Goal: Check status: Check status

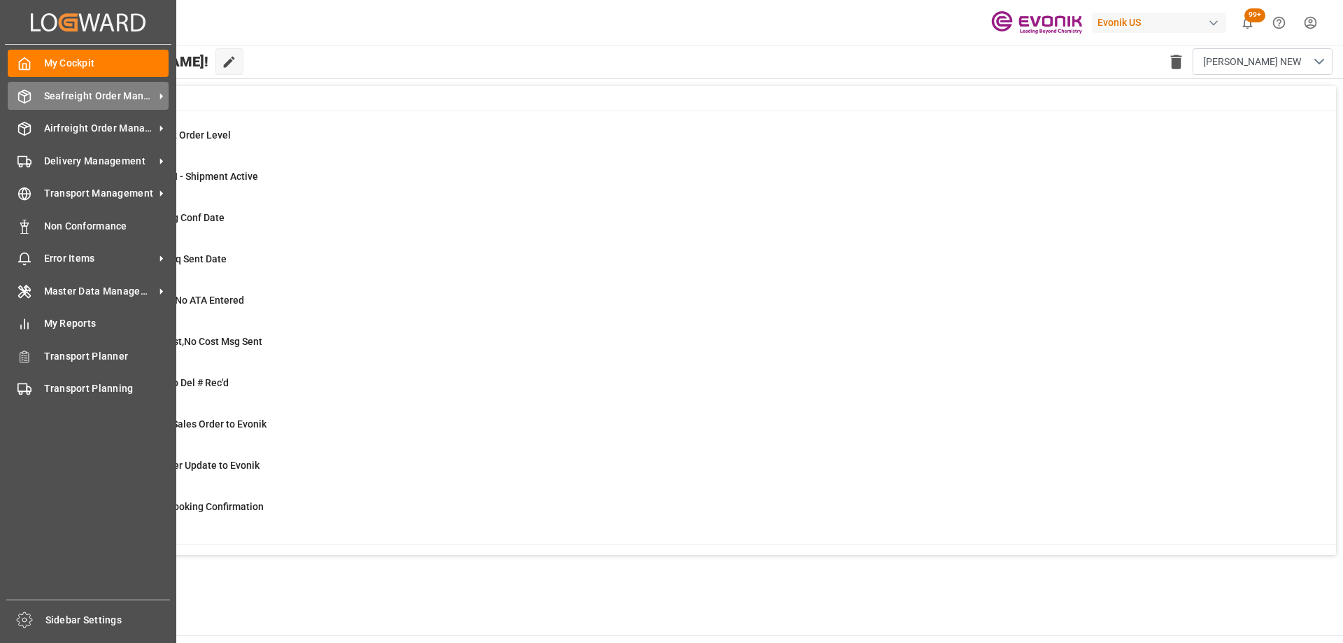
click at [27, 100] on icon at bounding box center [24, 97] width 14 height 14
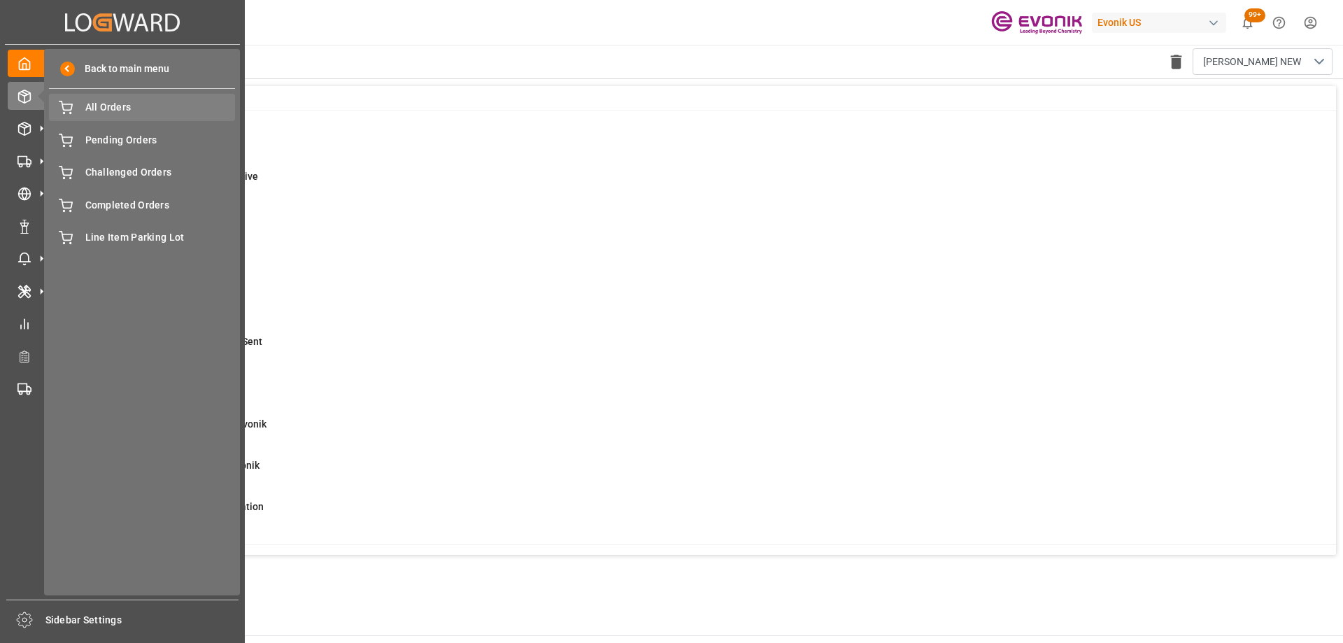
click at [108, 118] on div "All Orders All Orders" at bounding box center [142, 107] width 186 height 27
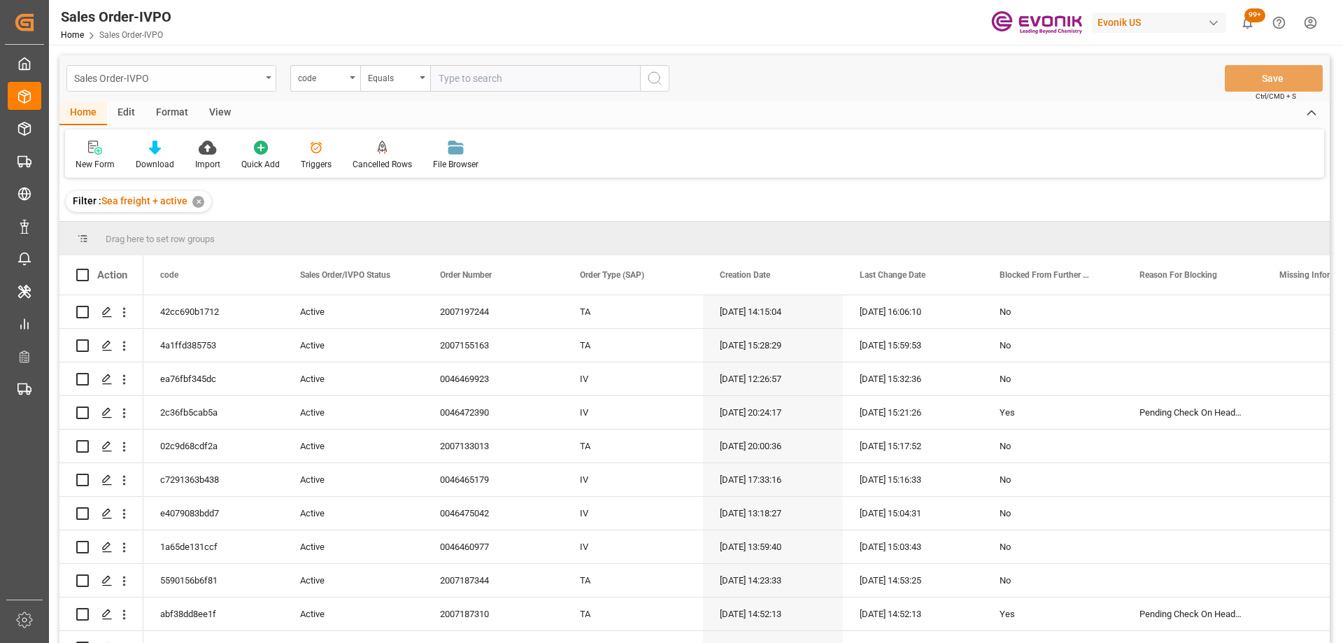
click at [201, 83] on div "Sales Order-IVPO" at bounding box center [167, 77] width 187 height 17
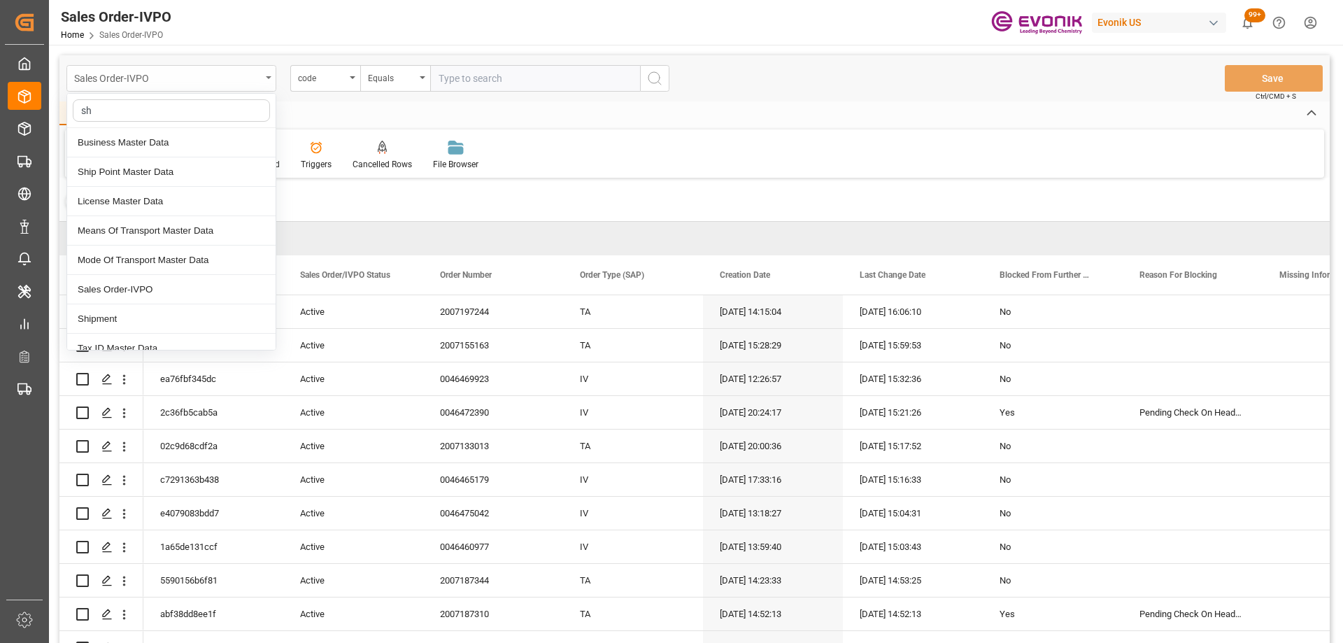
type input "shi"
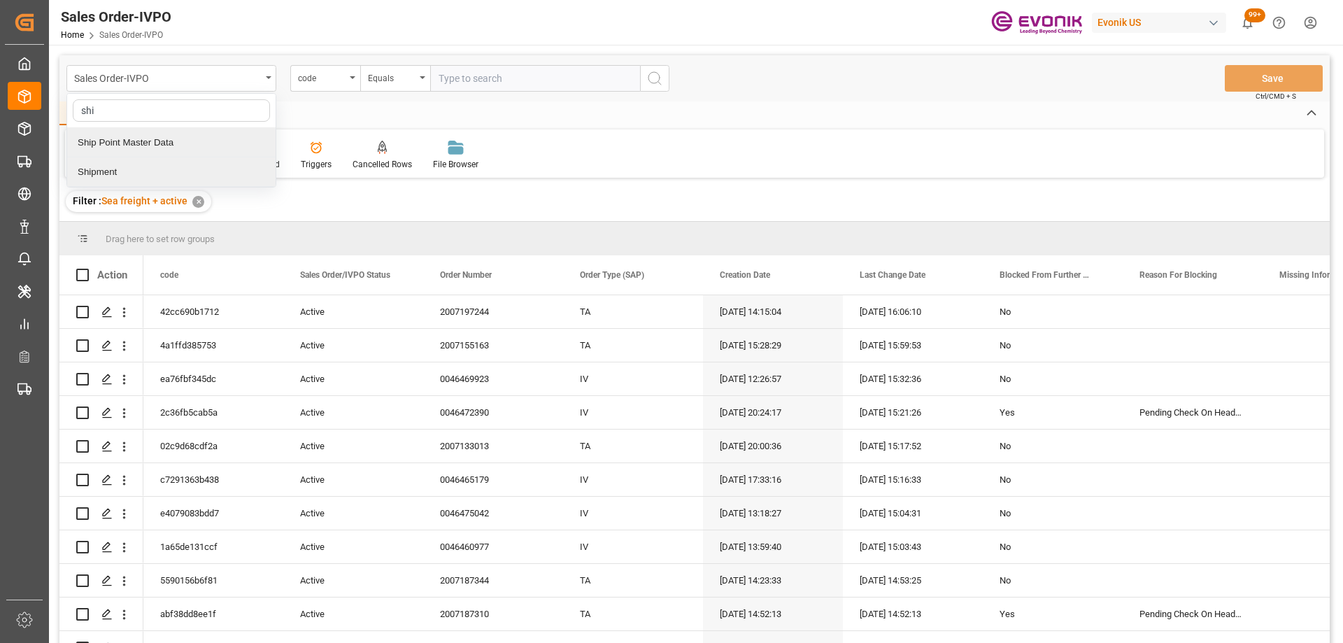
drag, startPoint x: 150, startPoint y: 170, endPoint x: 164, endPoint y: 145, distance: 28.8
click at [152, 227] on div "Sales Order-IVPO shi Ship Point Master Data Shipment code Equals Save Ctrl/CMD …" at bounding box center [694, 367] width 1270 height 625
click at [167, 165] on div "Shipment" at bounding box center [171, 171] width 208 height 29
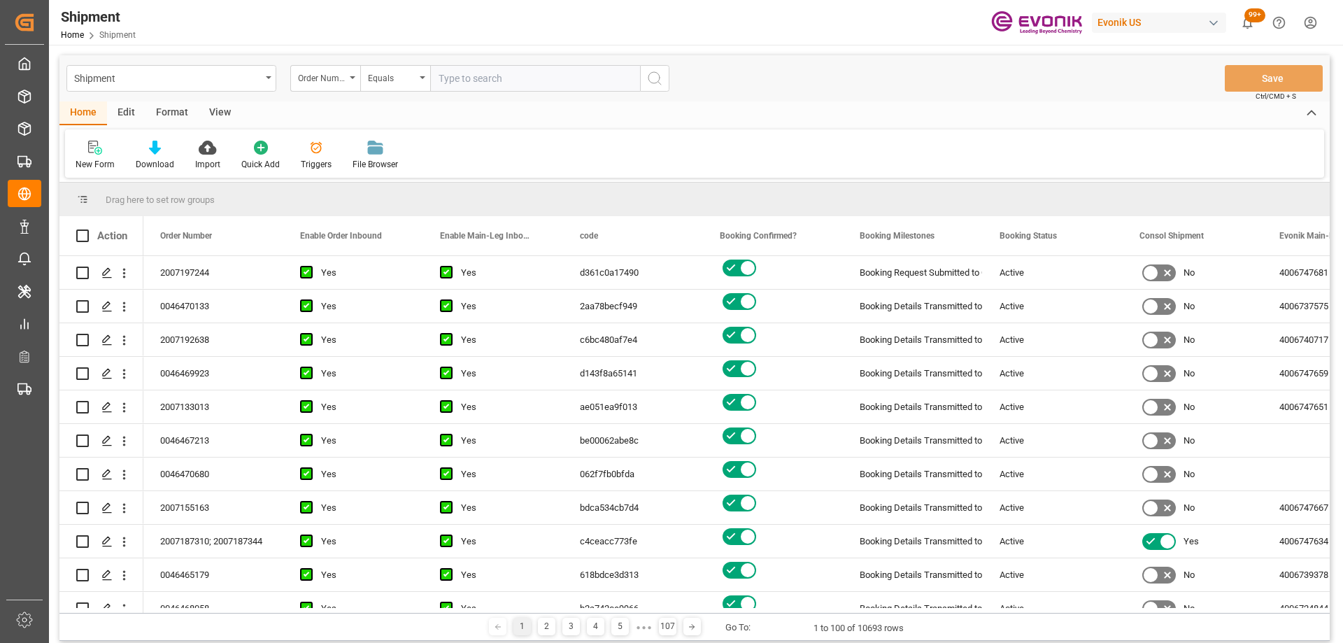
click at [468, 80] on input "text" at bounding box center [535, 78] width 210 height 27
paste input "2007187842"
type input "2007187842"
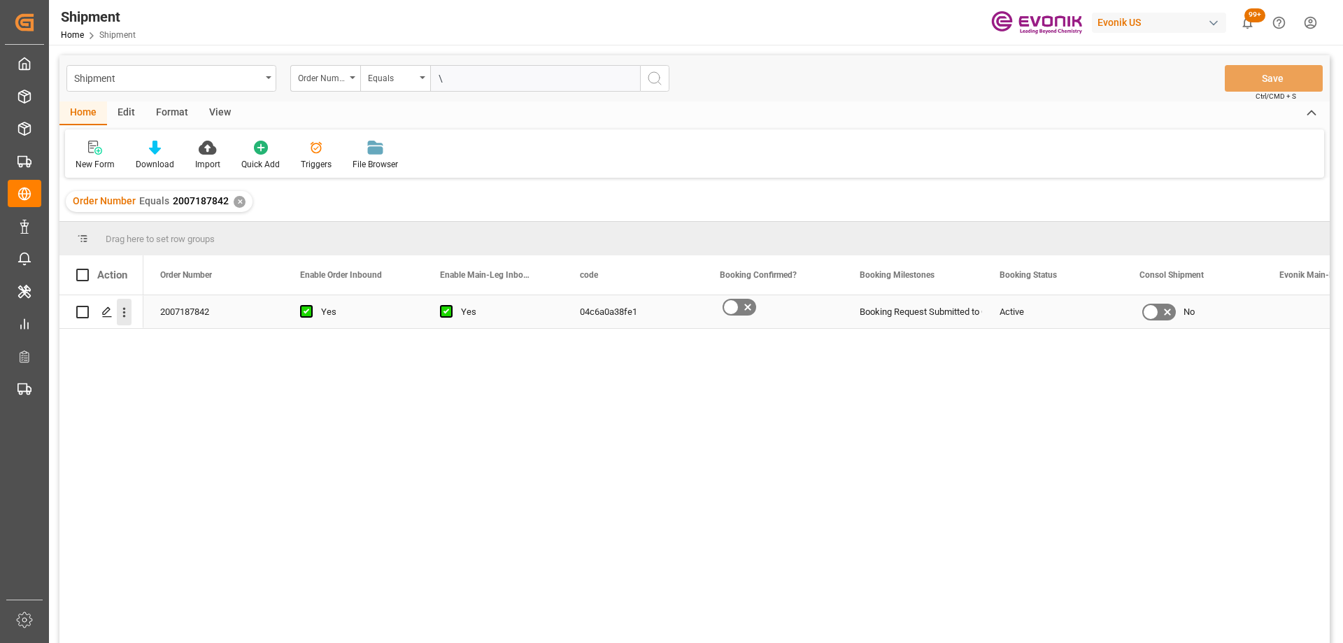
type input "\"
click at [120, 316] on icon "open menu" at bounding box center [124, 312] width 15 height 15
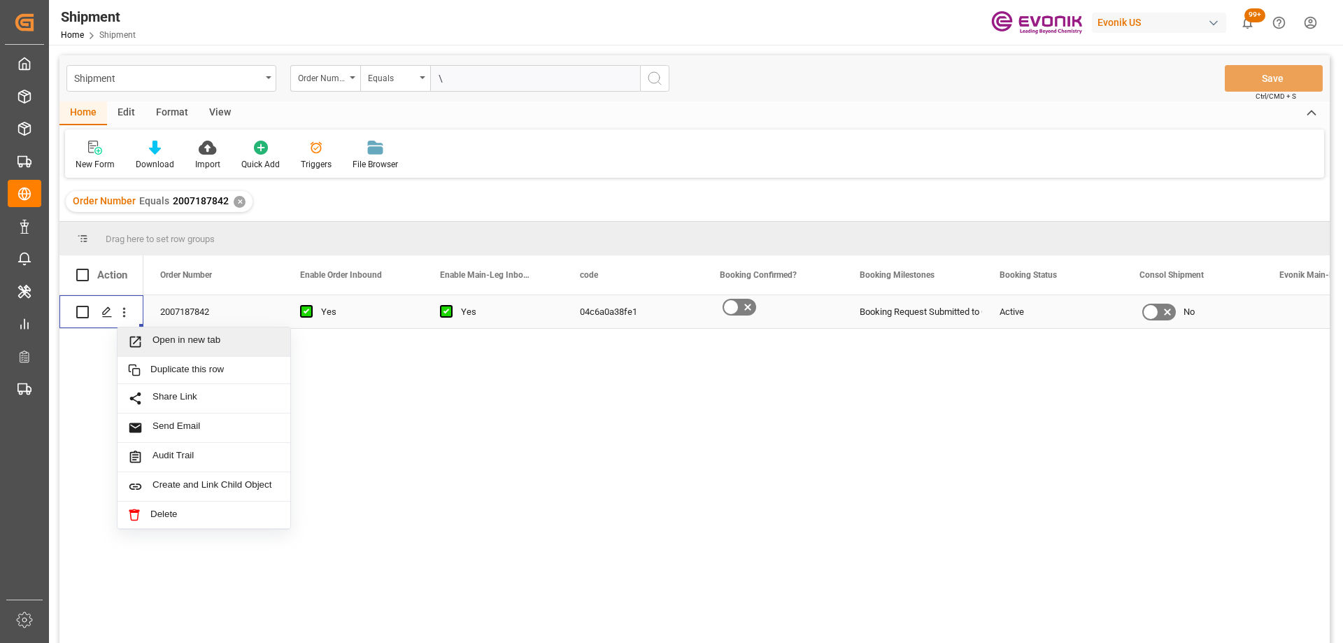
click at [148, 338] on span "Press SPACE to select this row." at bounding box center [140, 341] width 24 height 15
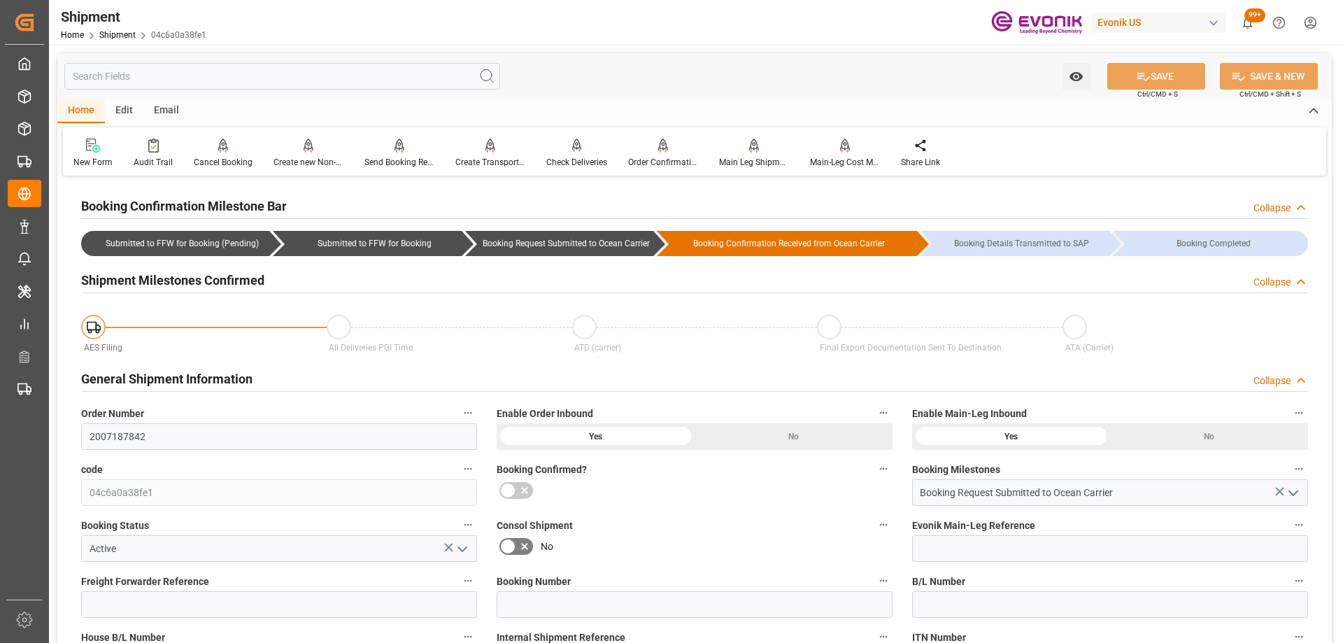
click at [666, 490] on div at bounding box center [695, 490] width 396 height 22
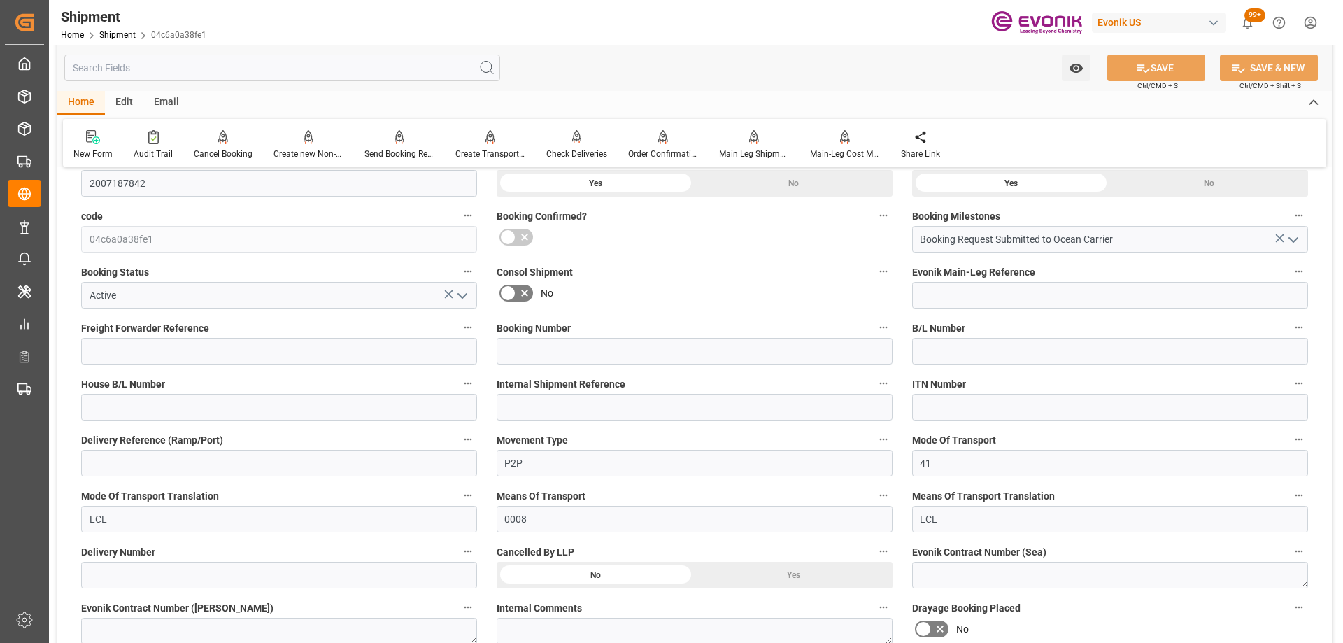
scroll to position [252, 0]
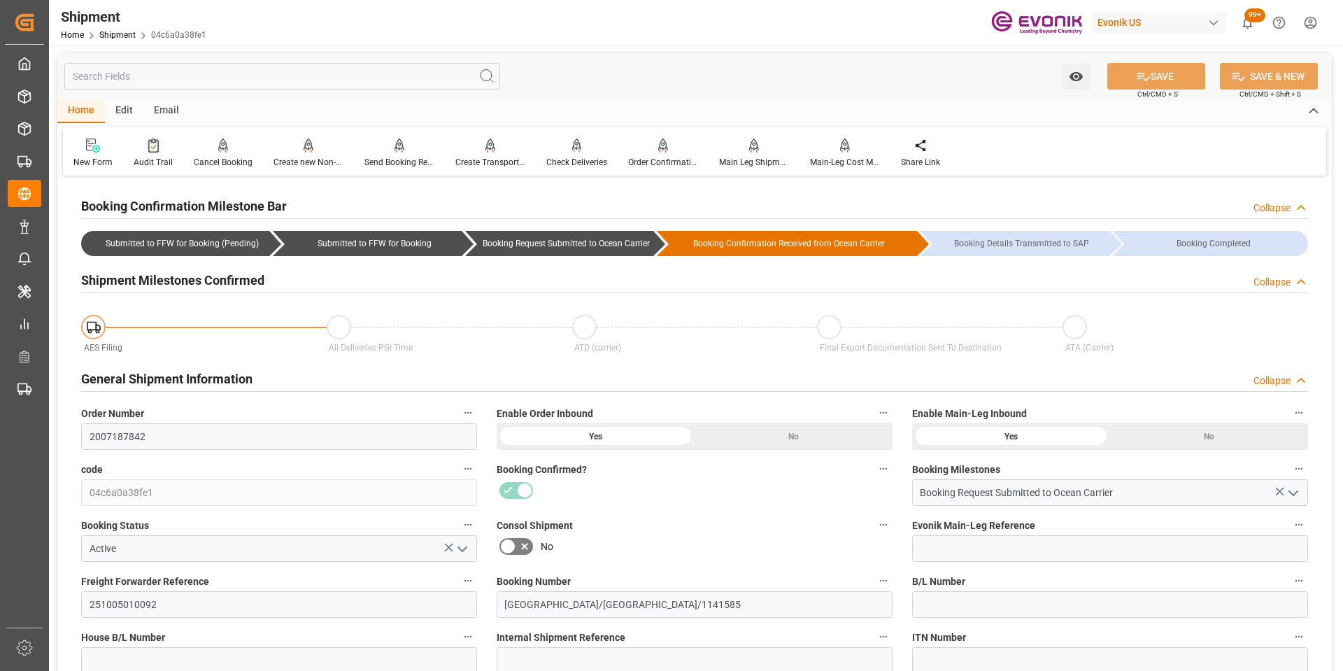
click at [151, 152] on icon at bounding box center [153, 145] width 10 height 14
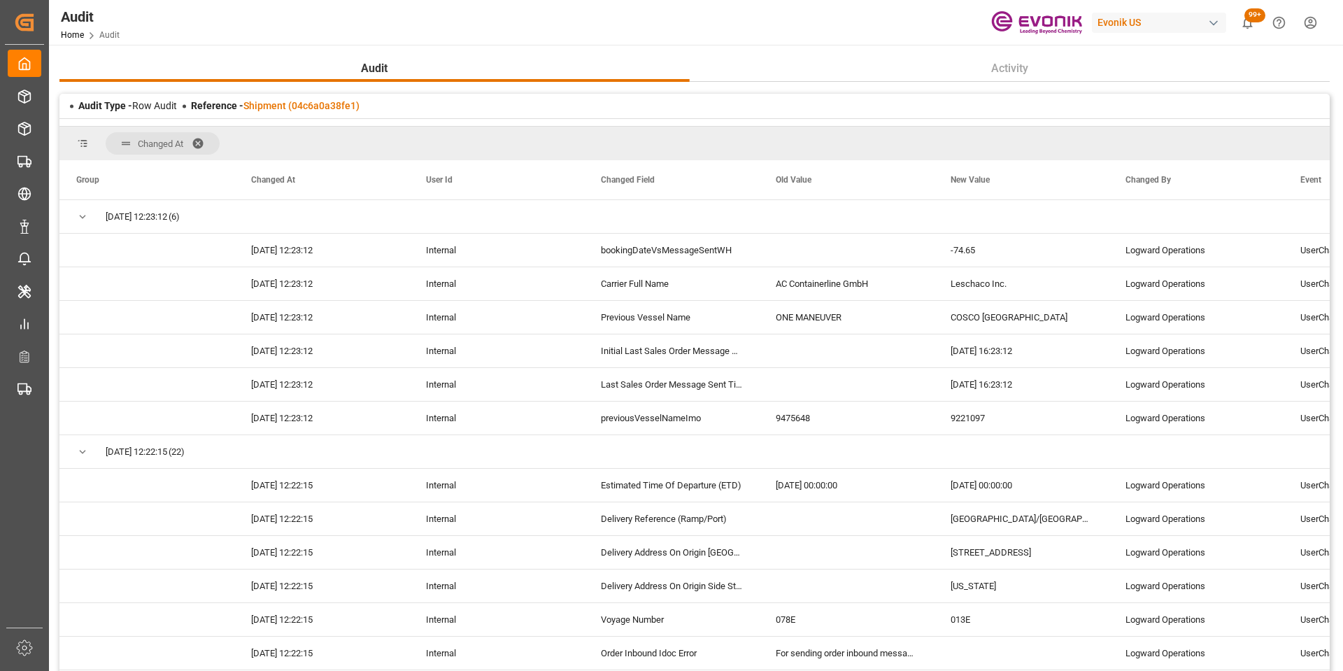
click at [199, 143] on span at bounding box center [203, 143] width 22 height 13
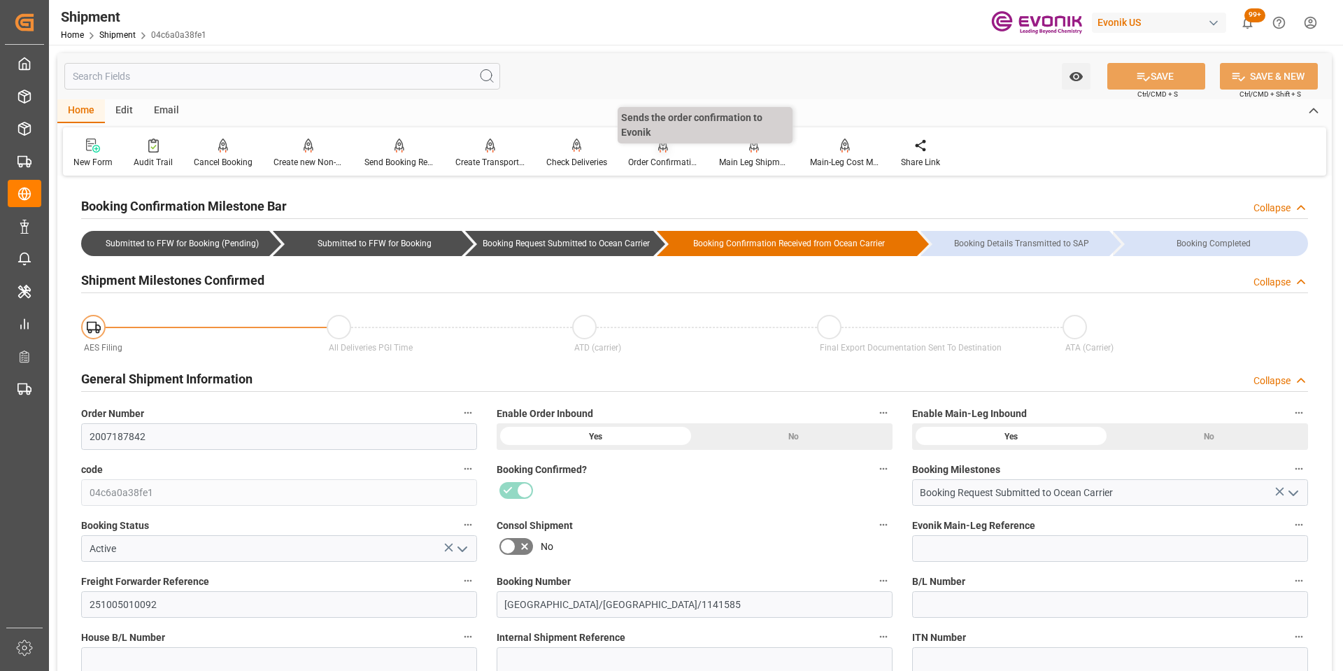
click at [650, 154] on div "Order Confirmation" at bounding box center [663, 153] width 91 height 31
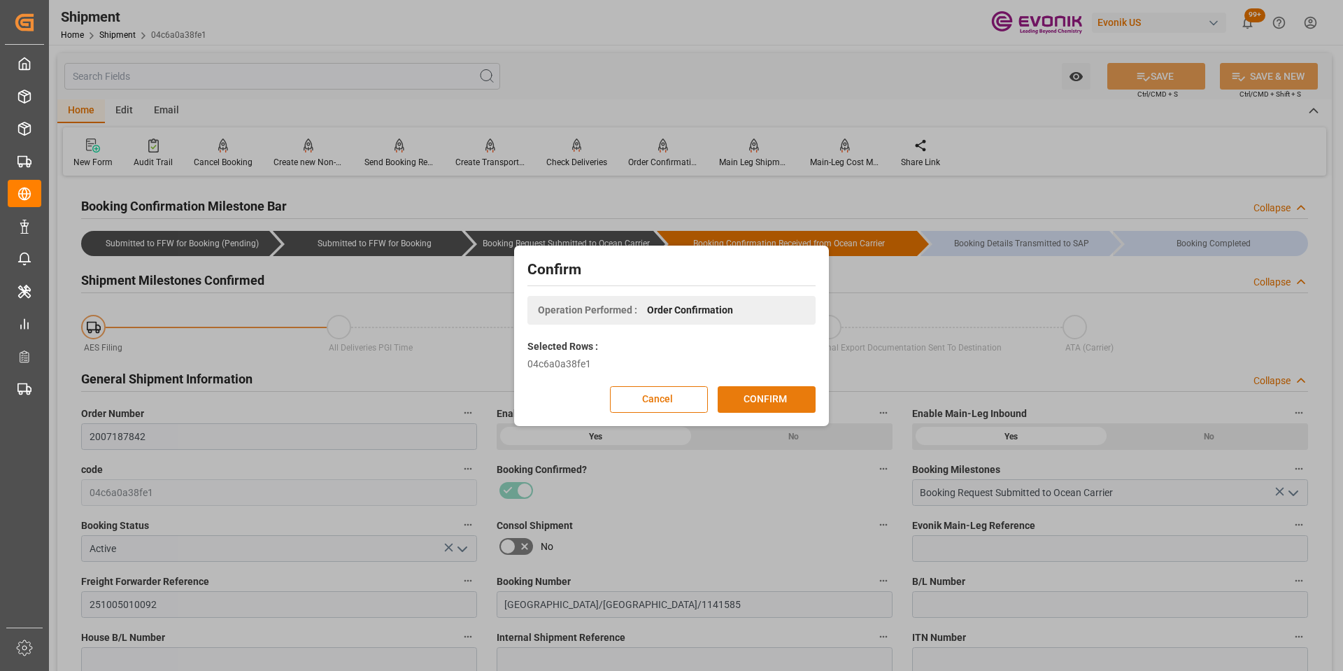
click at [773, 395] on button "CONFIRM" at bounding box center [767, 399] width 98 height 27
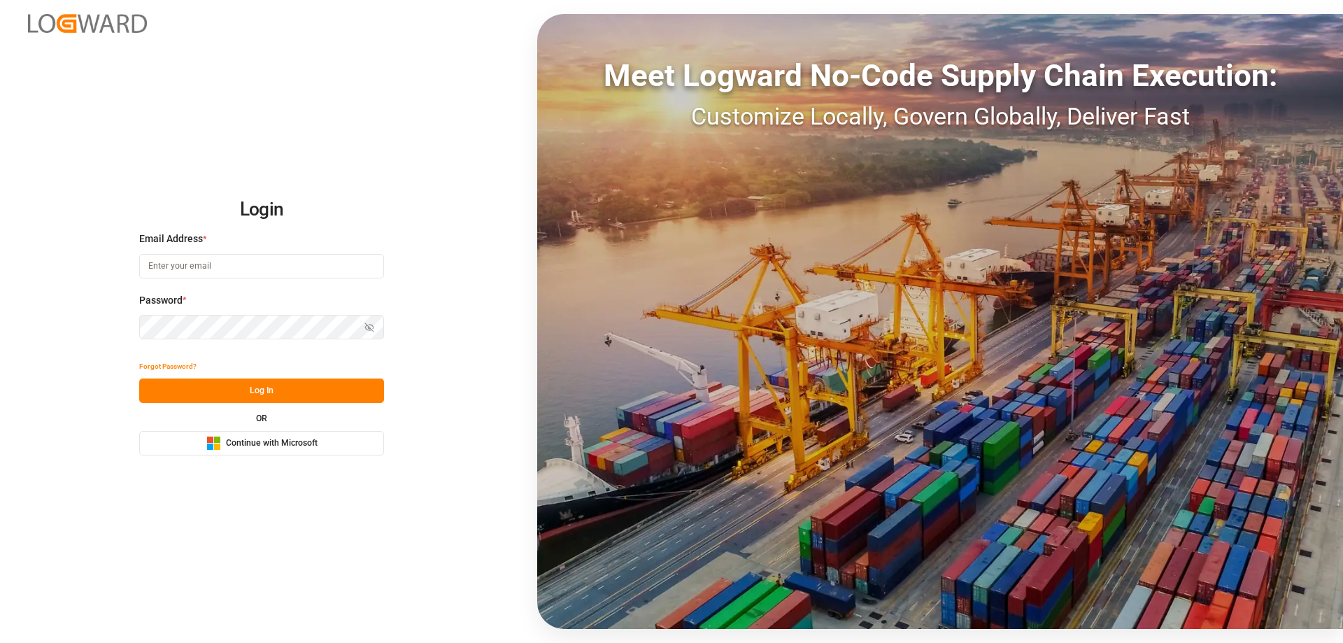
type input "mara-lynn.tan@leschaco.com"
click at [338, 89] on div "Login Email Address * mara-lynn.tan@leschaco.com Password * Show password Forgo…" at bounding box center [671, 321] width 1343 height 643
click at [261, 385] on button "Log In" at bounding box center [261, 390] width 245 height 24
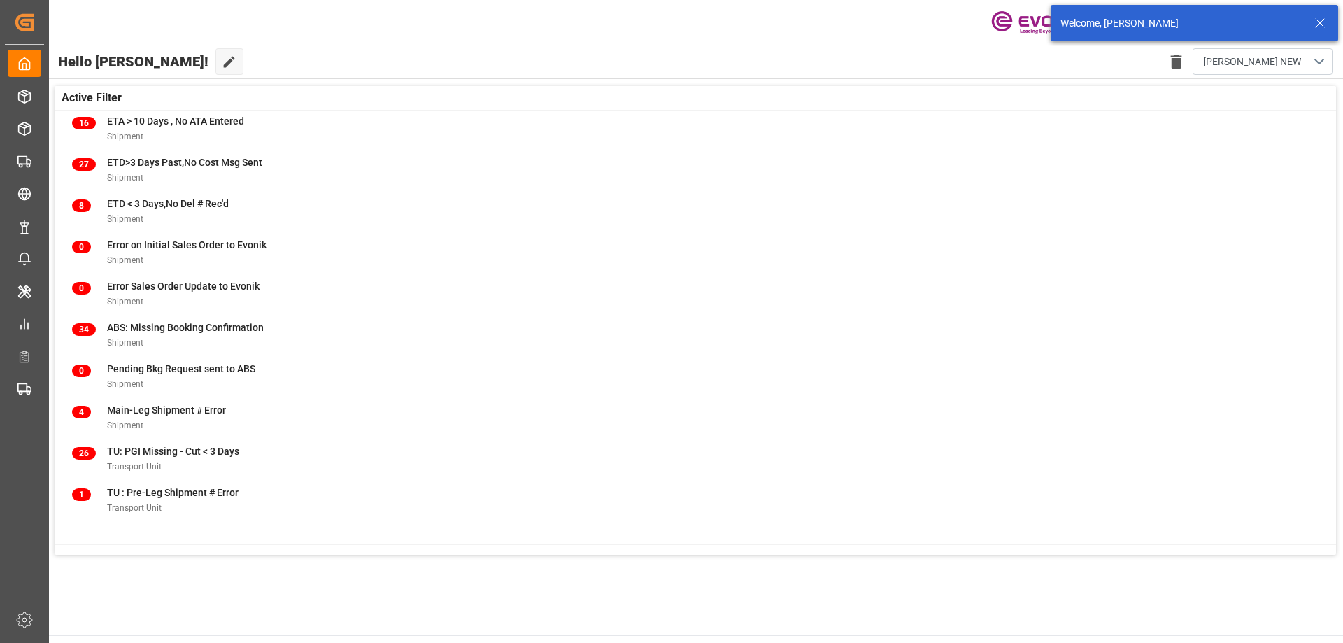
scroll to position [152, 0]
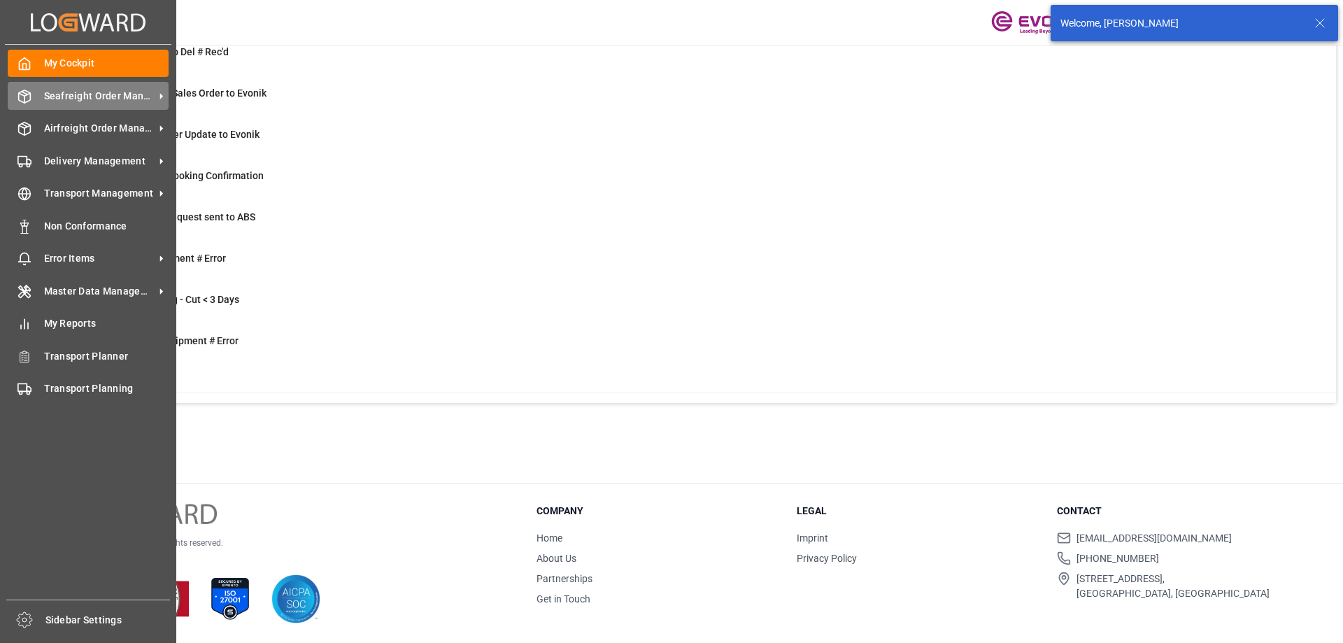
click at [70, 85] on div "Seafreight Order Management Seafreight Order Management" at bounding box center [88, 95] width 161 height 27
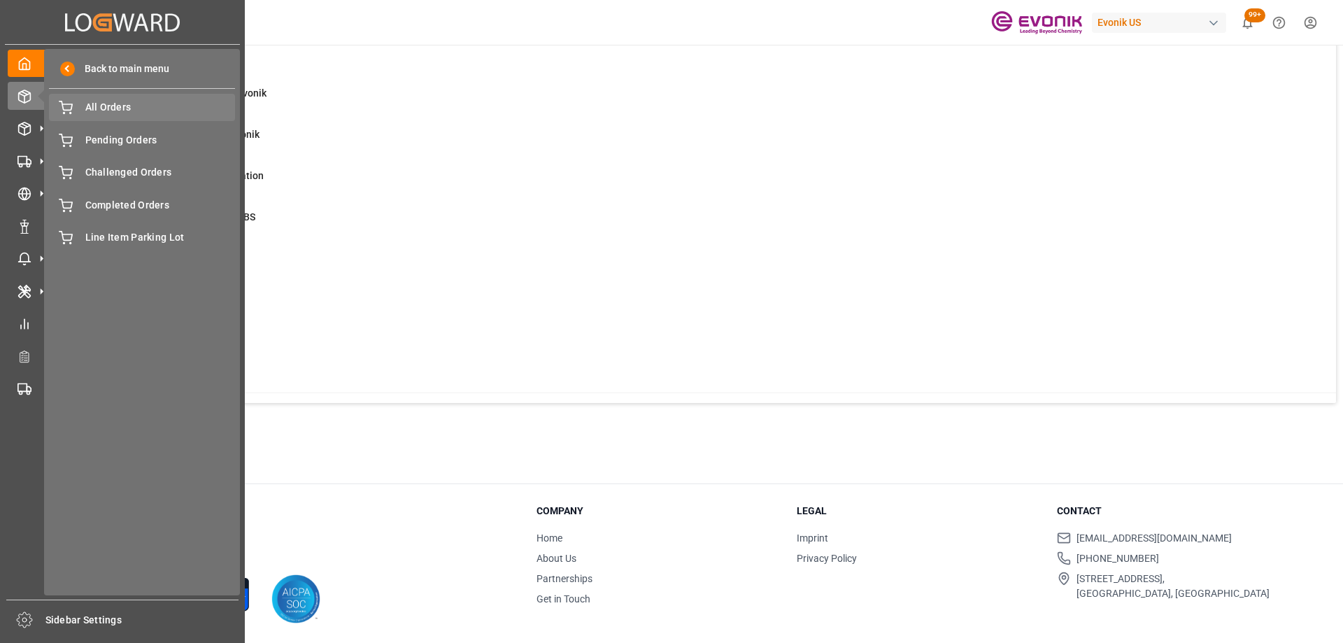
click at [122, 107] on span "All Orders" at bounding box center [160, 107] width 150 height 15
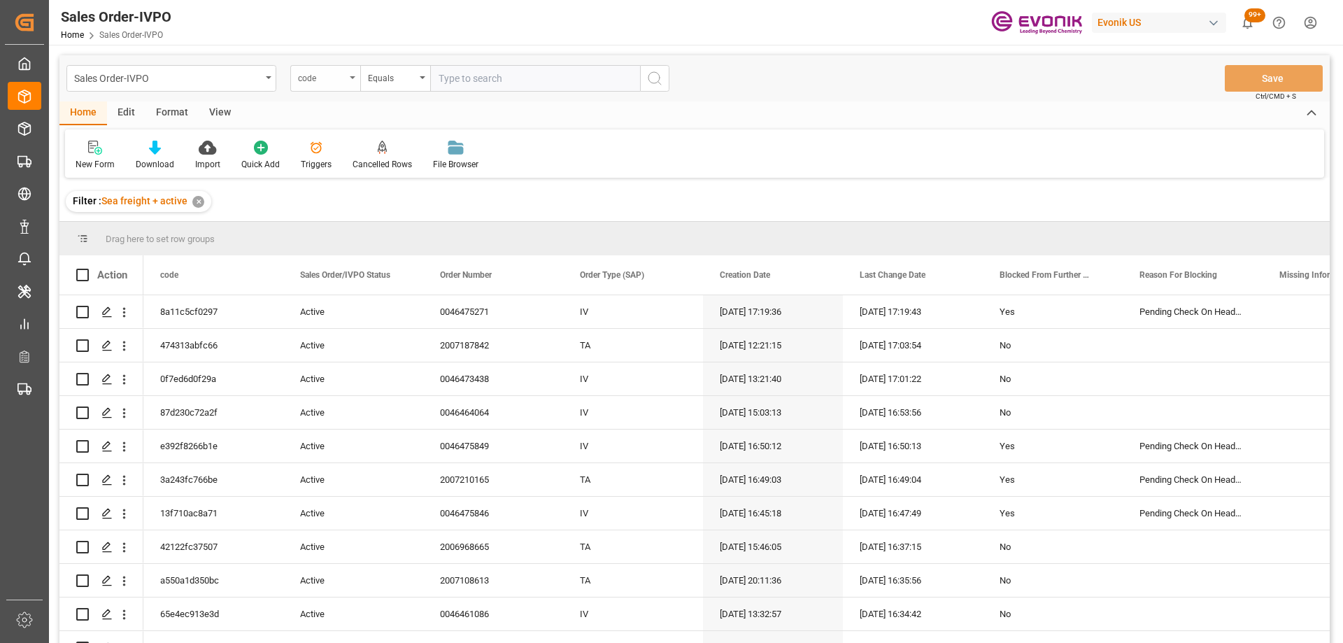
click at [311, 87] on div "code" at bounding box center [325, 78] width 70 height 27
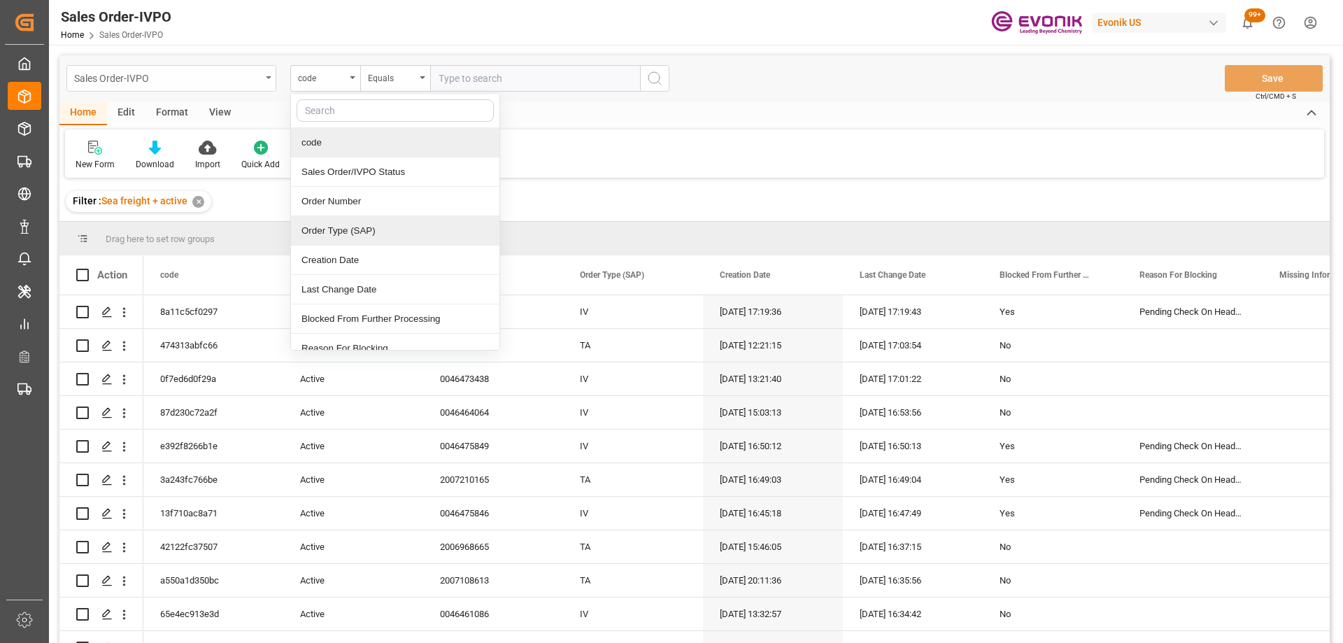
click at [208, 78] on div "Sales Order-IVPO" at bounding box center [167, 77] width 187 height 17
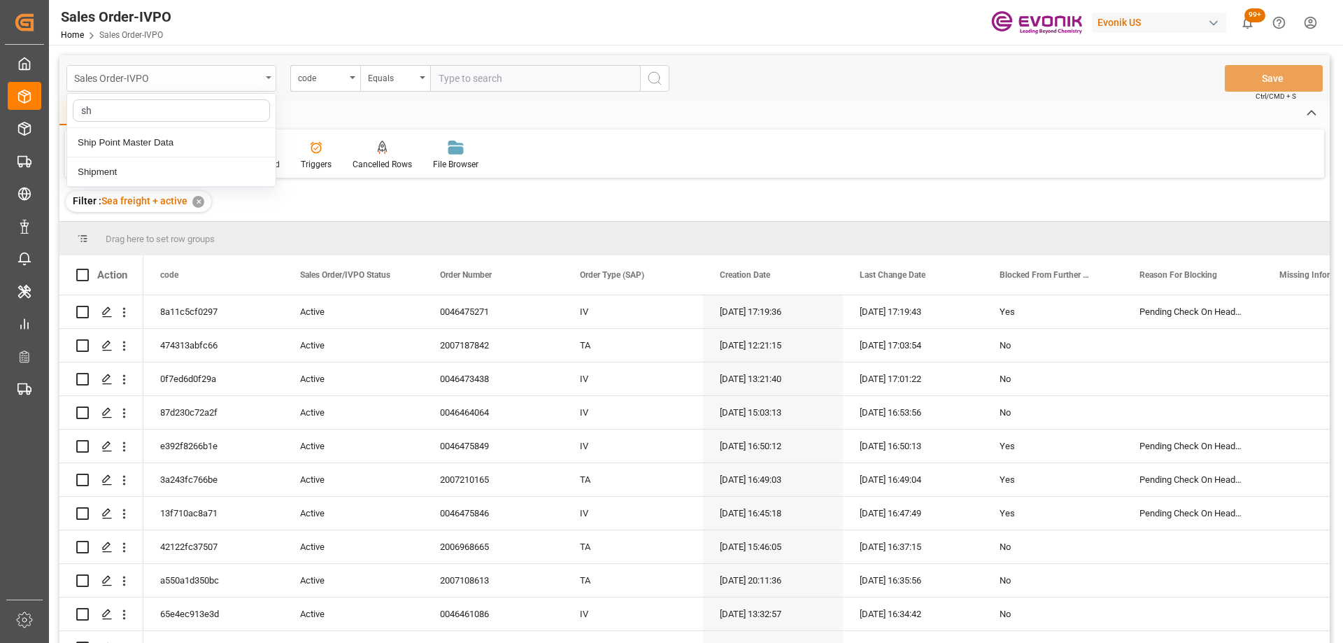
type input "shi"
click at [155, 170] on div "Shipment" at bounding box center [171, 171] width 208 height 29
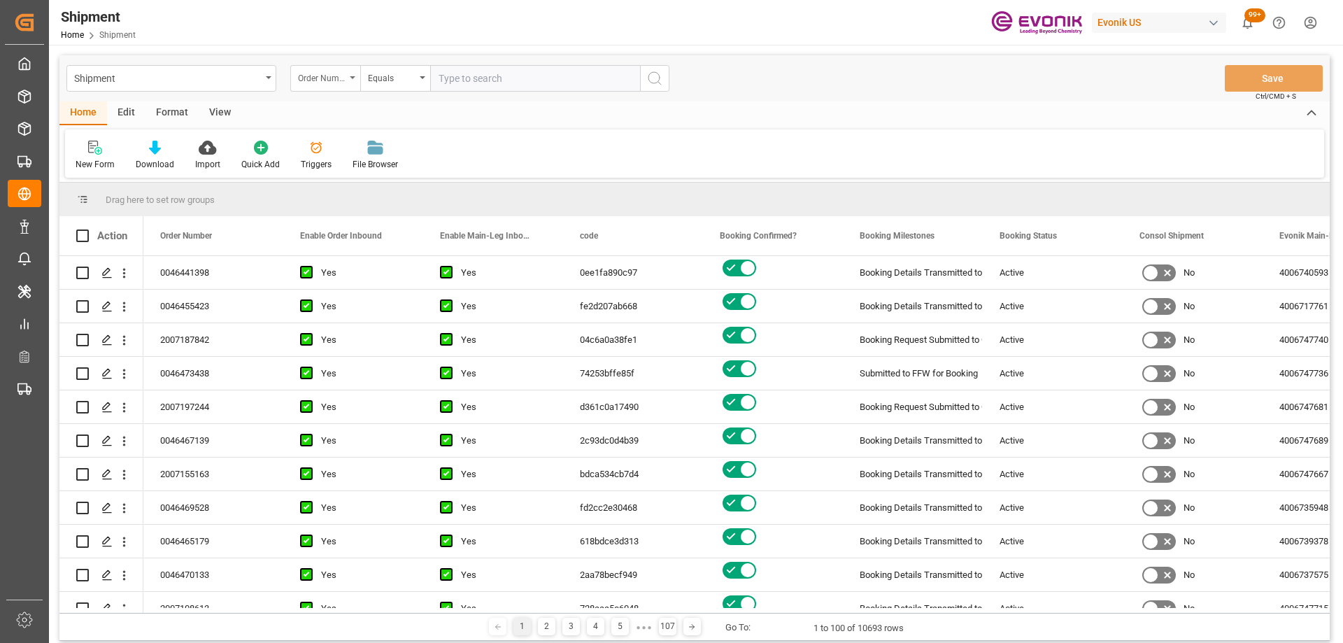
click at [342, 80] on div "Order Number" at bounding box center [322, 77] width 48 height 16
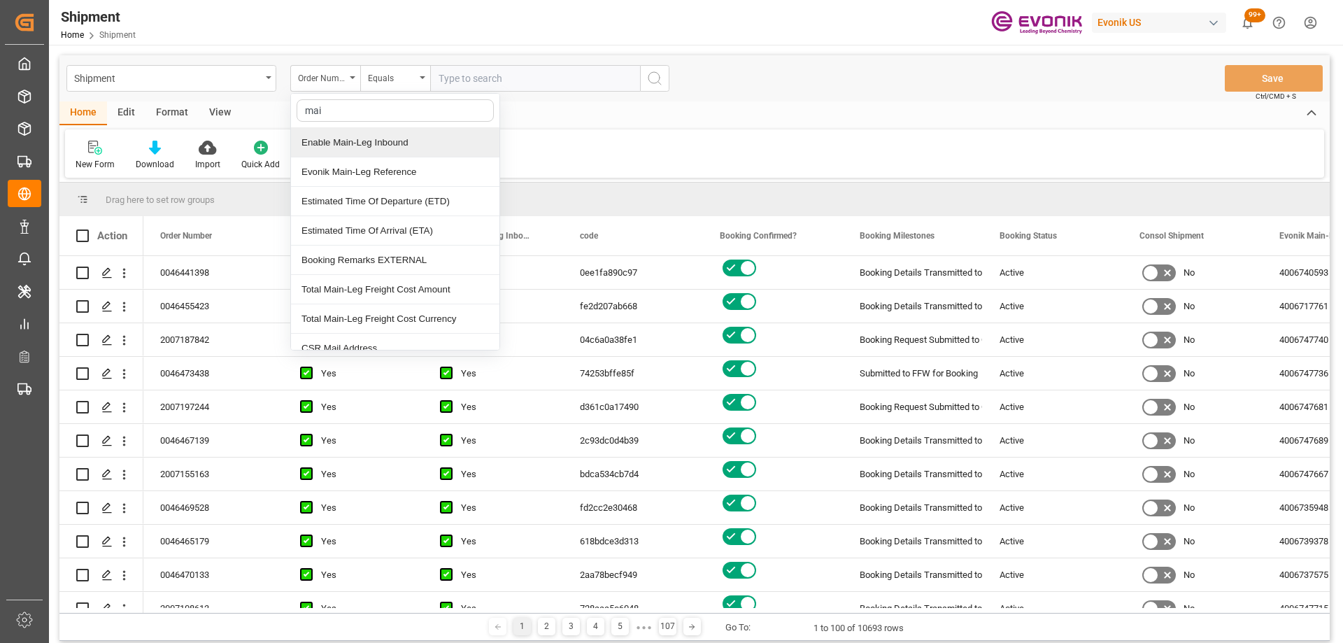
type input "main"
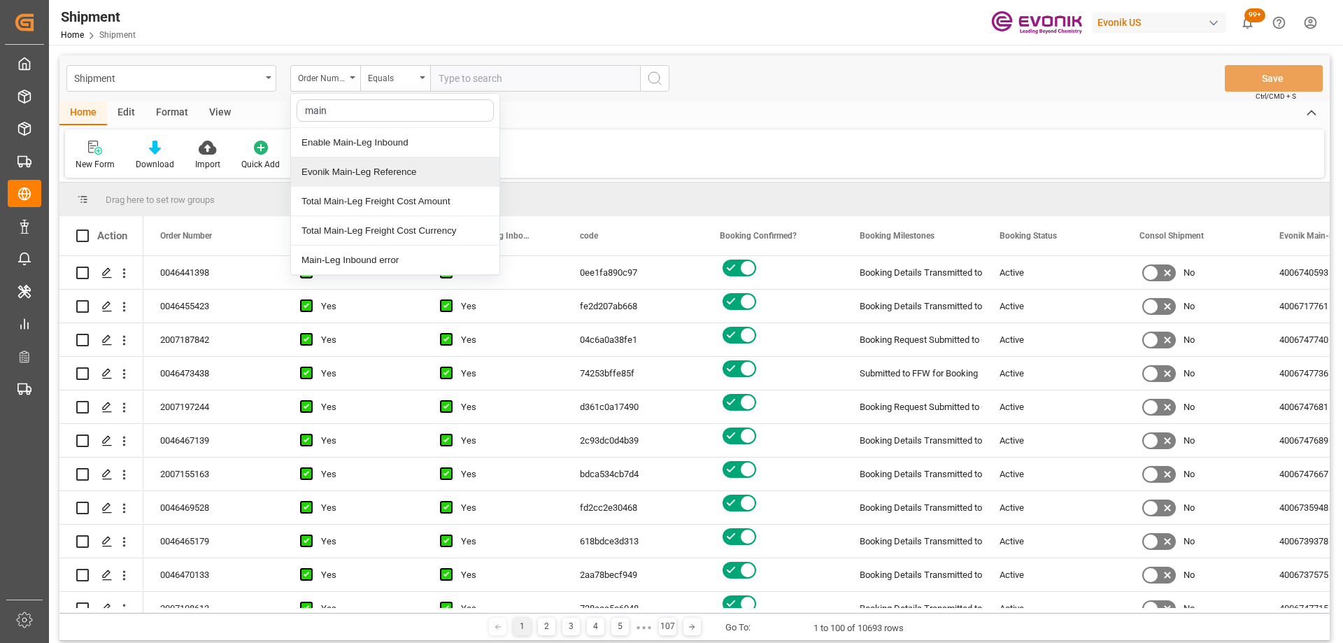
click at [415, 162] on div "Evonik Main-Leg Reference" at bounding box center [395, 171] width 208 height 29
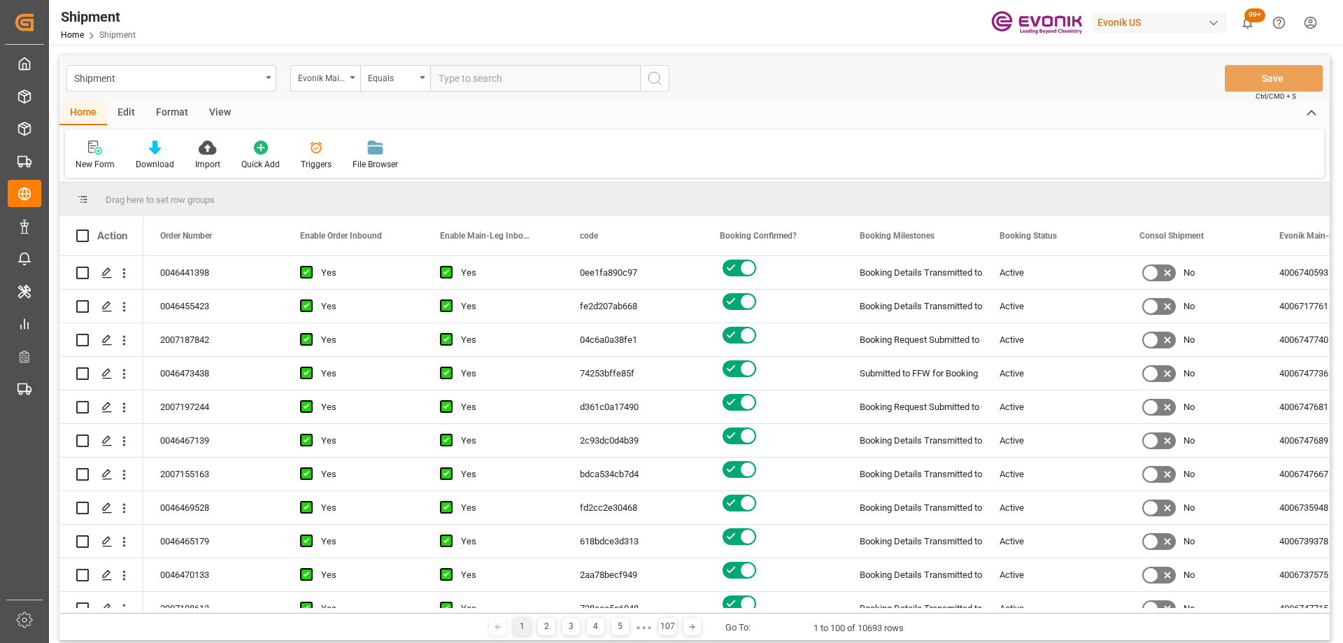
click at [469, 77] on input "text" at bounding box center [535, 78] width 210 height 27
paste input "4006708523"
type input "4006708523"
click at [656, 76] on icon "search button" at bounding box center [654, 78] width 17 height 17
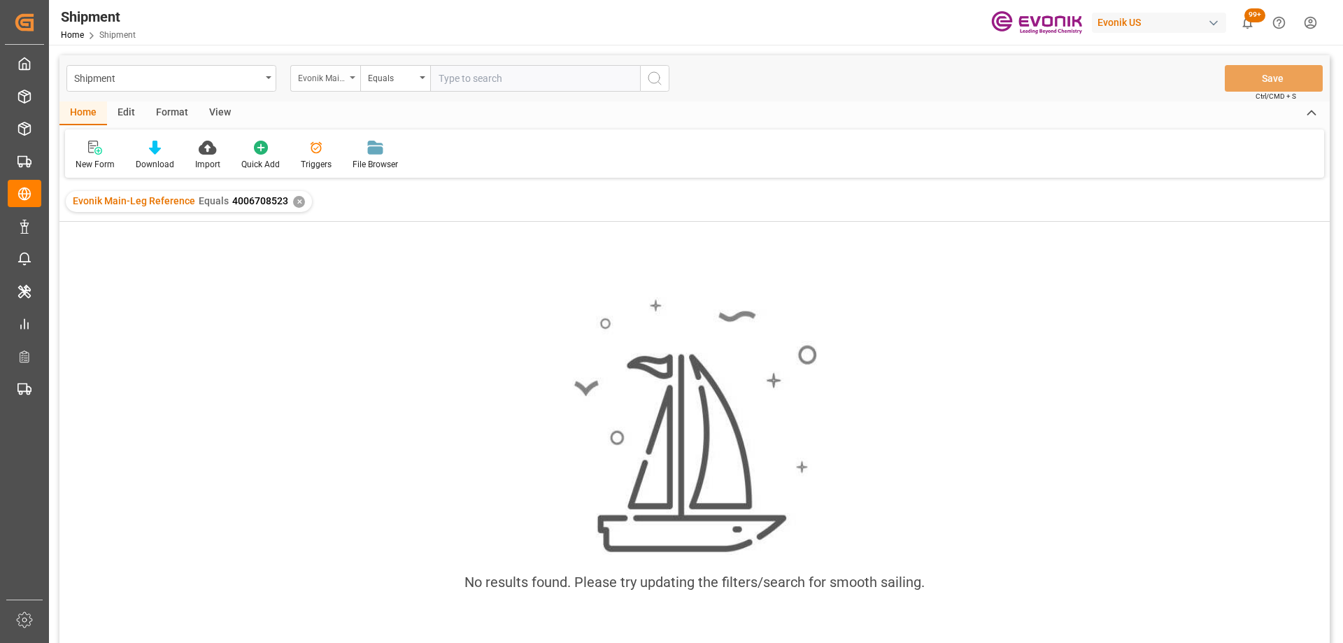
click at [311, 78] on div "Evonik Main-Leg Reference" at bounding box center [322, 77] width 48 height 16
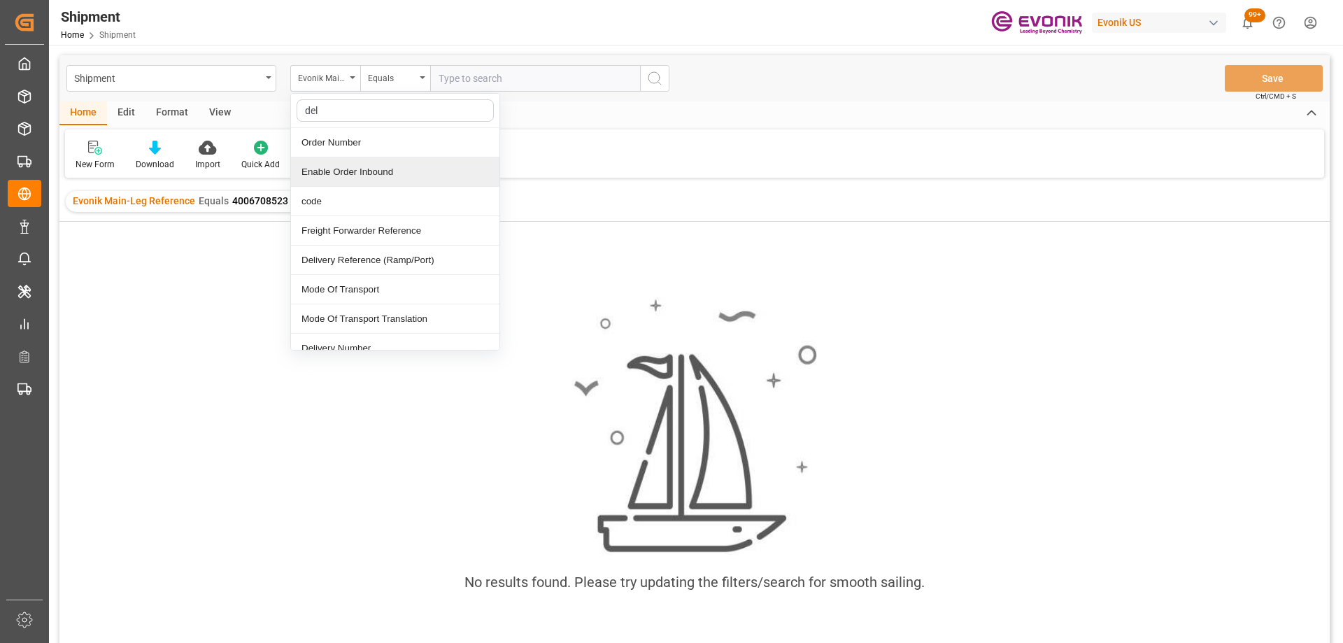
type input "deli"
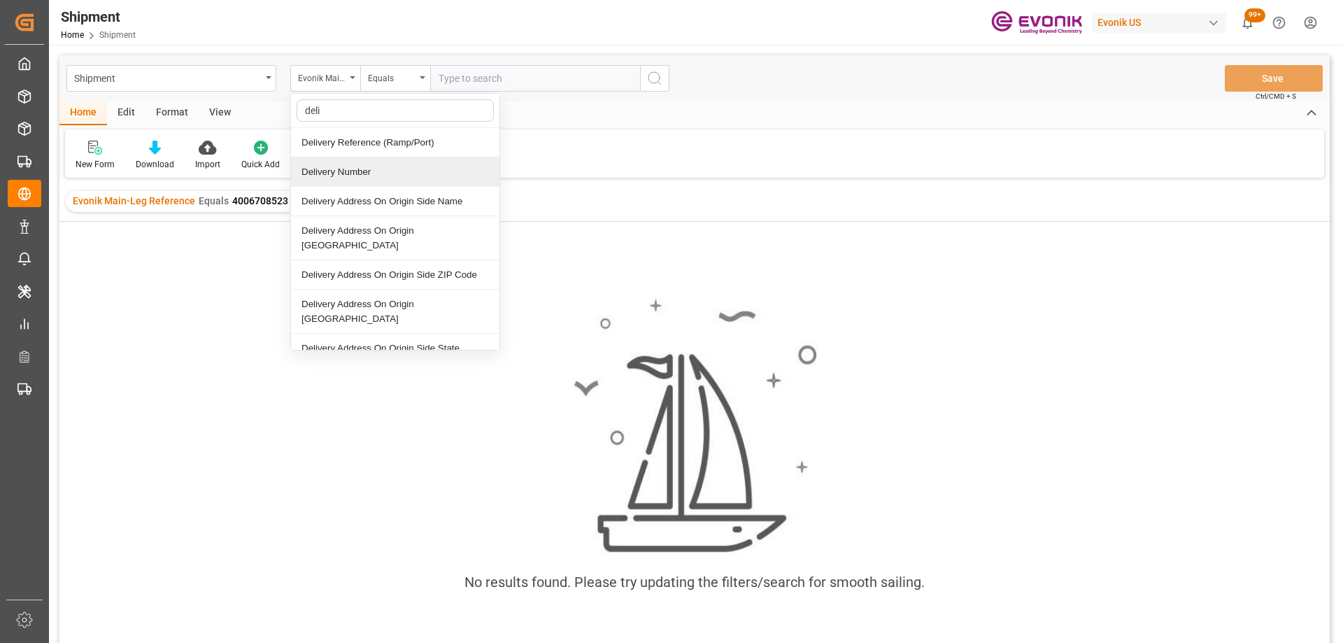
click at [412, 169] on div "Delivery Number" at bounding box center [395, 171] width 208 height 29
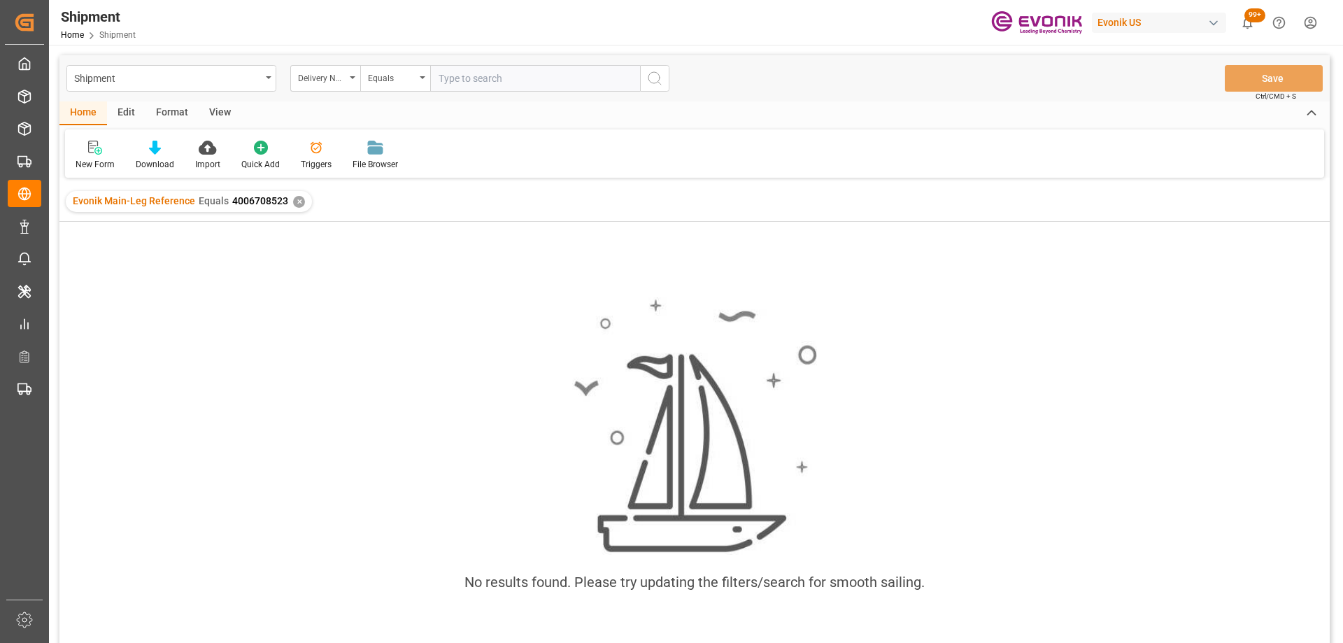
click at [473, 84] on input "text" at bounding box center [535, 78] width 210 height 27
paste input "3011776606"
type input "3011776606"
click at [660, 84] on line "search button" at bounding box center [659, 83] width 3 height 3
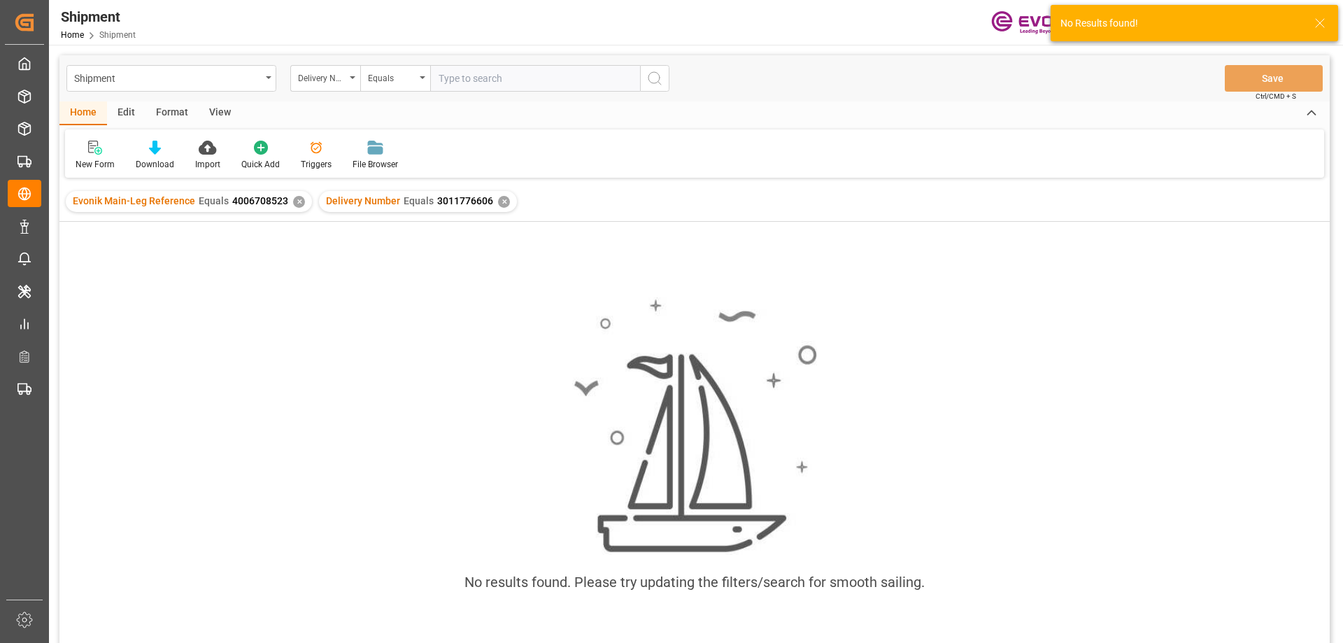
click at [293, 205] on div "✕" at bounding box center [299, 202] width 12 height 12
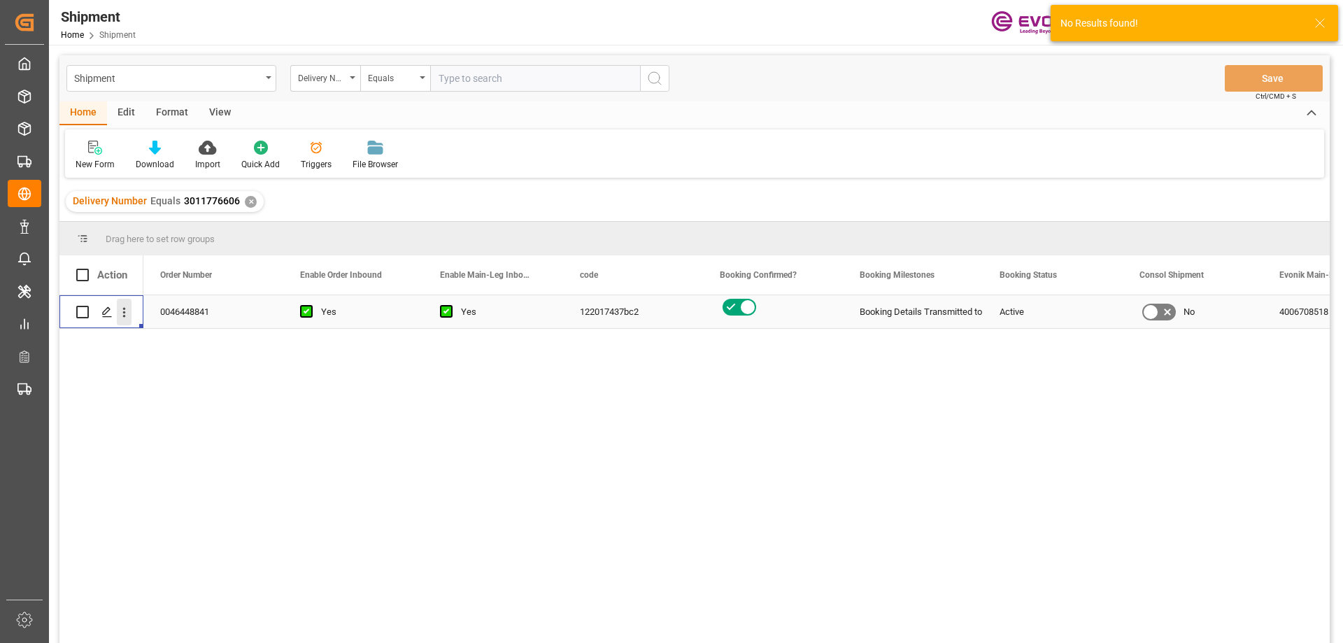
click at [121, 314] on icon "open menu" at bounding box center [124, 312] width 15 height 15
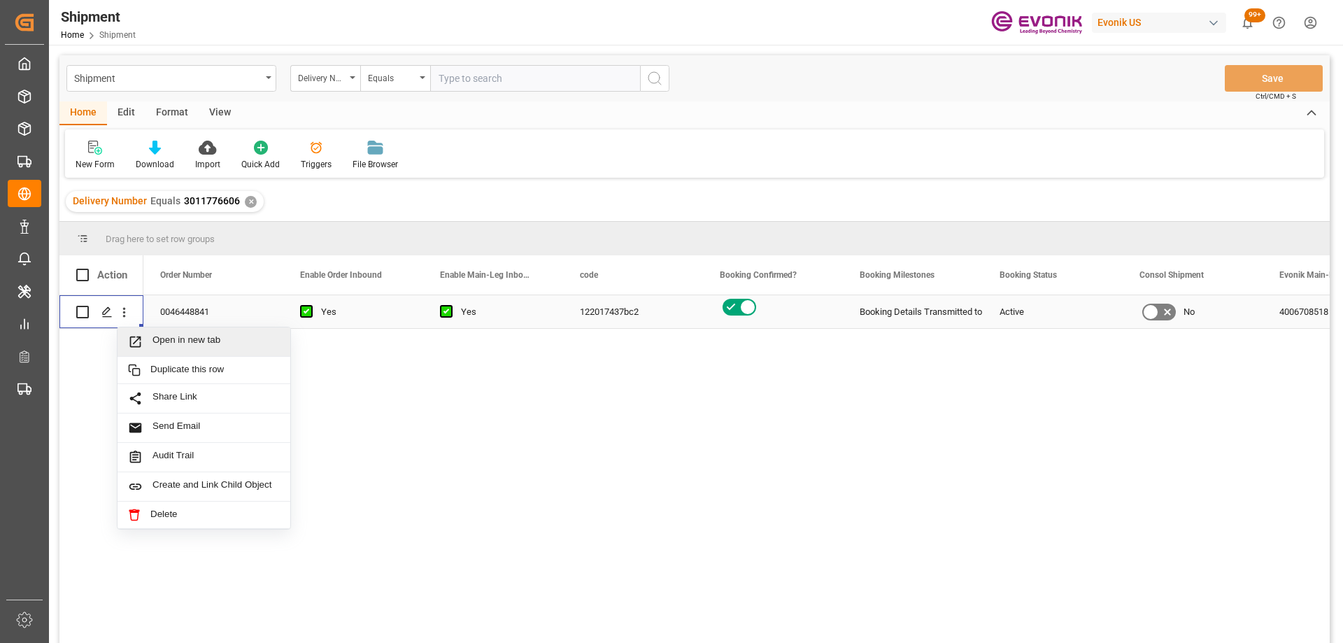
click at [166, 336] on span "Open in new tab" at bounding box center [215, 341] width 127 height 15
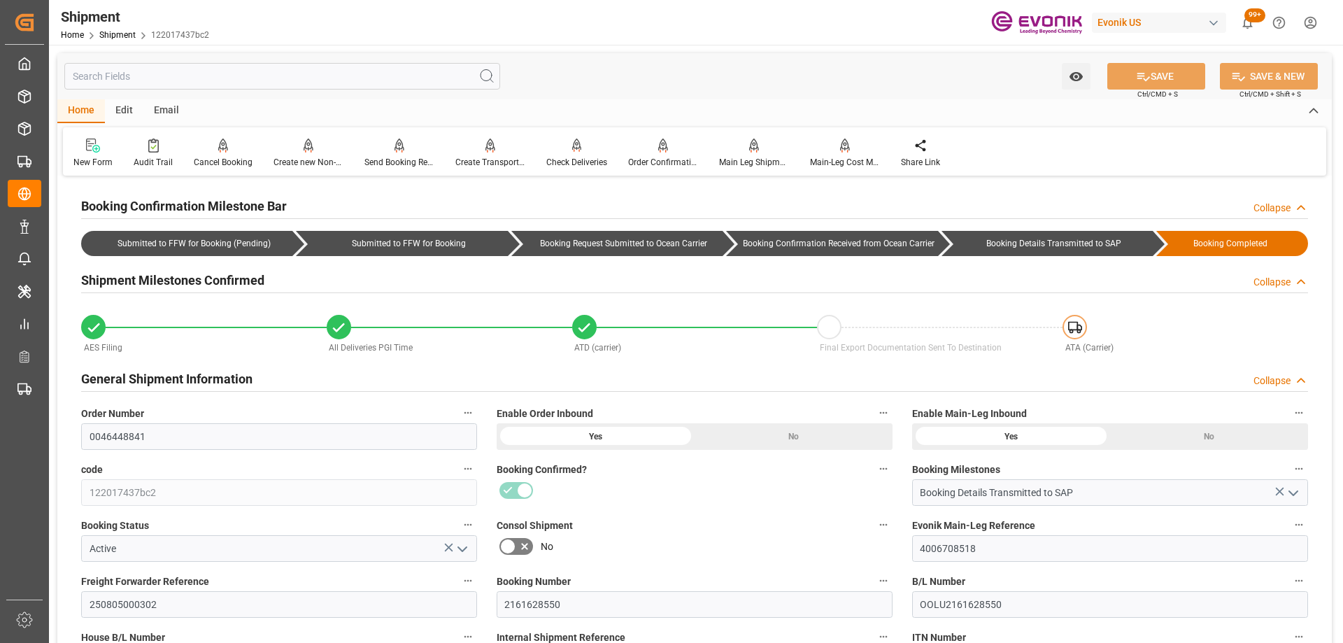
click at [741, 475] on label "Booking Confirmed?" at bounding box center [695, 469] width 396 height 20
click at [874, 475] on button "Booking Confirmed?" at bounding box center [883, 468] width 18 height 18
click at [722, 488] on div at bounding box center [671, 321] width 1343 height 643
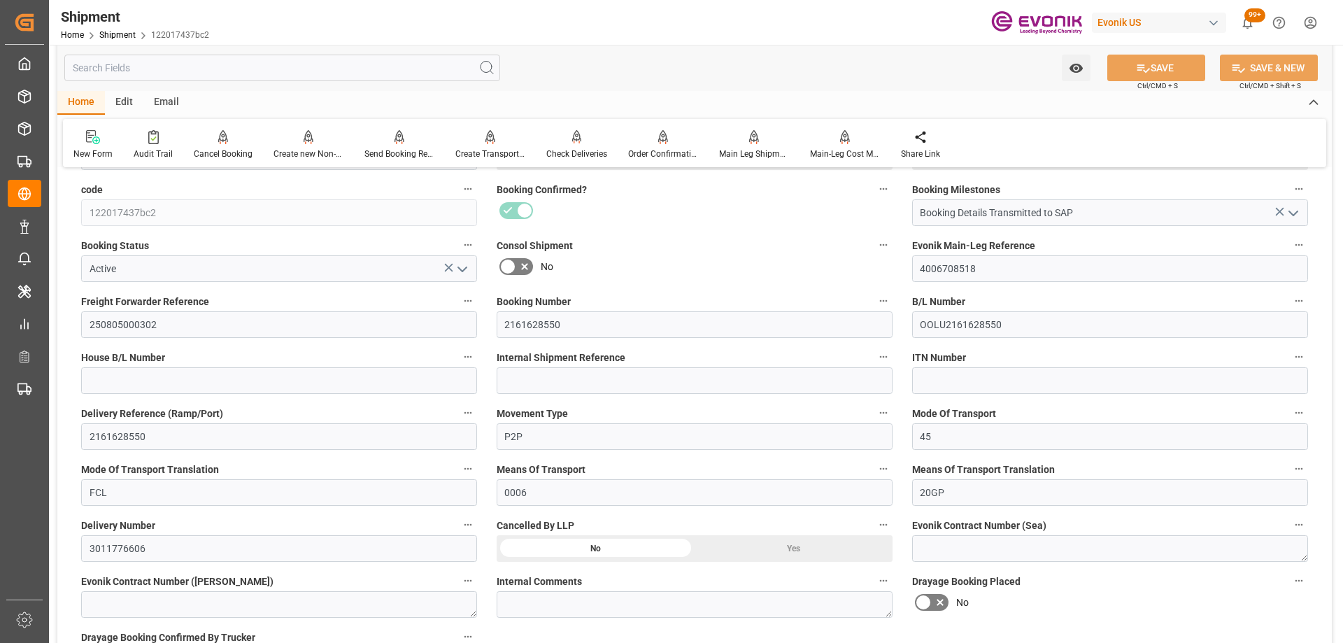
scroll to position [629, 0]
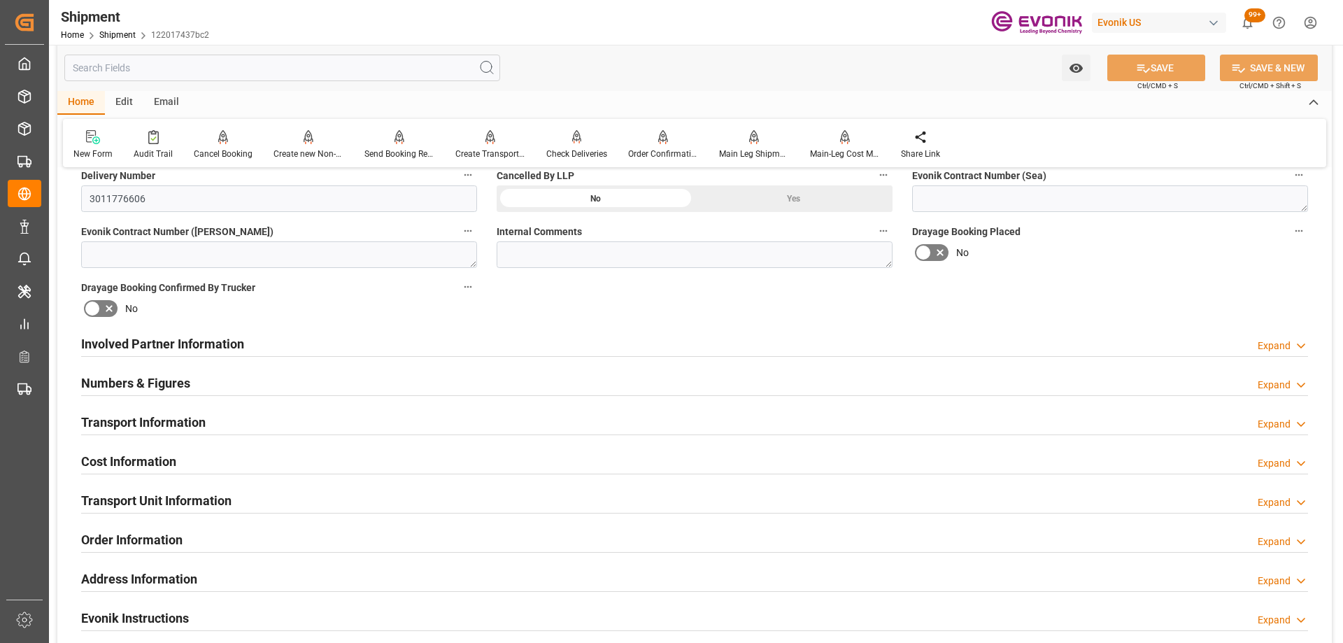
click at [252, 73] on input "text" at bounding box center [282, 68] width 436 height 27
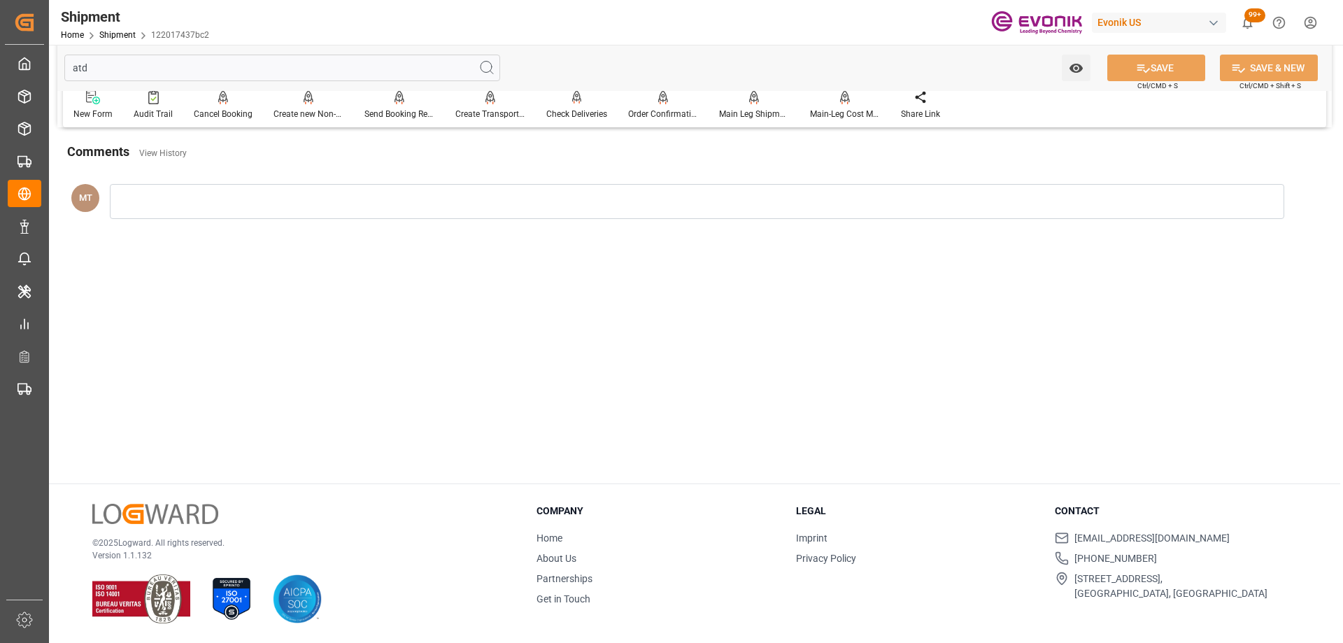
scroll to position [0, 0]
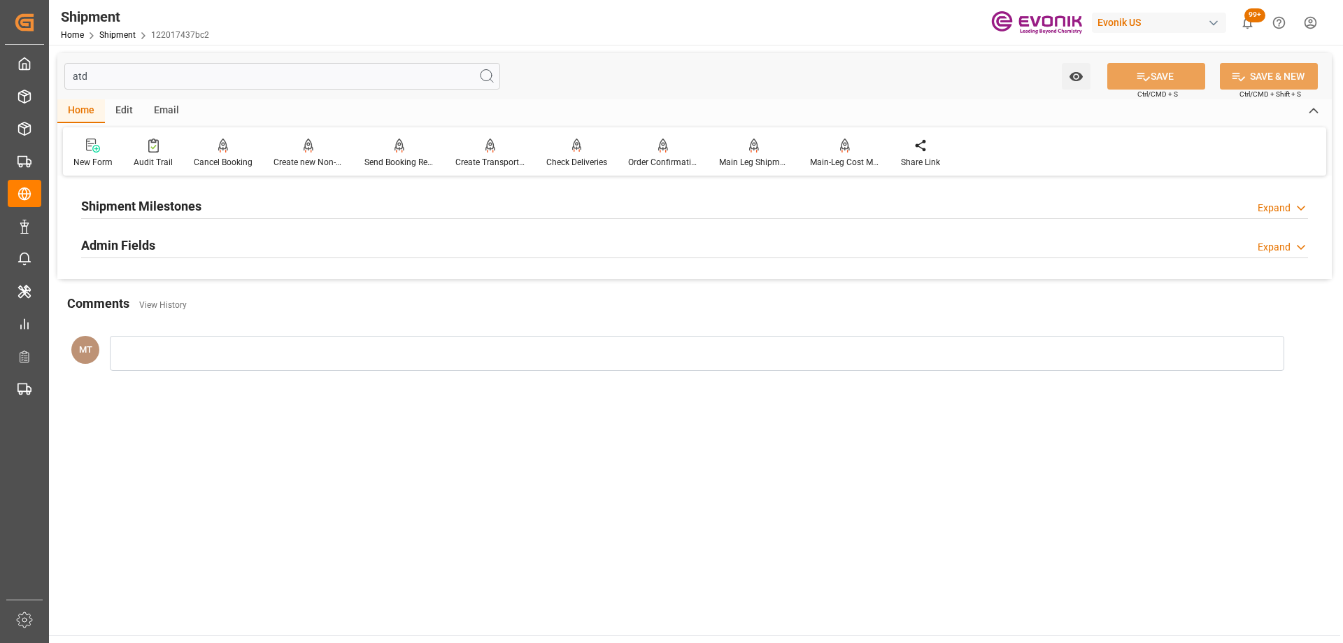
type input "atd"
click at [265, 202] on div "Shipment Milestones Expand" at bounding box center [694, 205] width 1227 height 27
click at [311, 311] on div "Admin Fields Expand" at bounding box center [694, 300] width 1227 height 27
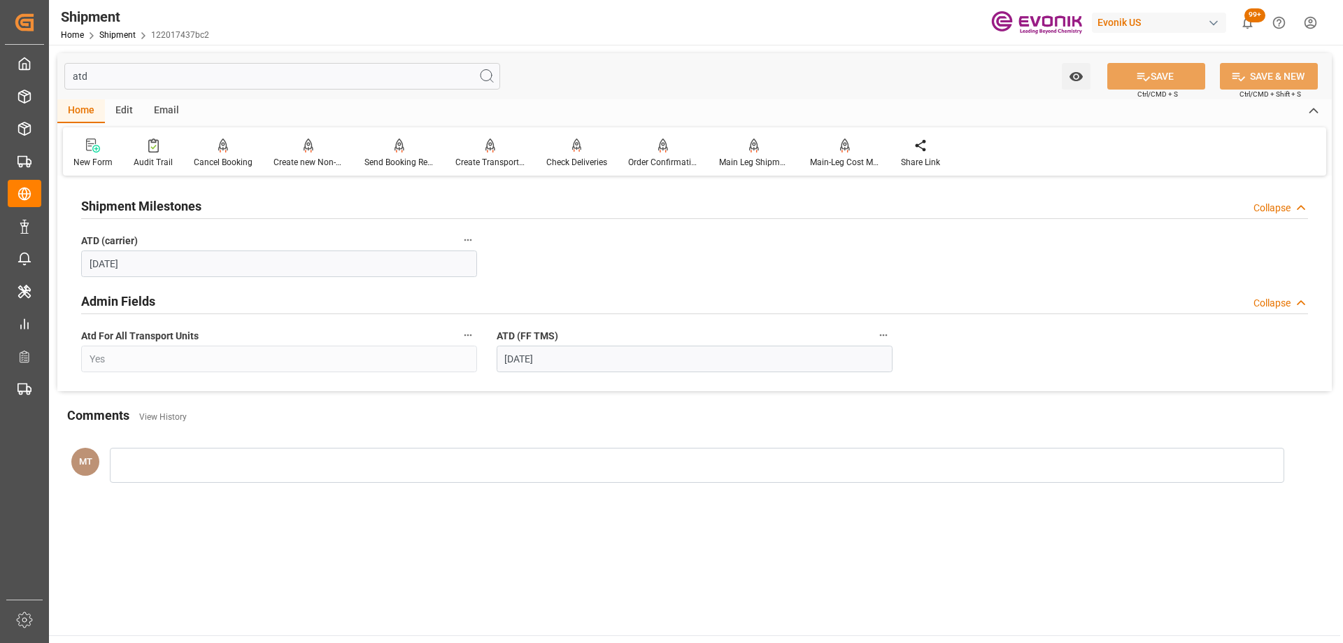
drag, startPoint x: 201, startPoint y: 75, endPoint x: 57, endPoint y: 56, distance: 146.0
click at [57, 56] on div "atd Watch Option SAVE Ctrl/CMD + S SAVE & NEW Ctrl/CMD + Shift + S" at bounding box center [694, 76] width 1274 height 46
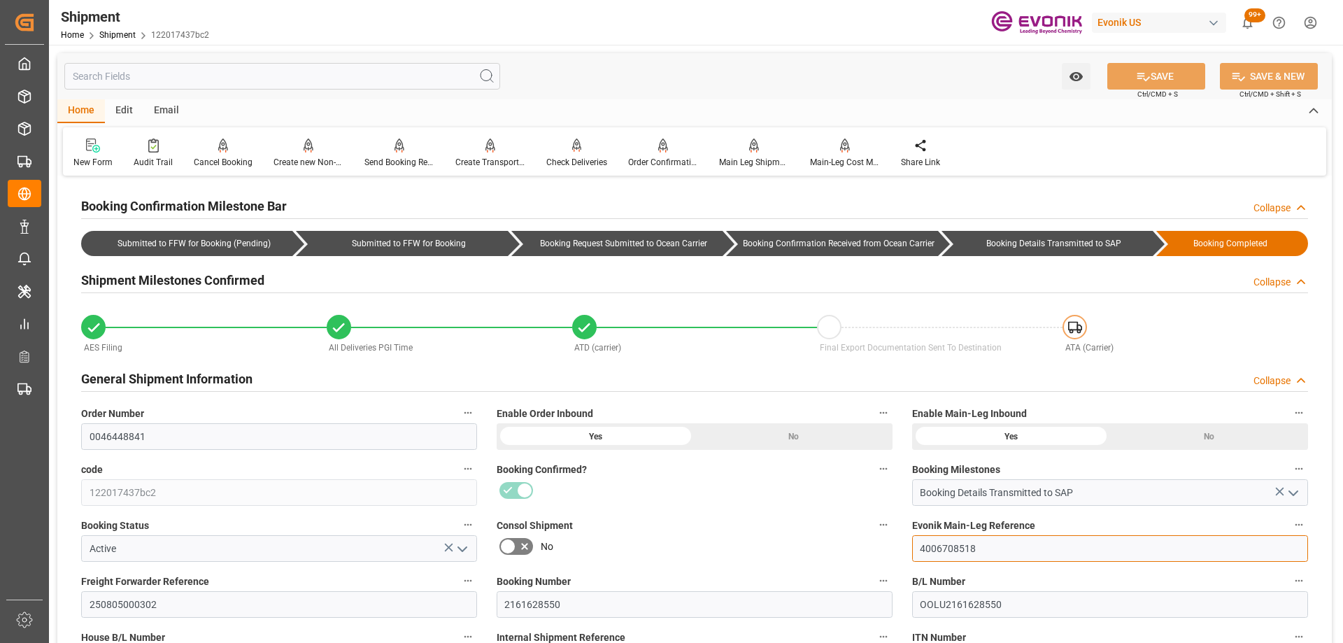
drag, startPoint x: 1034, startPoint y: 548, endPoint x: 773, endPoint y: 518, distance: 263.3
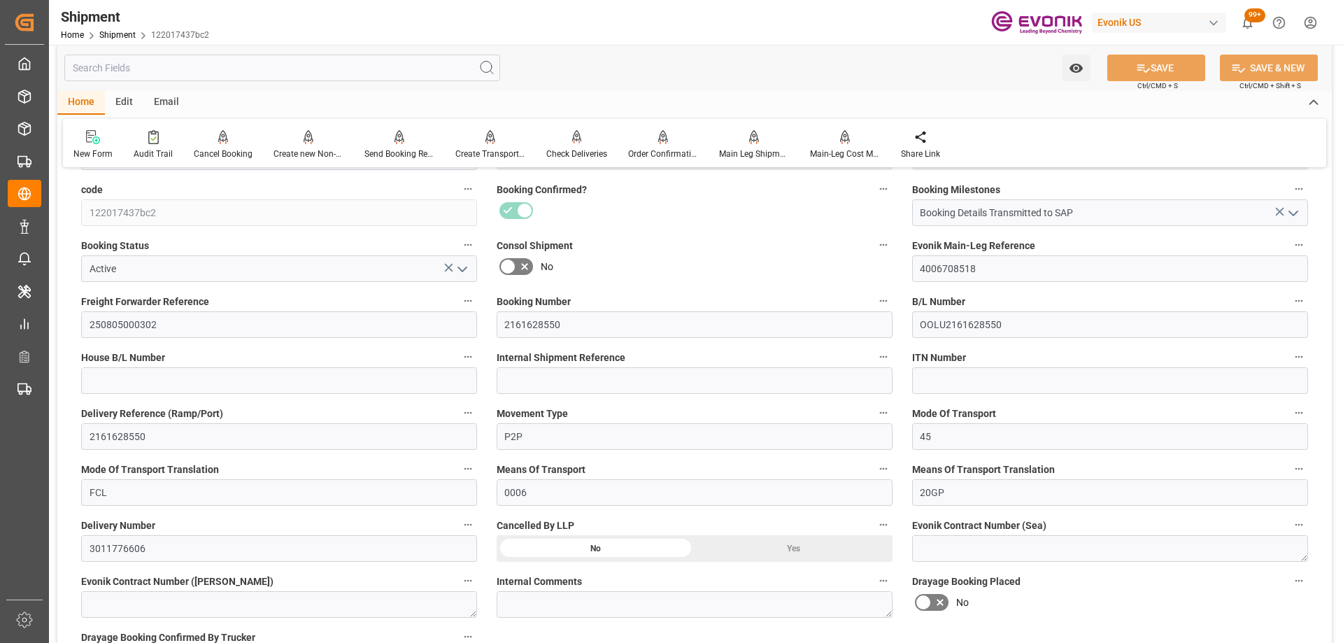
click at [1293, 236] on label "Evonik Main-Leg Reference" at bounding box center [1110, 246] width 396 height 20
click at [1293, 236] on button "Evonik Main-Leg Reference" at bounding box center [1299, 245] width 18 height 18
click at [1297, 239] on li "Audits" at bounding box center [1295, 244] width 71 height 23
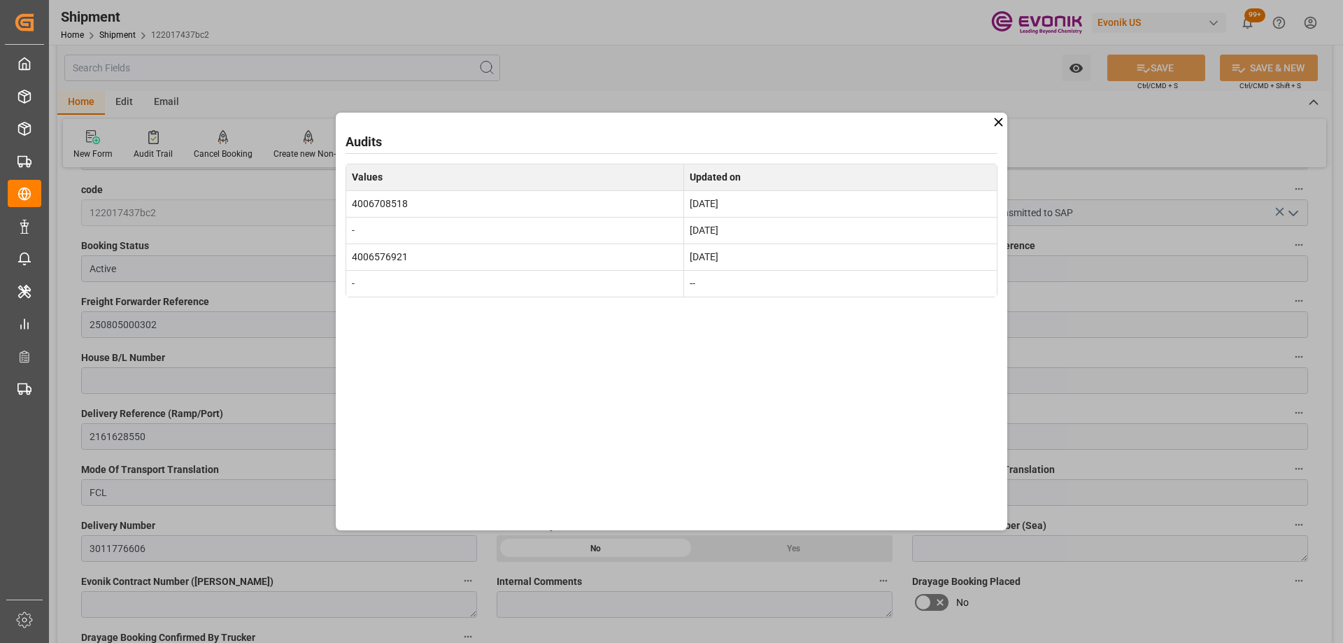
click at [997, 123] on icon at bounding box center [998, 121] width 8 height 8
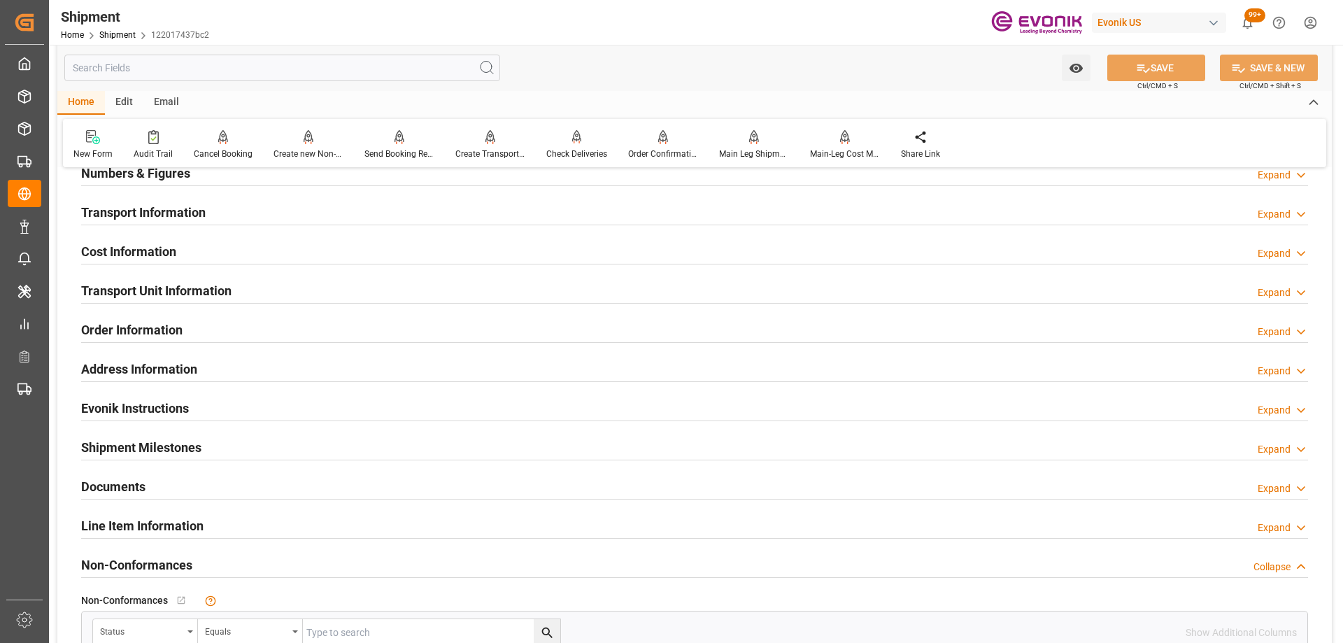
scroll to position [699, 0]
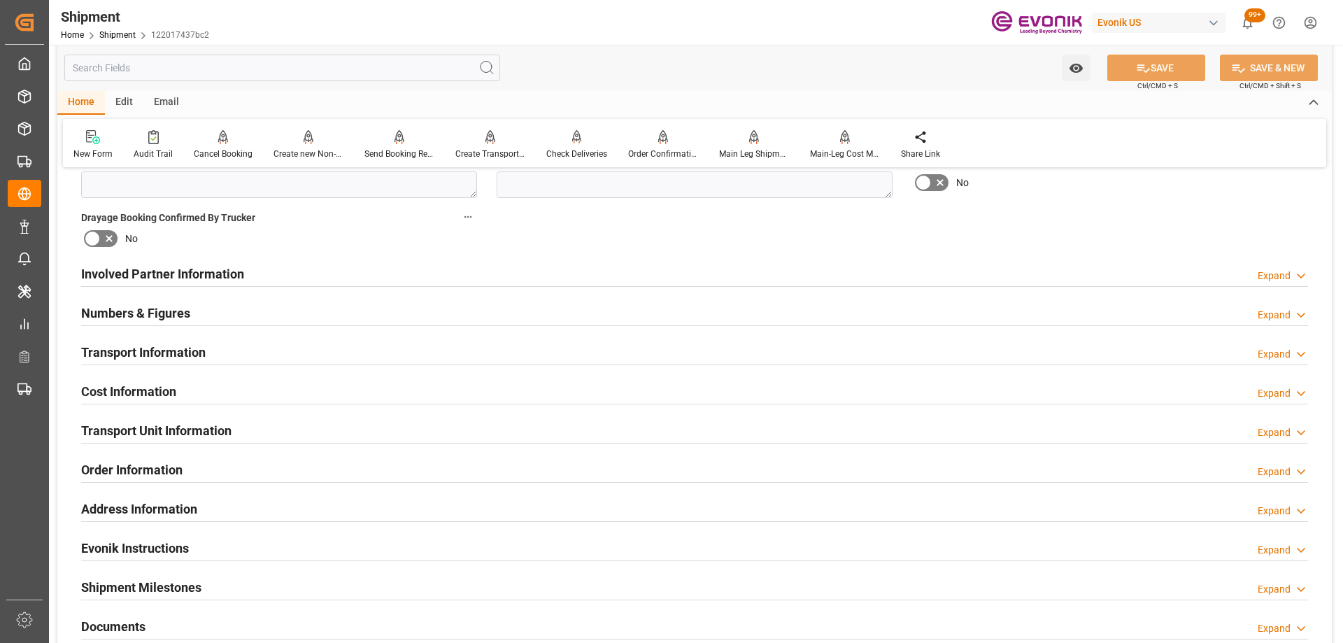
click at [239, 437] on div "Transport Unit Information Expand" at bounding box center [694, 429] width 1227 height 27
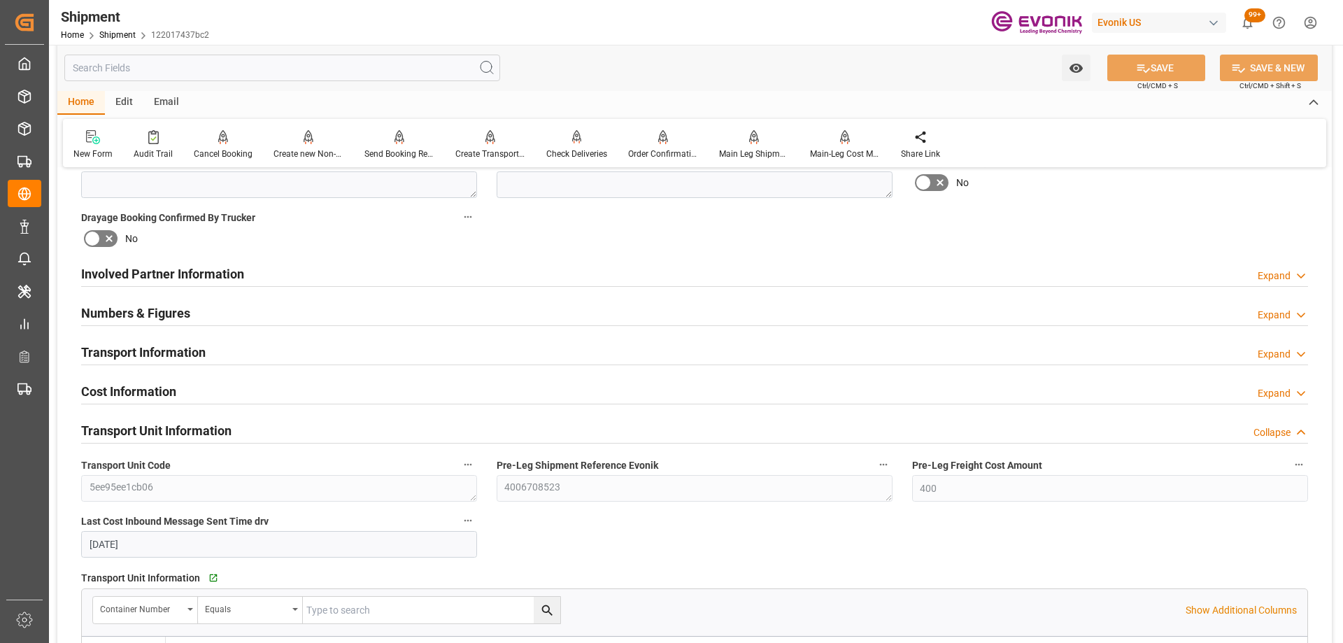
scroll to position [909, 0]
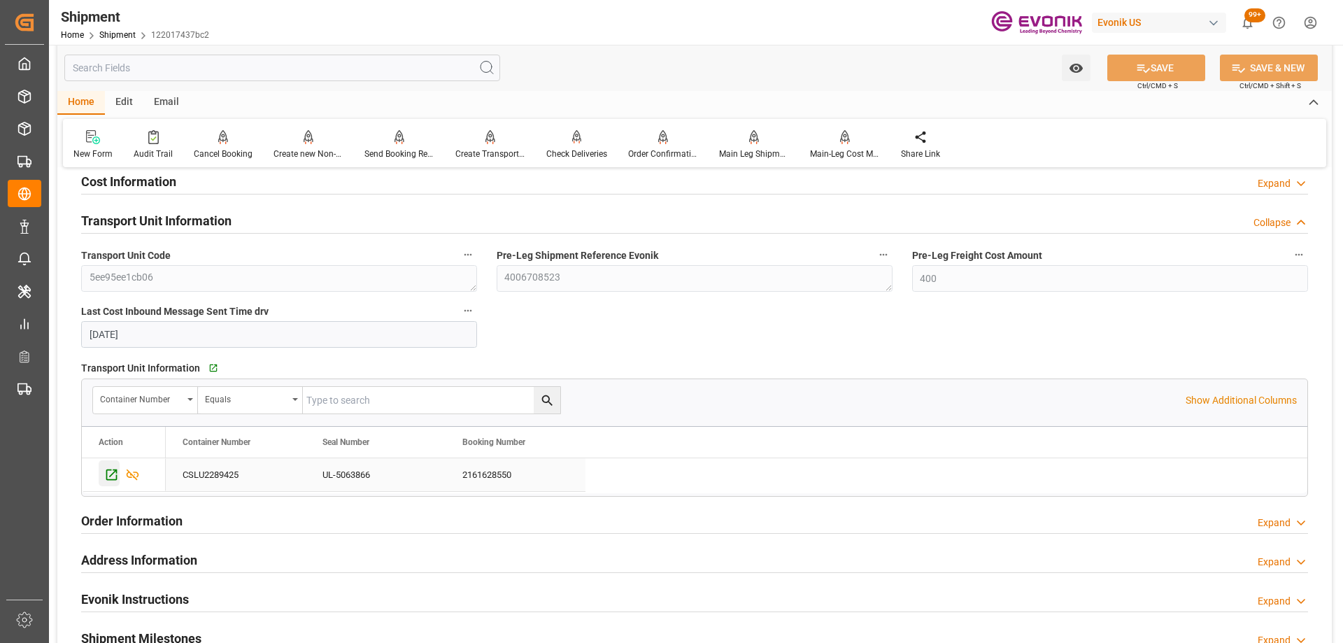
click at [117, 471] on icon "Press SPACE to select this row." at bounding box center [111, 474] width 15 height 15
drag, startPoint x: 995, startPoint y: 305, endPoint x: 947, endPoint y: 336, distance: 57.2
click at [947, 336] on div "Booking Confirmation Milestone Bar Collapse Submitted to FFW for Booking (Pendi…" at bounding box center [694, 124] width 1274 height 1707
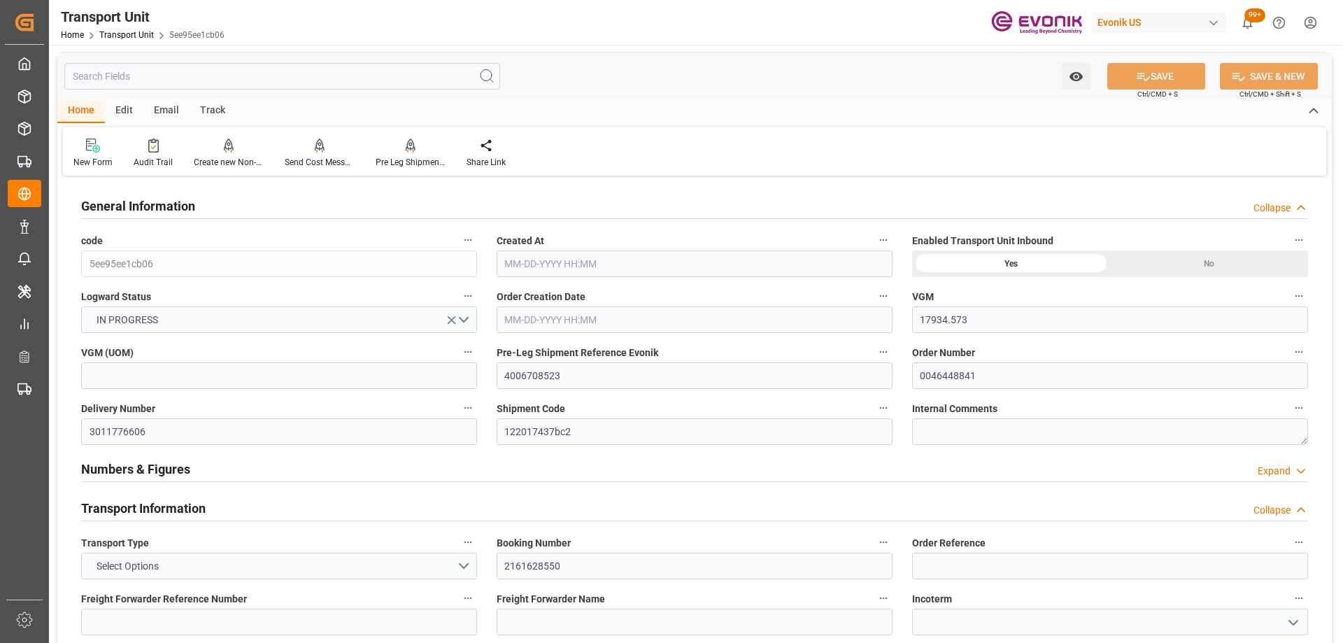
type input "17934.573"
type input "OOCL"
type input "Orient Overseas Container Line Ltd"
type input "USHOU"
type input "NLRTM"
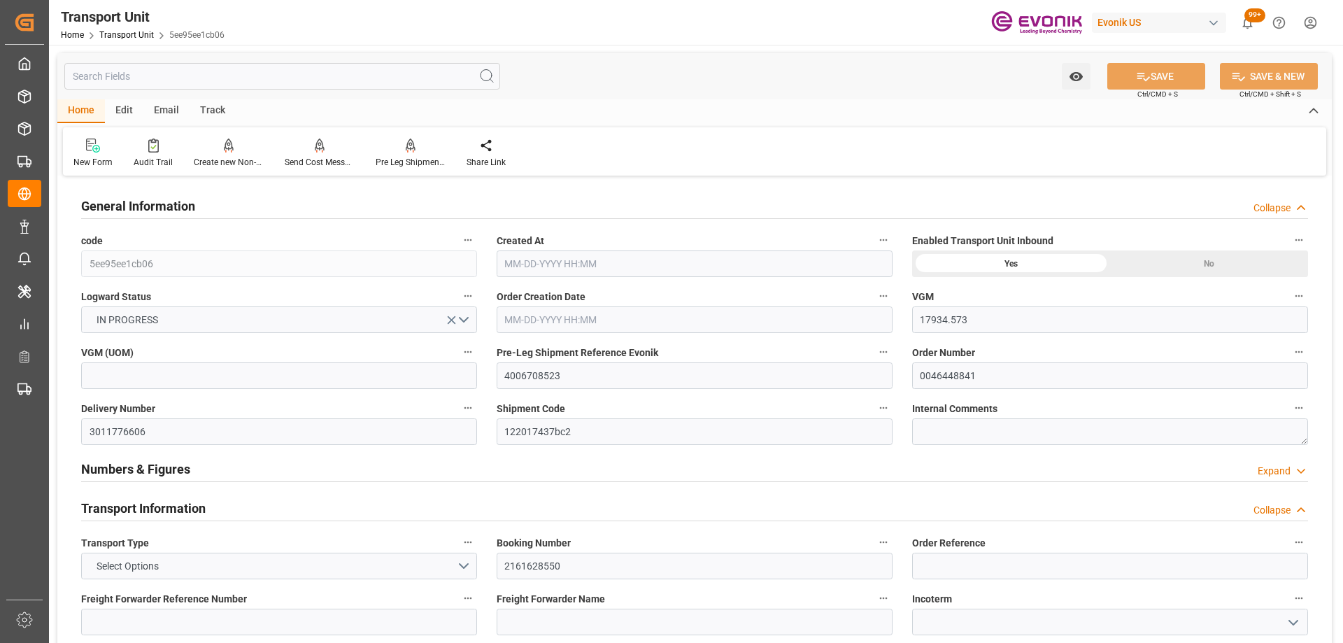
type input "9356696"
type input "USHOU"
type input "NLRTM"
type input "15733.6"
type input "08-04-2025 12:12"
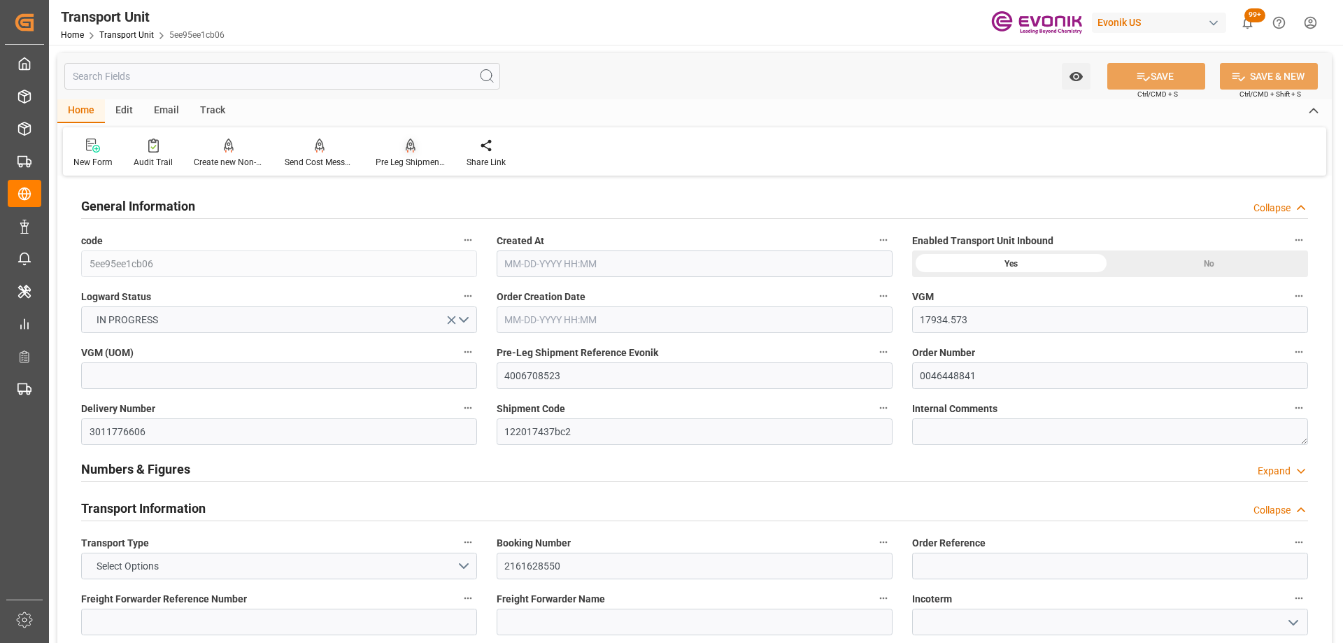
type input "[DATE]"
type input "09-18-2025 12:37"
type input "09-24-2025 00:00"
type input "08-26-2025 00:00"
type input "09-24-2025 07:59"
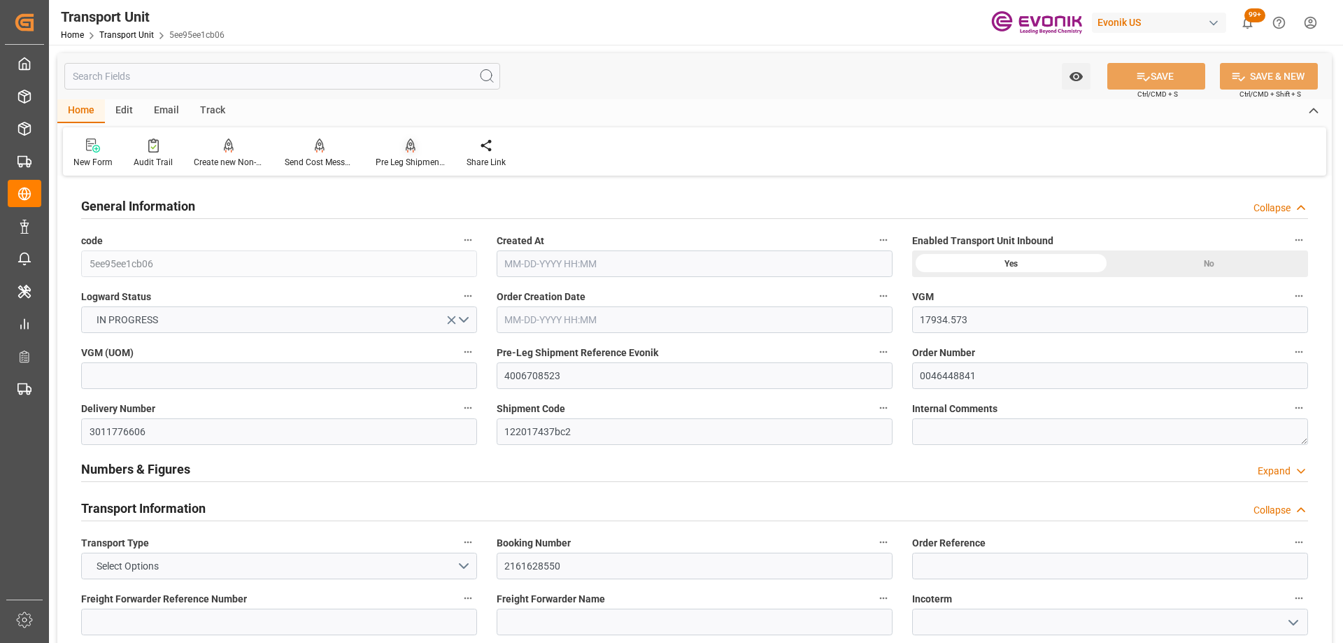
type input "10-15-2025 00:00"
type input "09-16-2025 00:00"
type input "09-24-2025 15:25"
type input "09-17-2025 16:00"
type input "[DATE]"
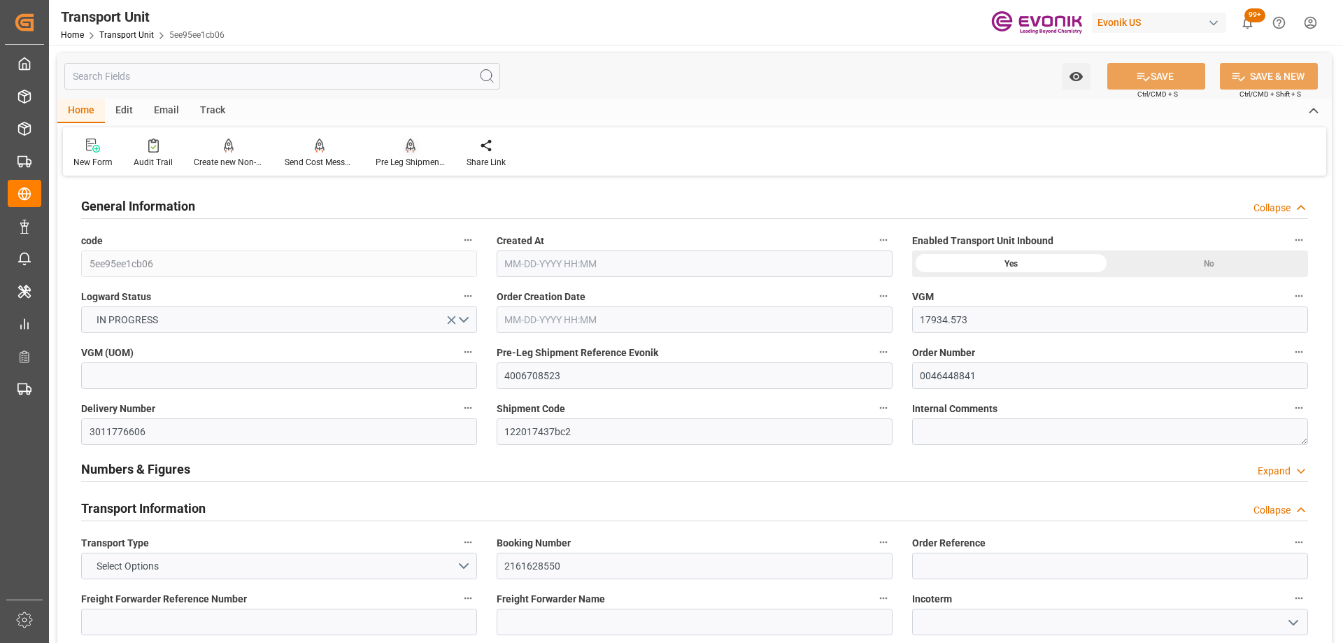
type input "[DATE] 16:40"
type input "[DATE] 01:00"
type input "[DATE] 04:00"
type input "[DATE] 03:22"
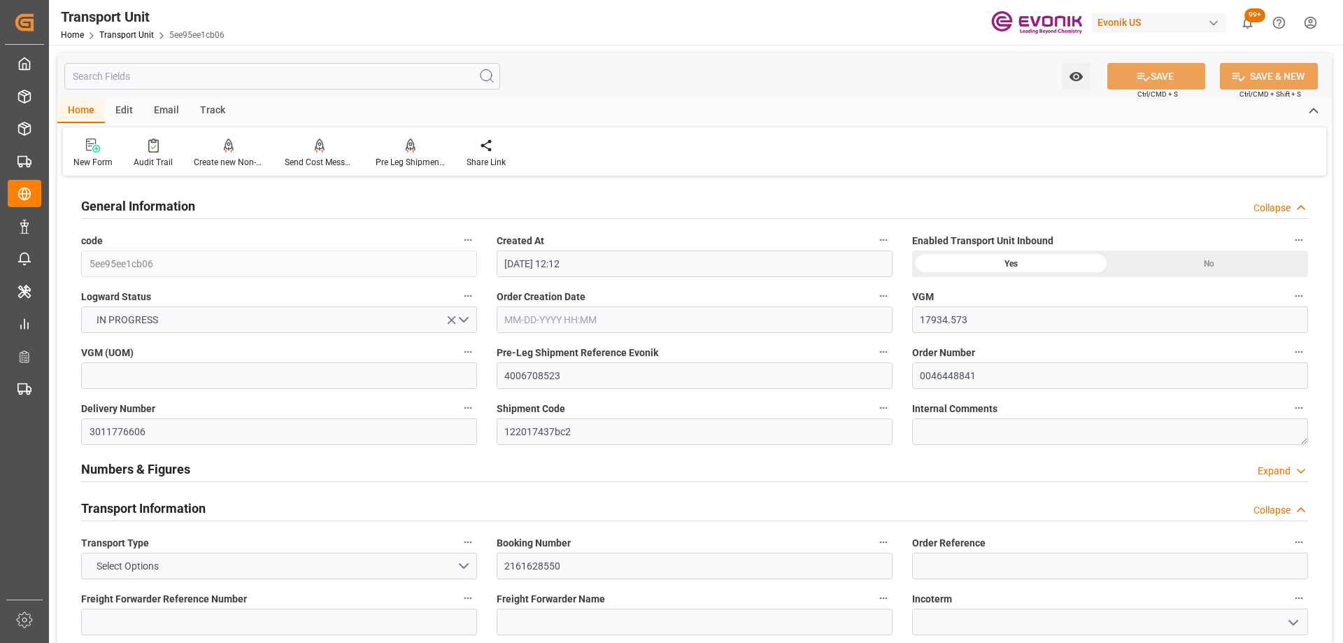
click at [399, 155] on div "Pre Leg Shipment Inbound" at bounding box center [410, 153] width 91 height 31
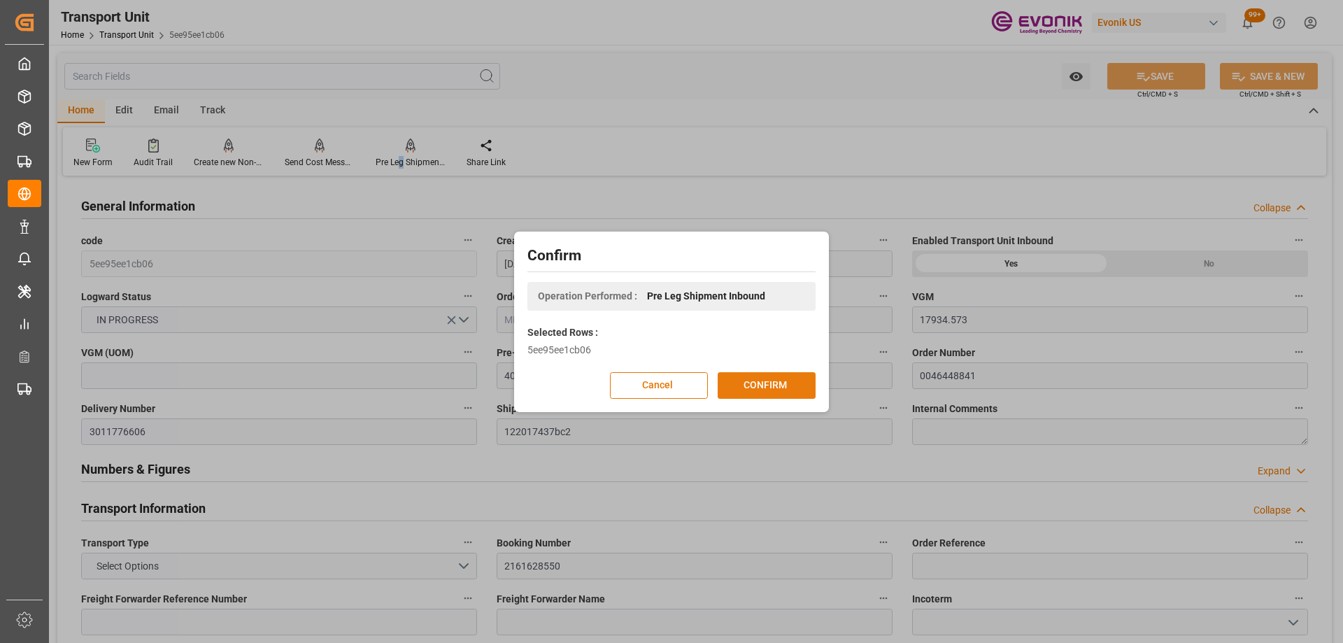
click at [759, 385] on button "CONFIRM" at bounding box center [767, 385] width 98 height 27
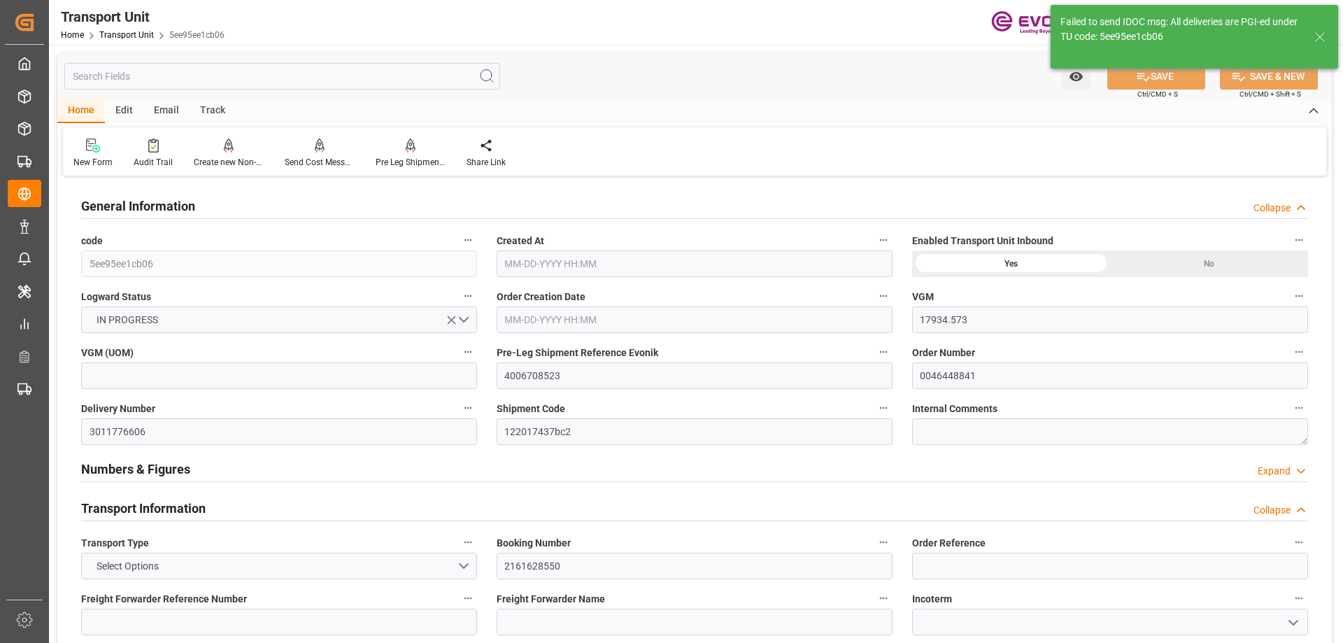
type input "17934.573"
type input "OOCL"
type input "Orient Overseas Container Line Ltd"
type input "USHOU"
type input "NLRTM"
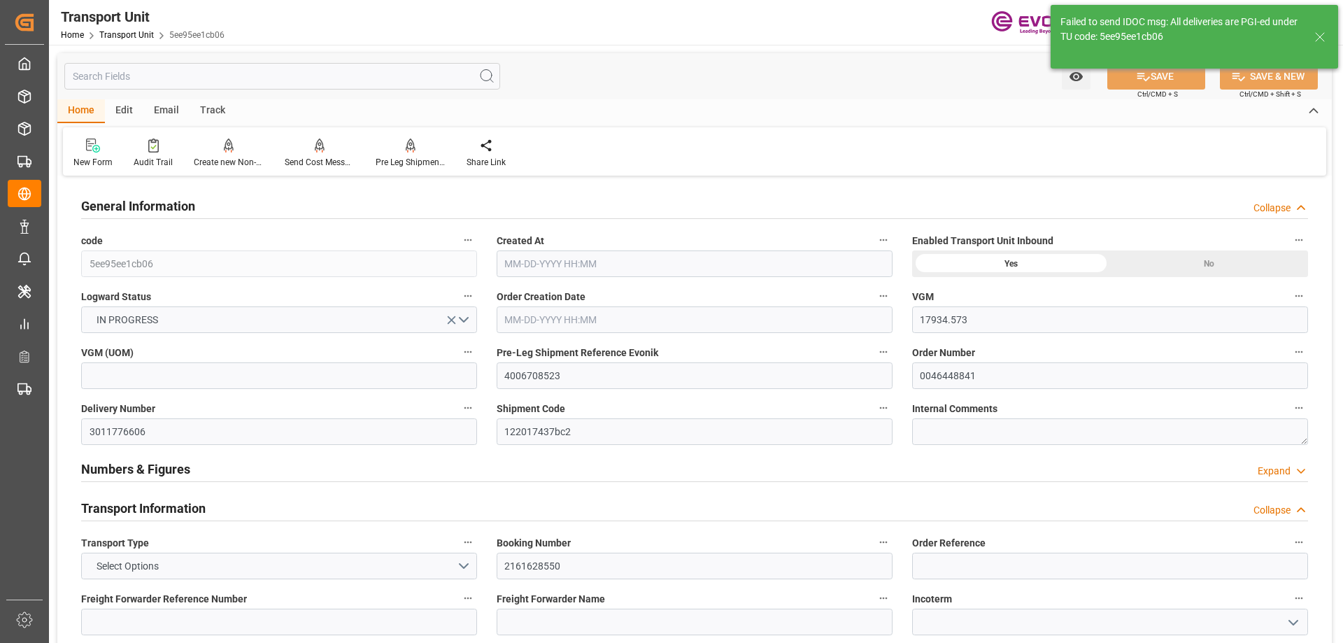
type input "9356696"
type input "USHOU"
type input "NLRTM"
type input "15733.6"
type input "[DATE] 12:12"
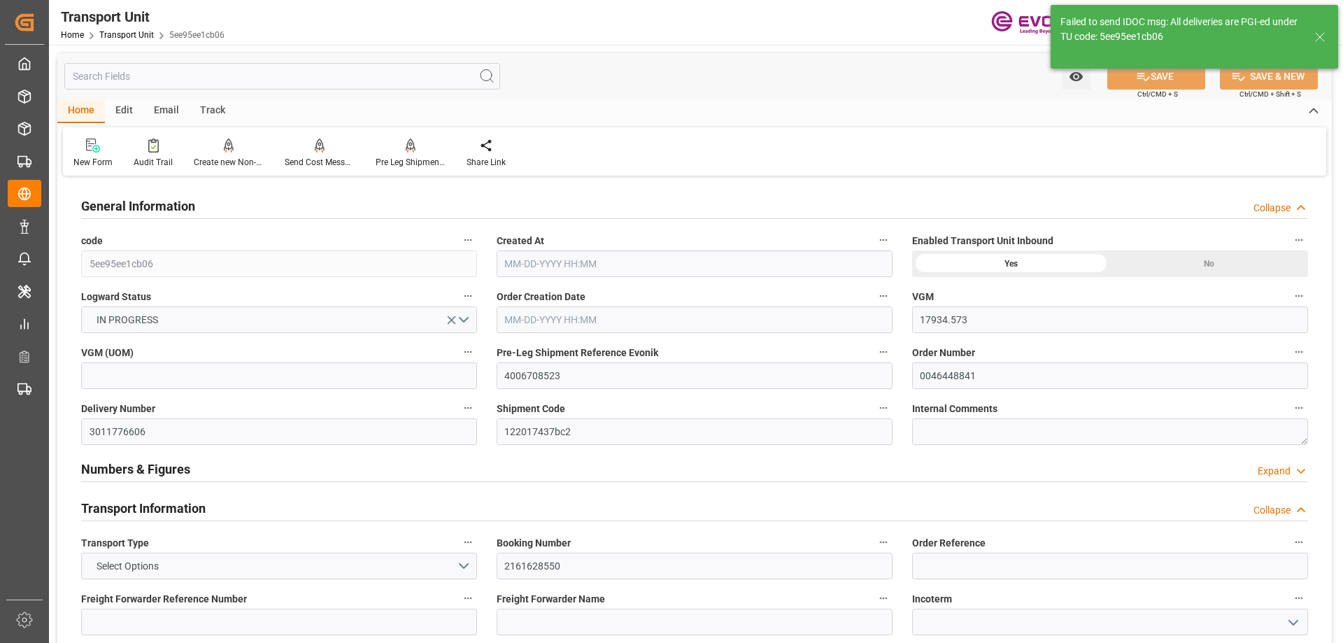
type input "[DATE]"
type input "[DATE] 12:37"
type input "[DATE] 00:00"
type input "[DATE] 07:59"
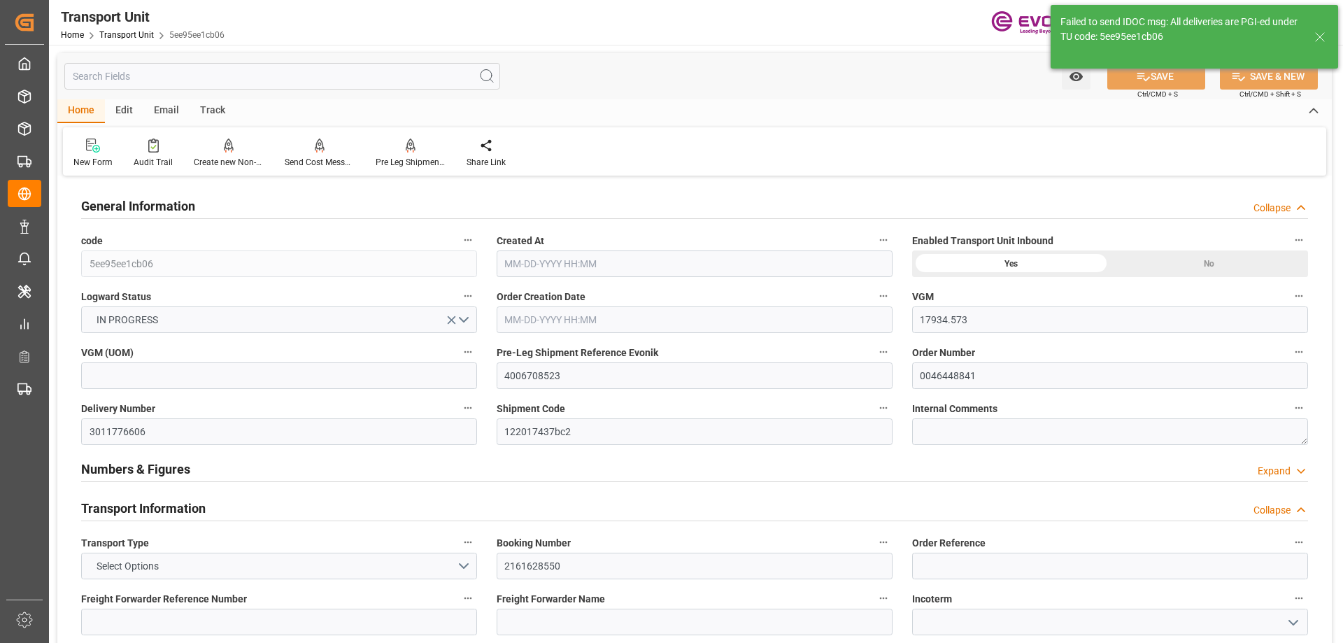
type input "[DATE] 00:00"
type input "[DATE] 15:25"
type input "[DATE] 16:00"
type input "[DATE]"
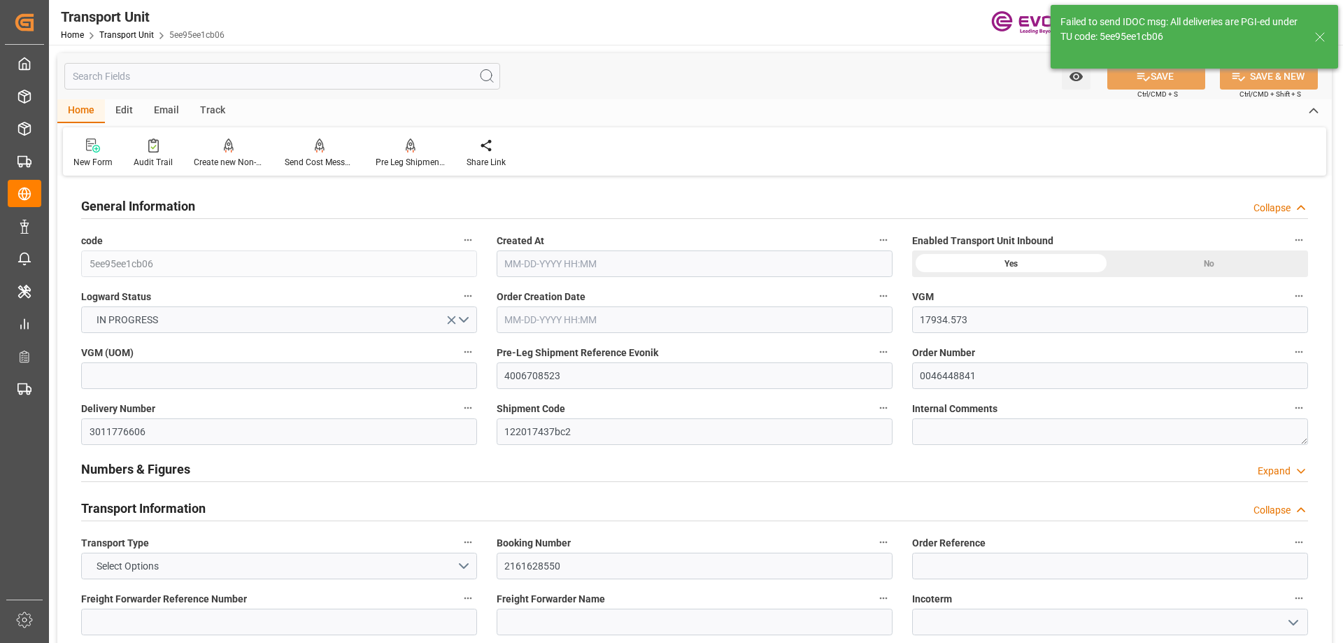
type input "[DATE] 16:40"
type input "[DATE] 01:00"
type input "[DATE] 04:00"
type input "[DATE] 03:22"
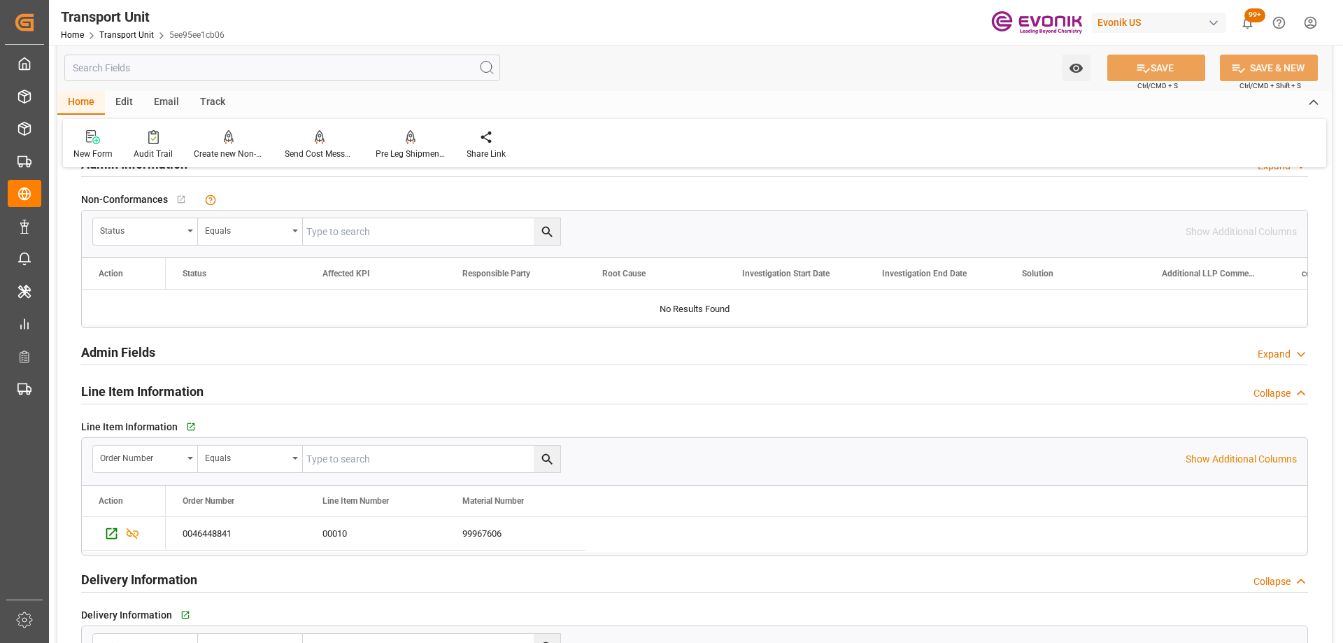
scroll to position [2168, 0]
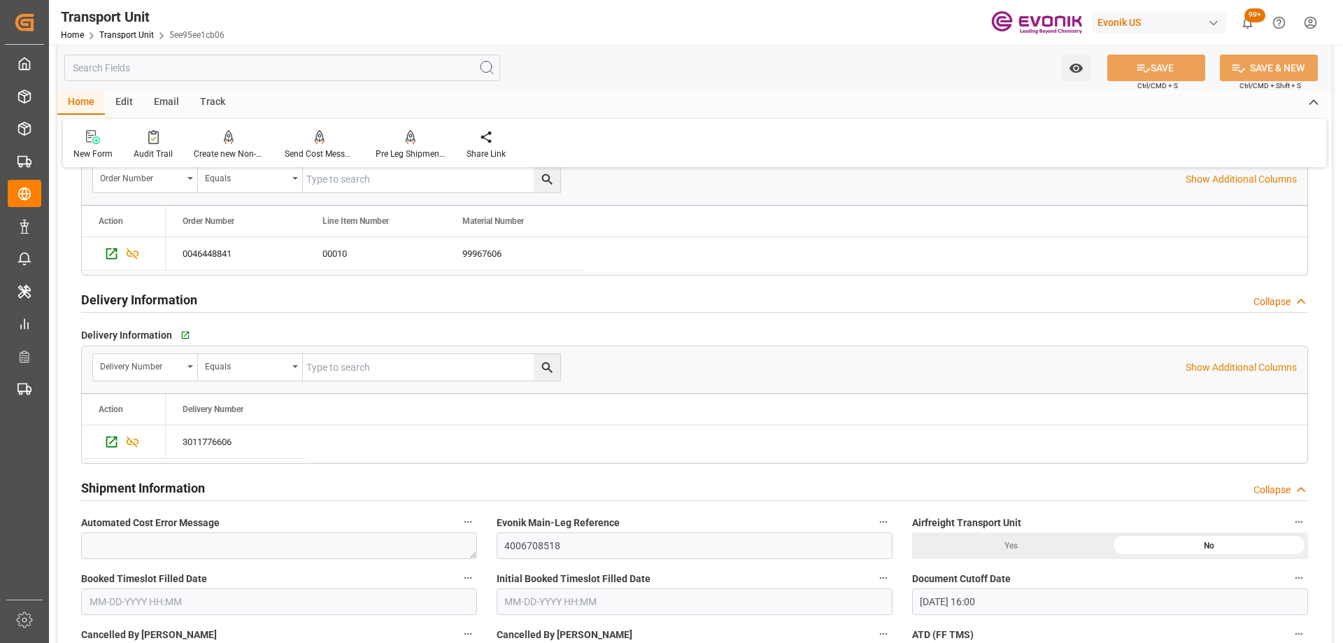
click at [214, 65] on input "text" at bounding box center [282, 68] width 436 height 27
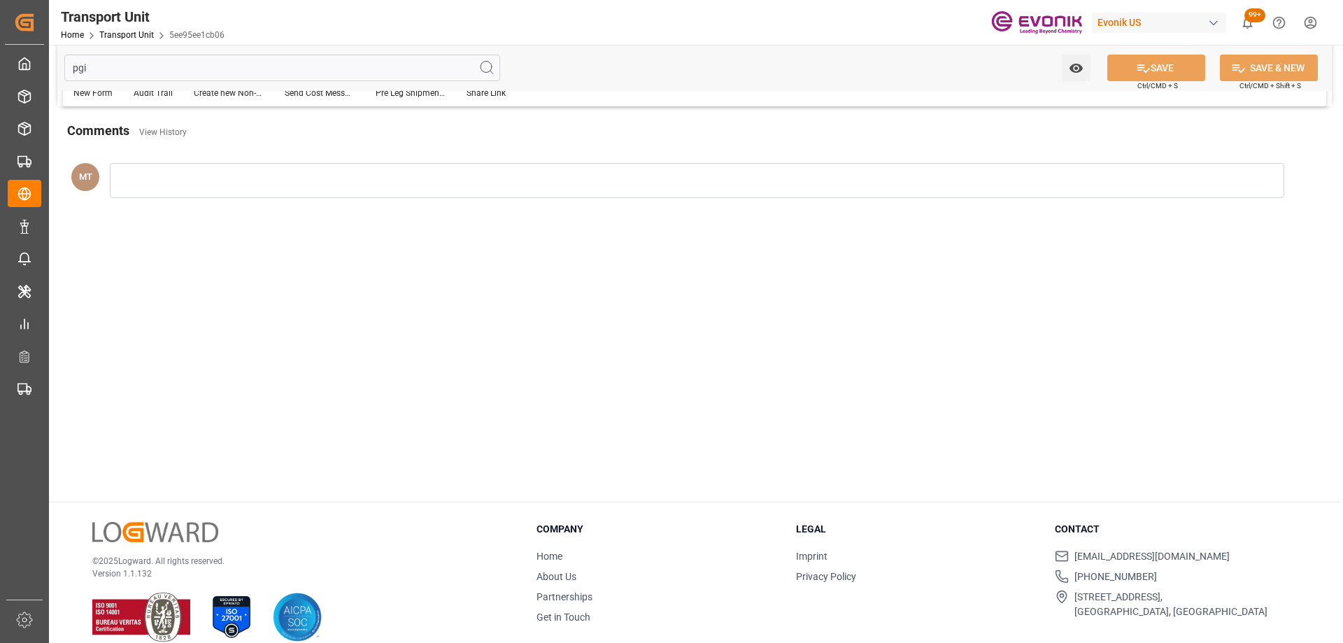
scroll to position [0, 0]
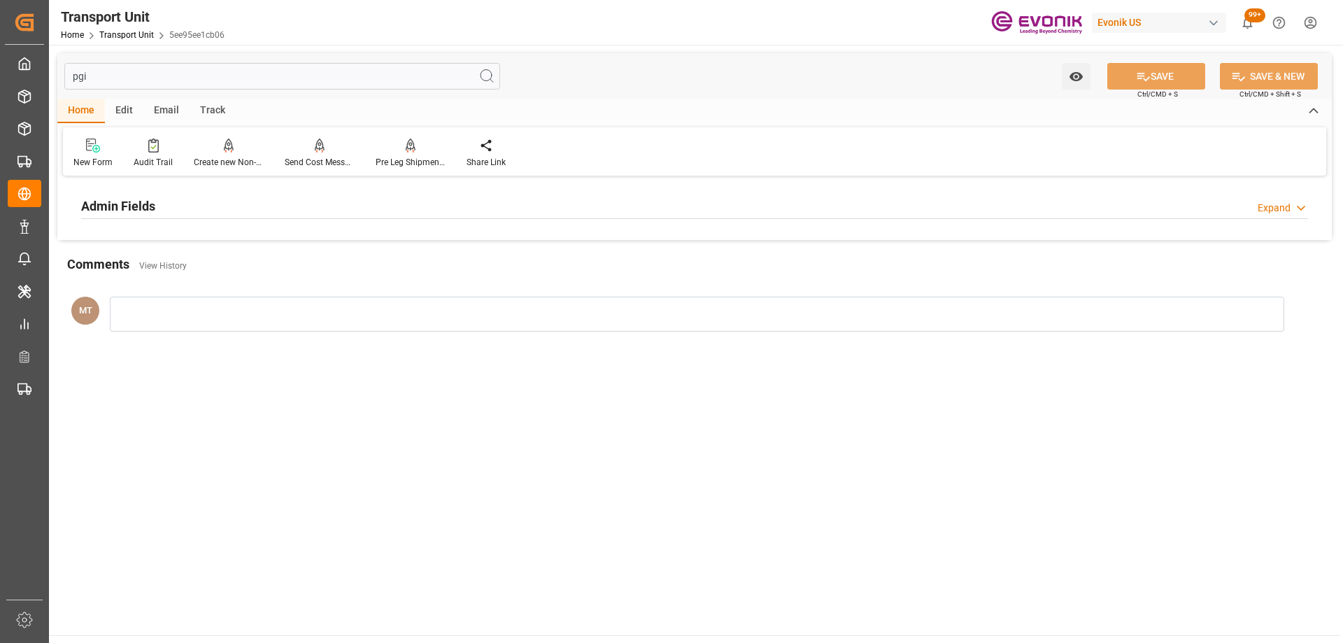
type input "pgi"
click at [213, 201] on div "Admin Fields Expand" at bounding box center [694, 205] width 1227 height 27
drag, startPoint x: 186, startPoint y: 87, endPoint x: 63, endPoint y: 80, distance: 123.2
click at [63, 80] on div "pgi Watch Option SAVE Ctrl/CMD + S SAVE & NEW Ctrl/CMD + Shift + S" at bounding box center [694, 76] width 1274 height 46
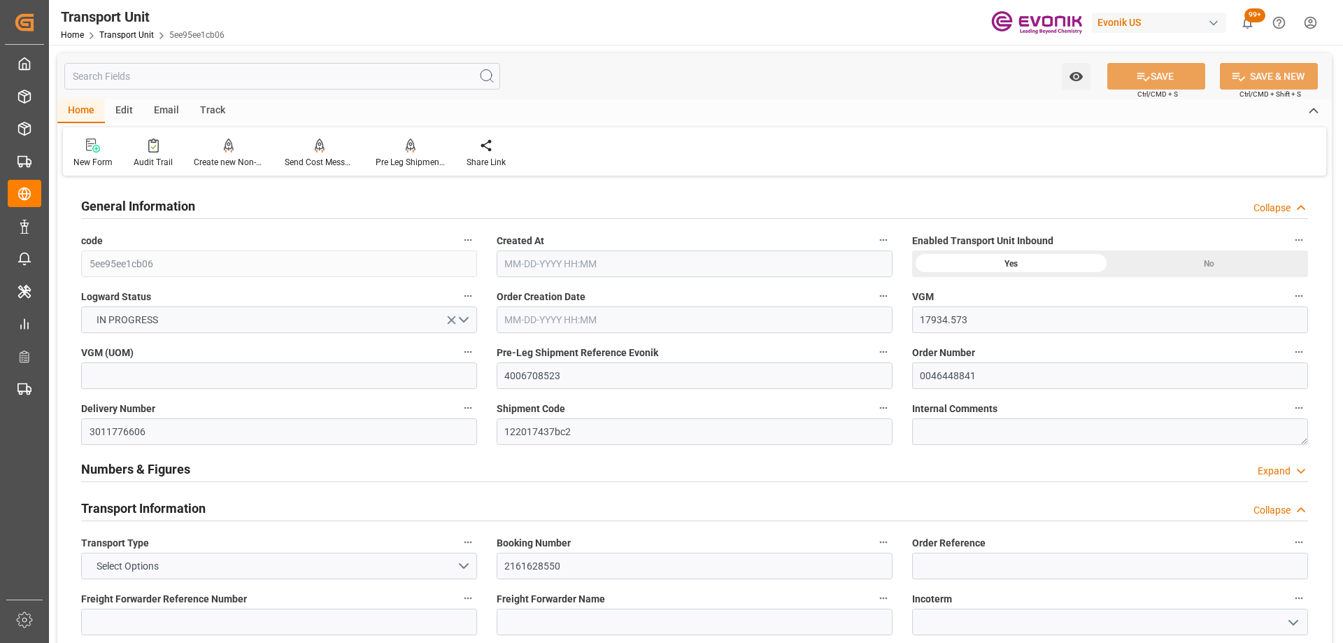
type input "17934.573"
type input "OOCL"
type input "Orient Overseas Container Line Ltd"
type input "USHOU"
type input "NLRTM"
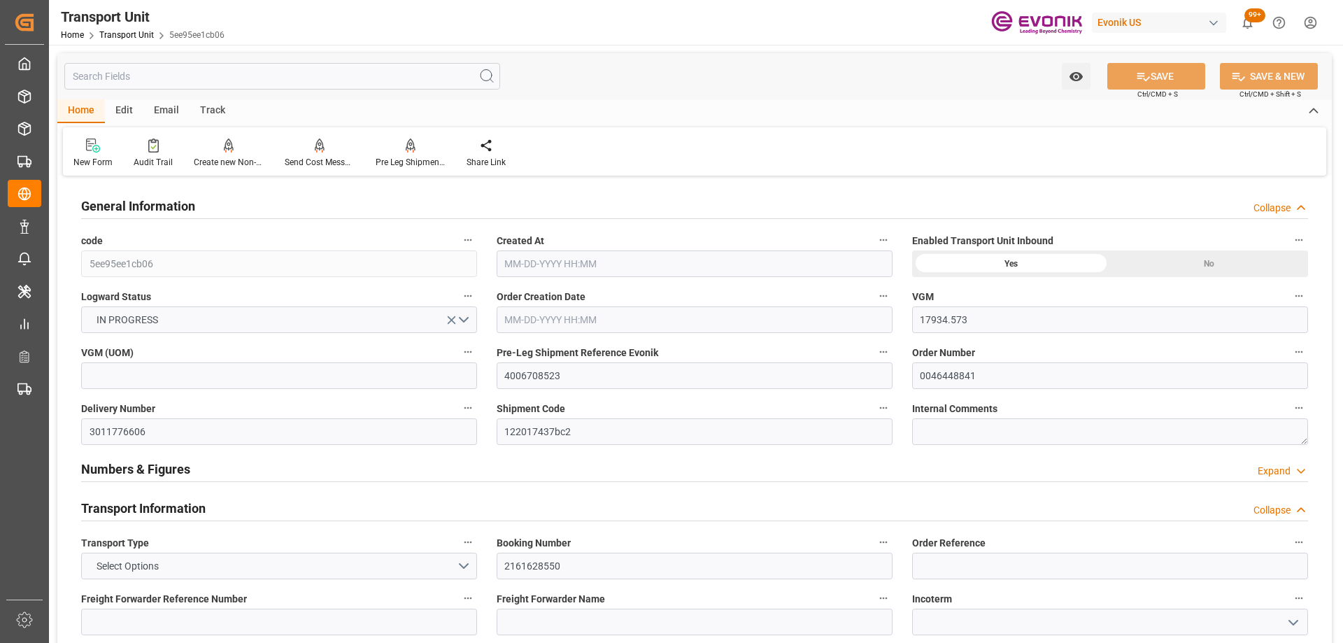
type input "9356696"
type input "USHOU"
type input "NLRTM"
type input "15733.6"
type input "[DATE] 12:12"
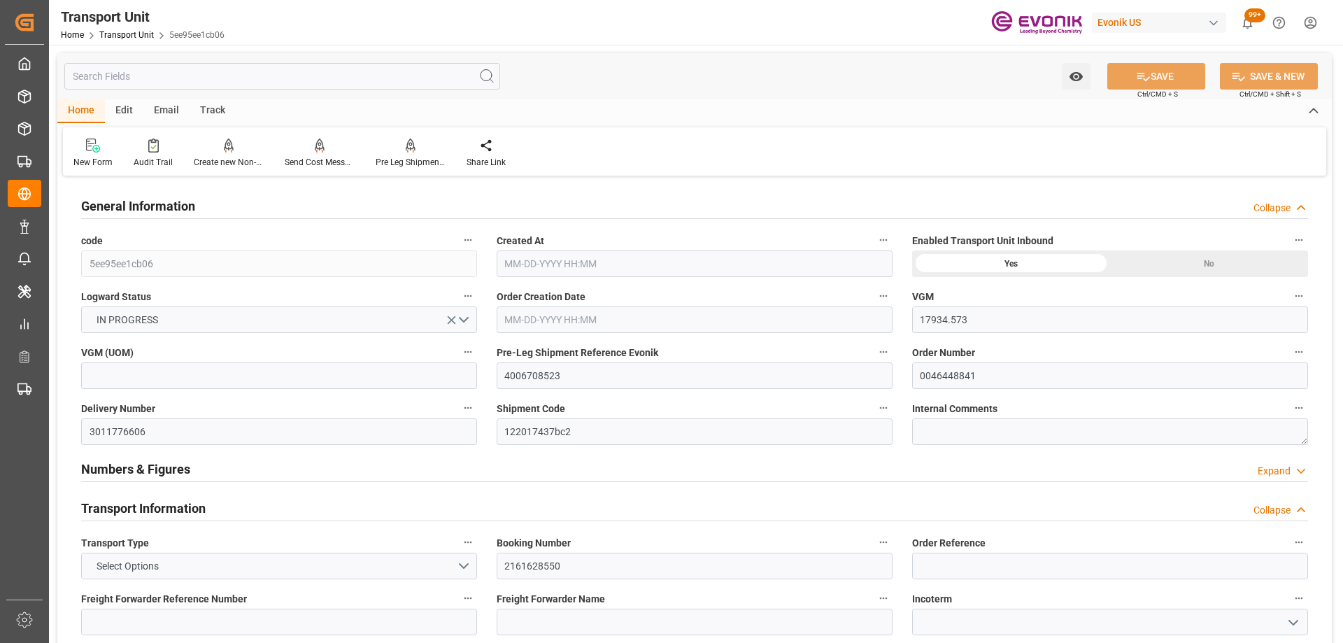
type input "[DATE]"
type input "[DATE] 12:37"
type input "[DATE] 00:00"
type input "[DATE] 07:59"
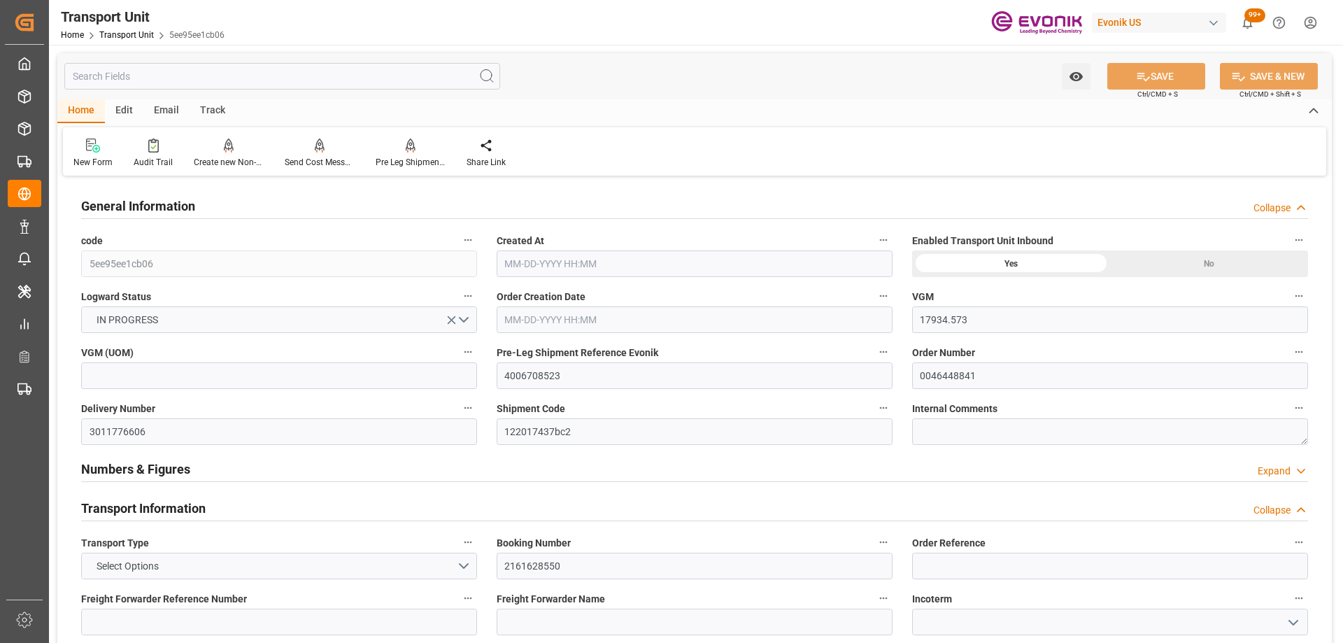
type input "[DATE] 00:00"
type input "[DATE] 15:25"
type input "[DATE] 16:00"
type input "[DATE]"
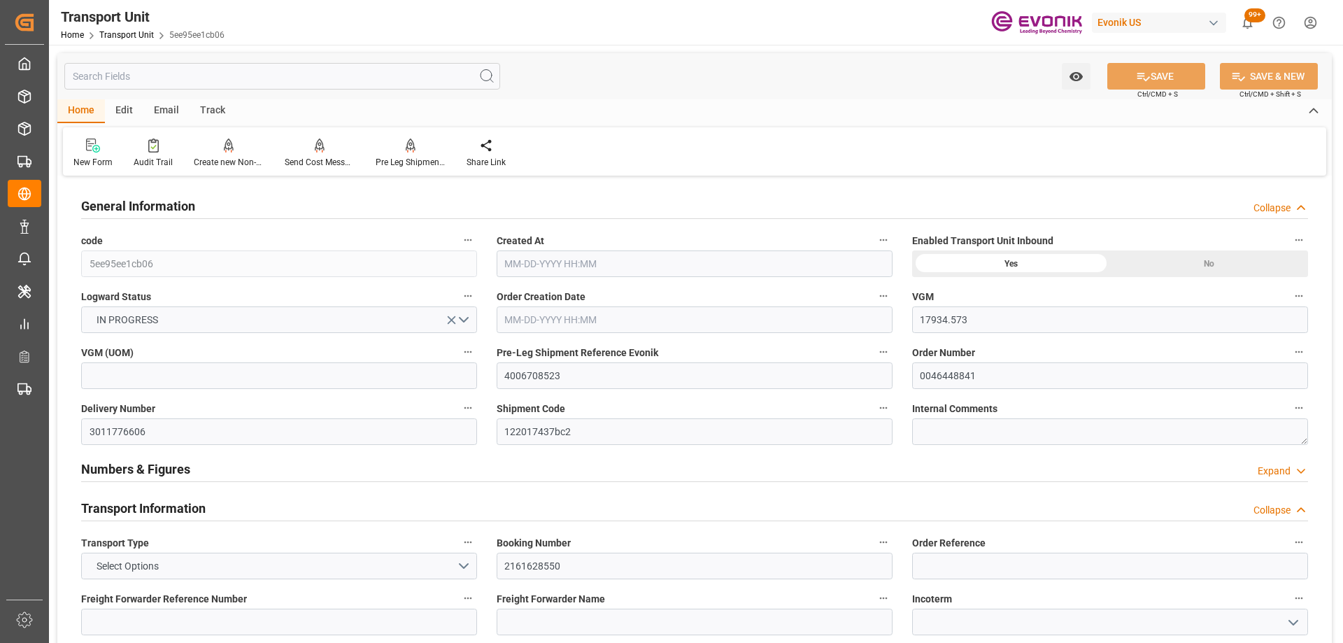
type input "[DATE] 16:40"
type input "[DATE] 01:00"
type input "[DATE] 04:00"
type input "[DATE] 03:22"
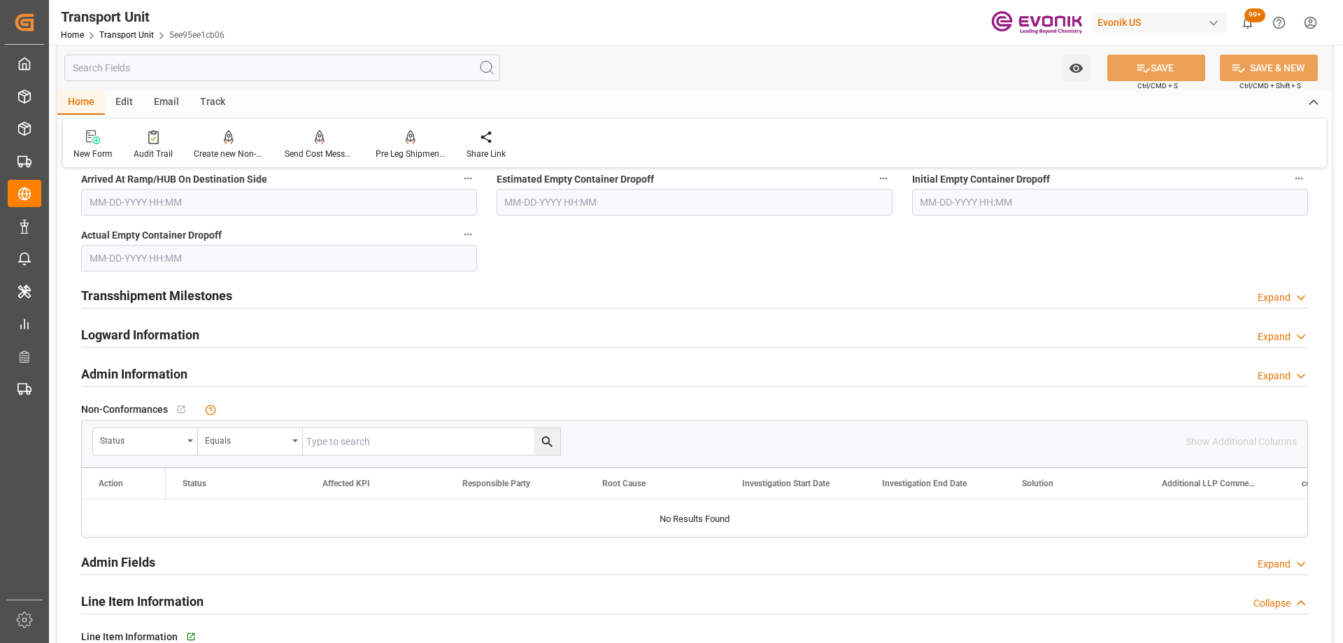
scroll to position [2028, 0]
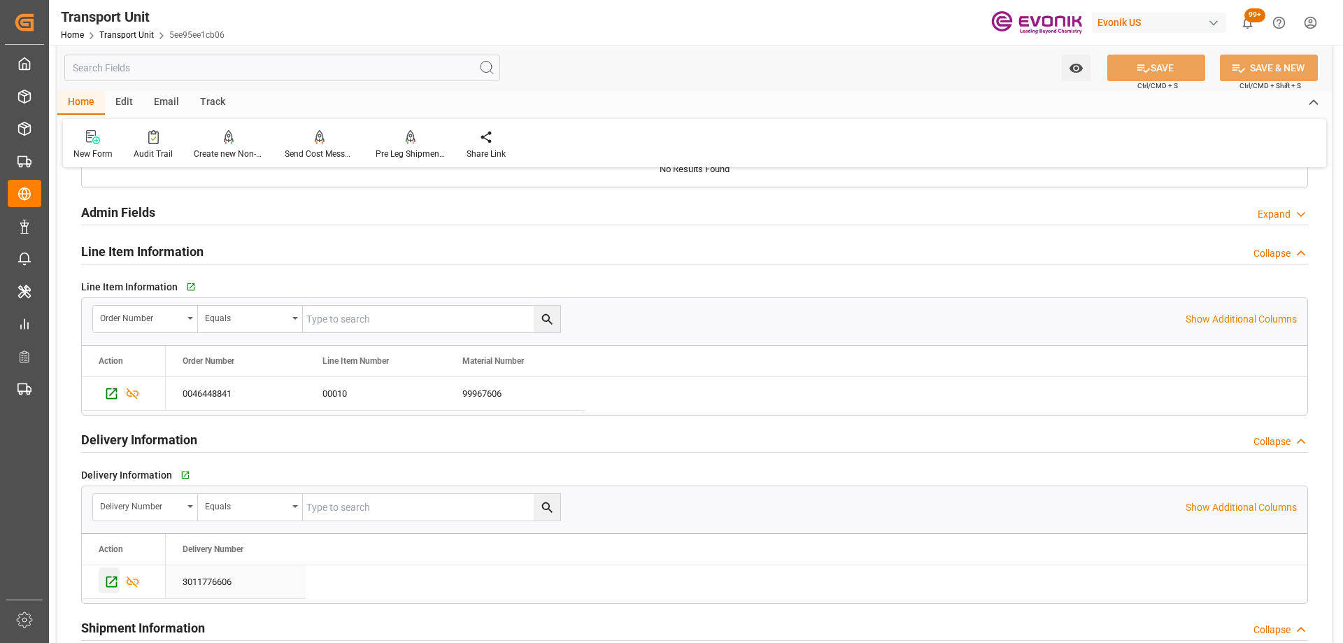
click at [115, 577] on icon "Press SPACE to select this row." at bounding box center [111, 581] width 11 height 11
click at [316, 150] on div "Send Cost Message to [PERSON_NAME]" at bounding box center [320, 154] width 70 height 13
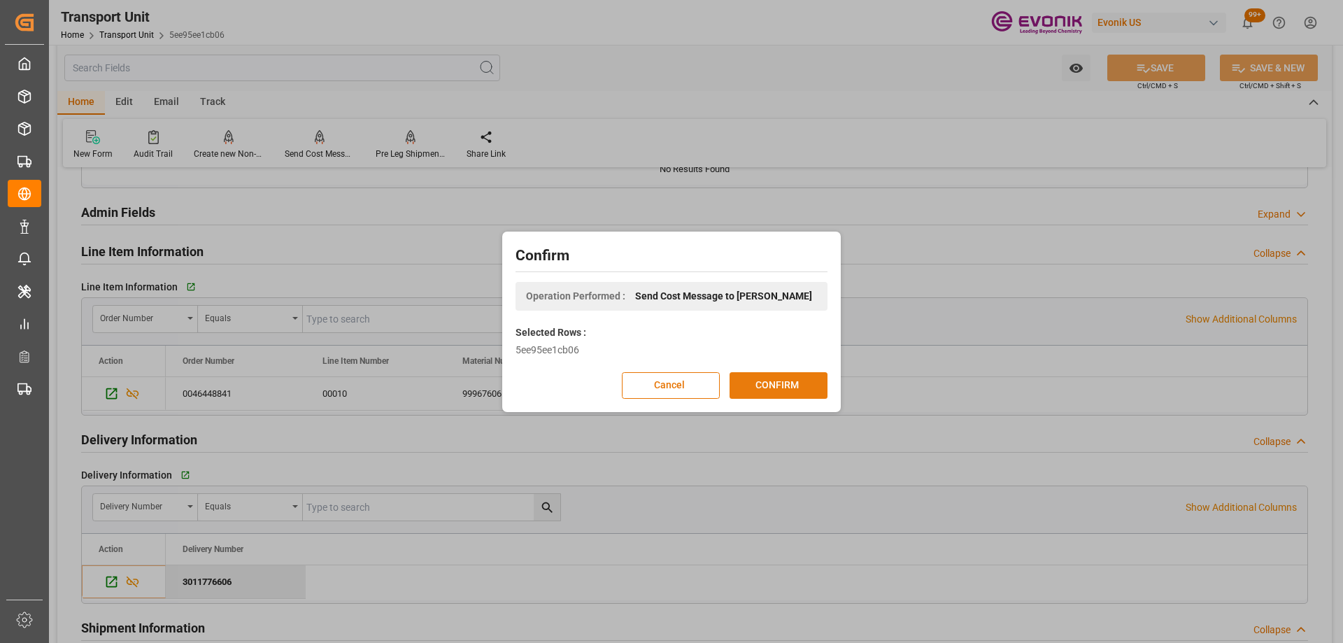
click at [762, 382] on button "CONFIRM" at bounding box center [778, 385] width 98 height 27
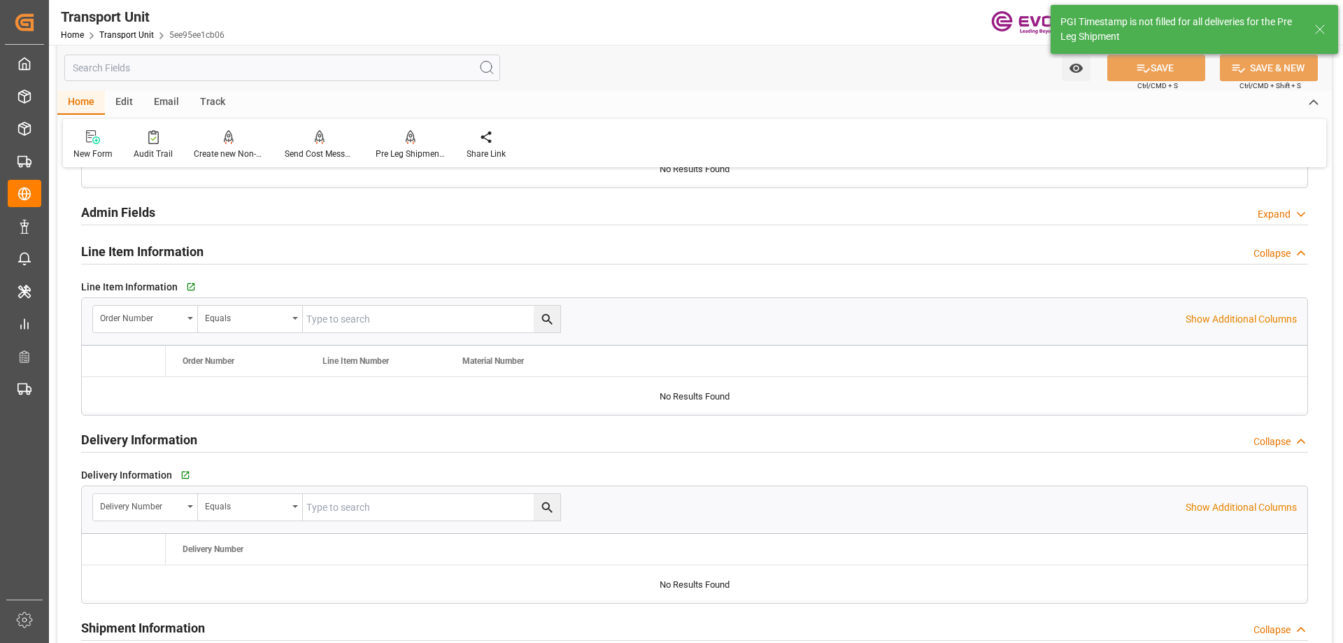
type input "17934.573"
type input "OOCL"
type input "Orient Overseas Container Line Ltd"
type input "USHOU"
type input "NLRTM"
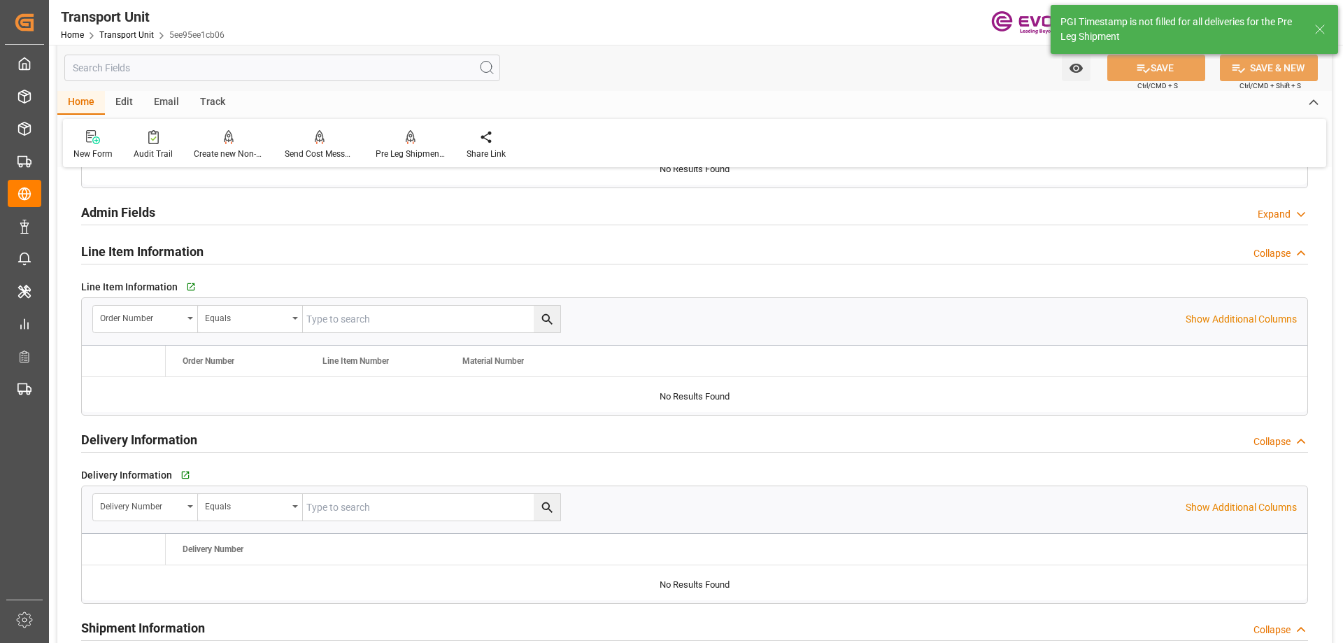
type input "9356696"
type input "USHOU"
type input "NLRTM"
type input "16200"
type input "[DATE] 12:12"
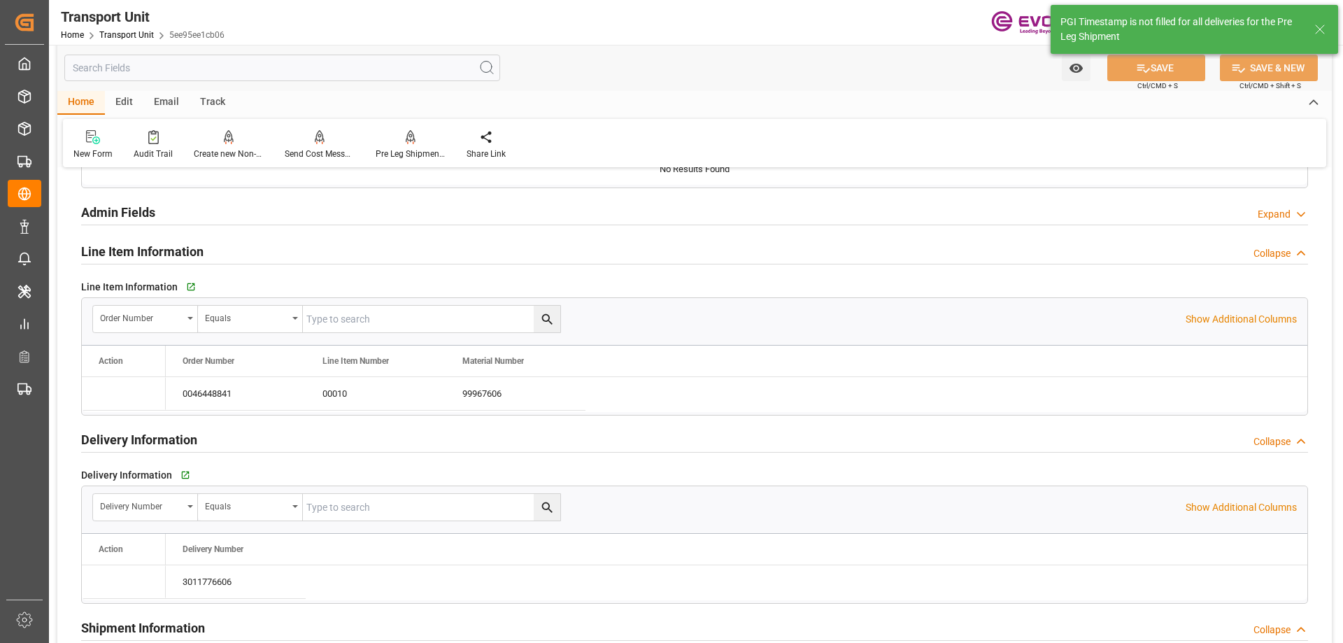
type input "[DATE]"
type input "[DATE] 12:37"
type input "[DATE] 00:00"
type input "[DATE] 07:59"
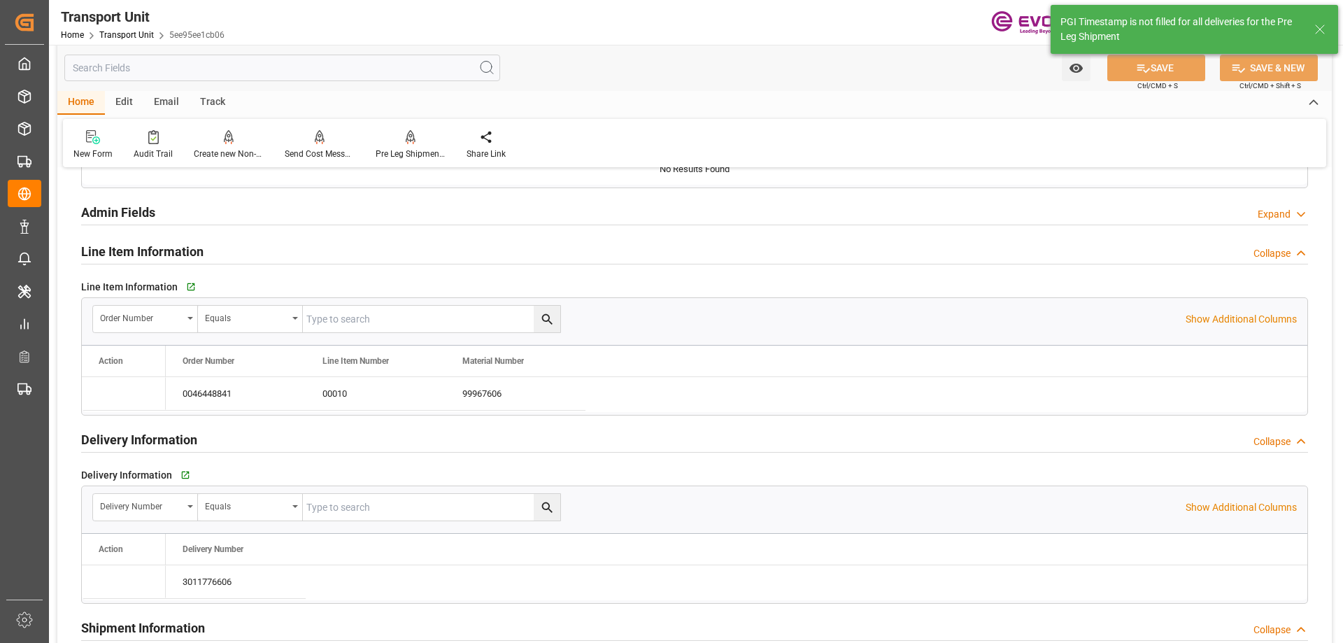
type input "[DATE] 00:00"
type input "[DATE] 15:25"
type input "[DATE] 16:00"
type input "[DATE]"
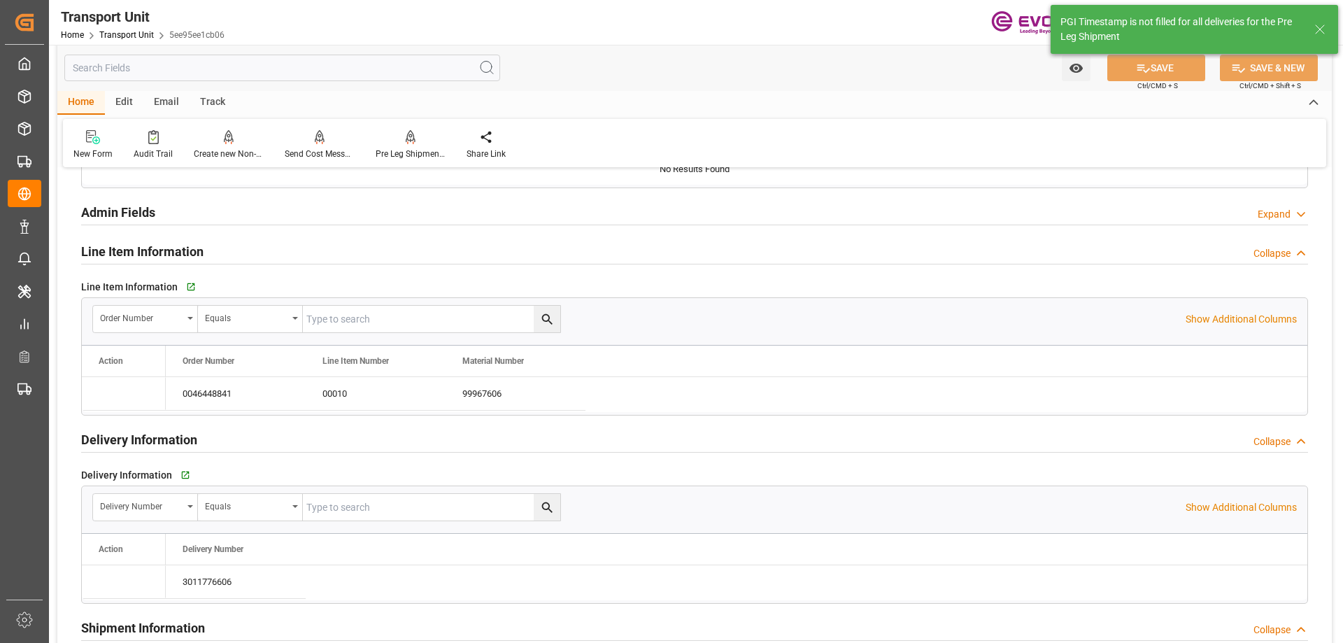
type input "[DATE] 16:40"
type input "[DATE] 01:00"
type input "[DATE] 04:00"
type input "[DATE] 03:22"
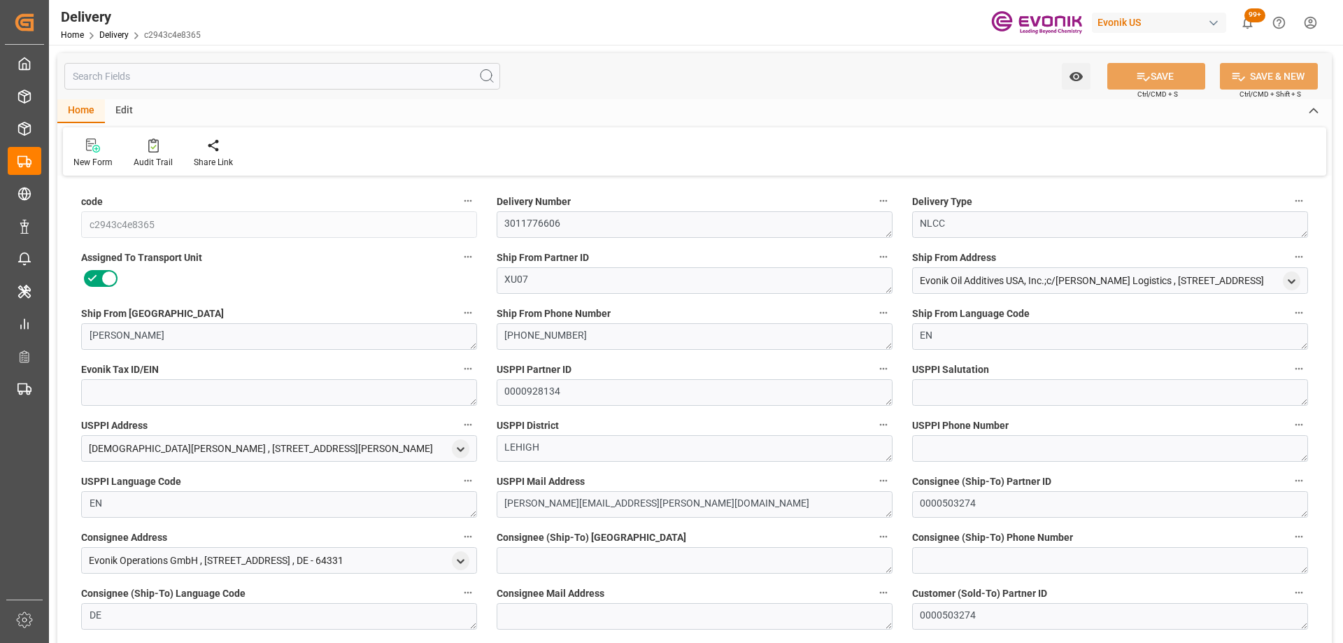
type input "USHOU"
type input "NLRTM"
type input "0"
type input "3.6581"
type input "453.6"
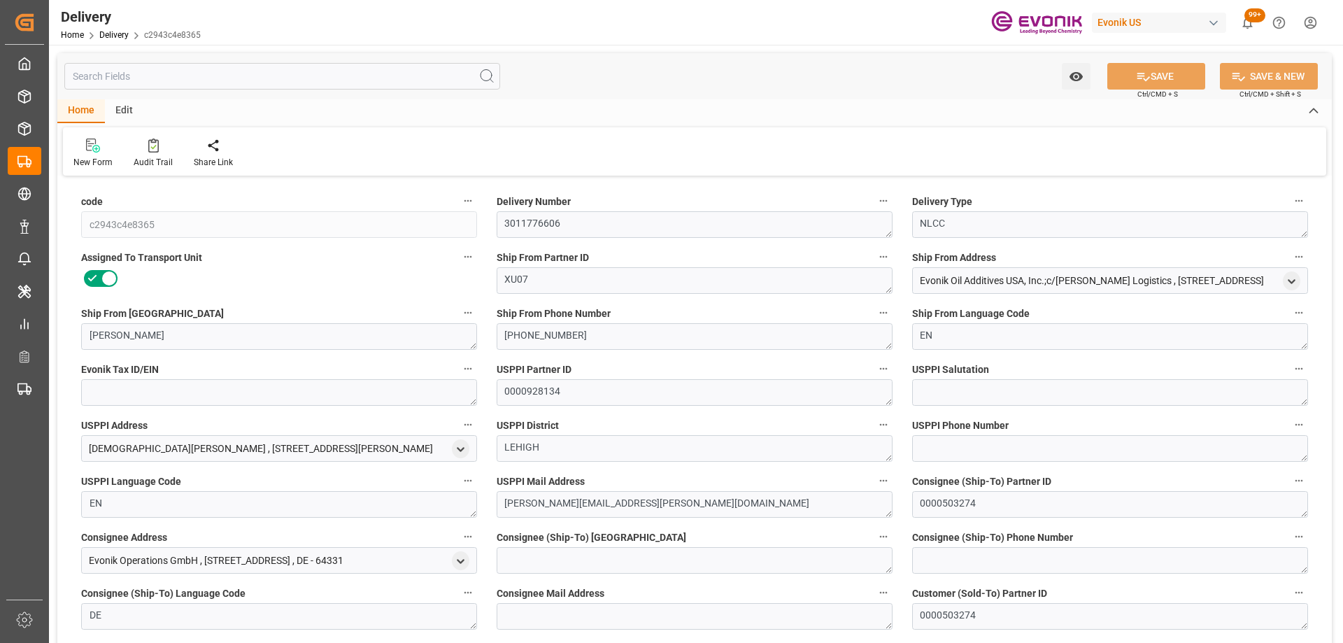
type input "20"
type input "3658.06"
type input "453.6"
type input "[DATE]"
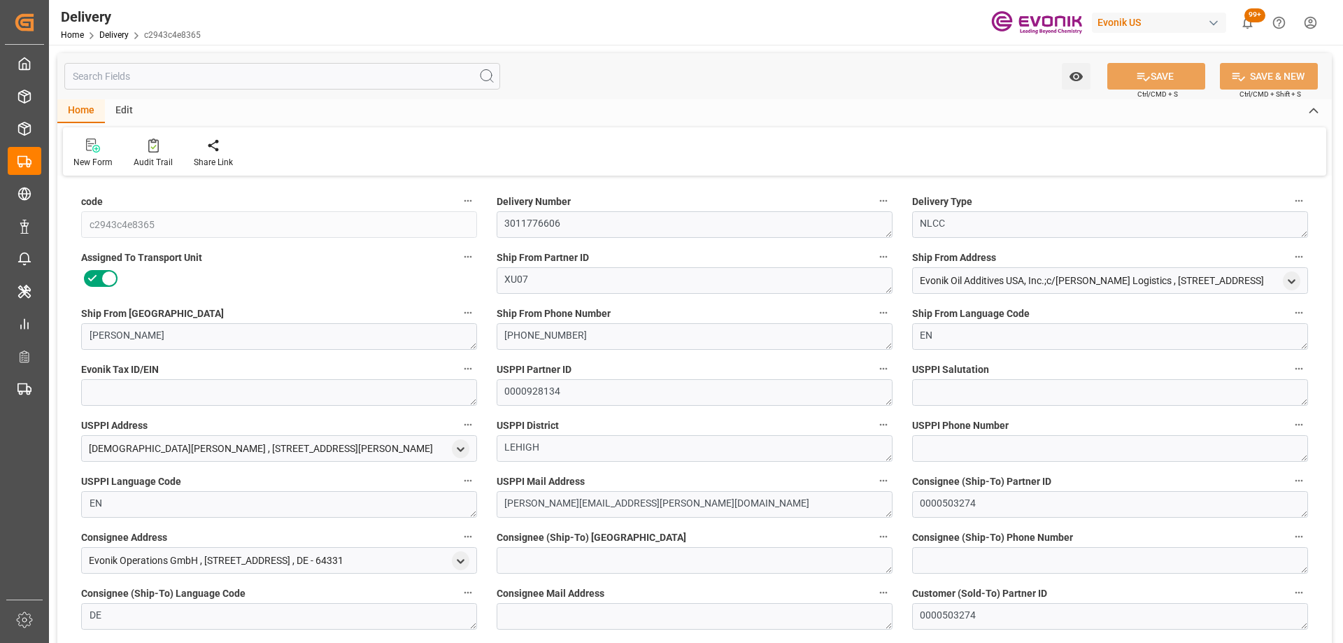
type input "[DATE]"
type input "[DATE] 00:00"
type input "[DATE] 16:52"
type input "[DATE] 21:58"
click at [261, 75] on input "text" at bounding box center [282, 76] width 436 height 27
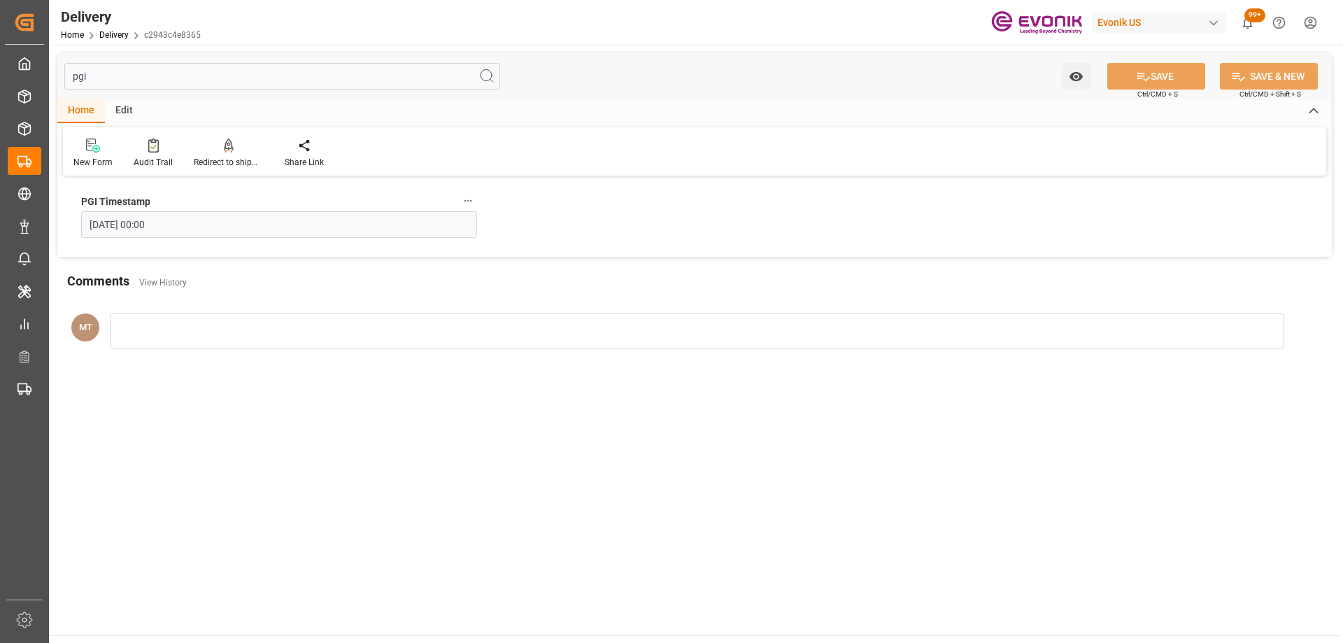
type input "pgi"
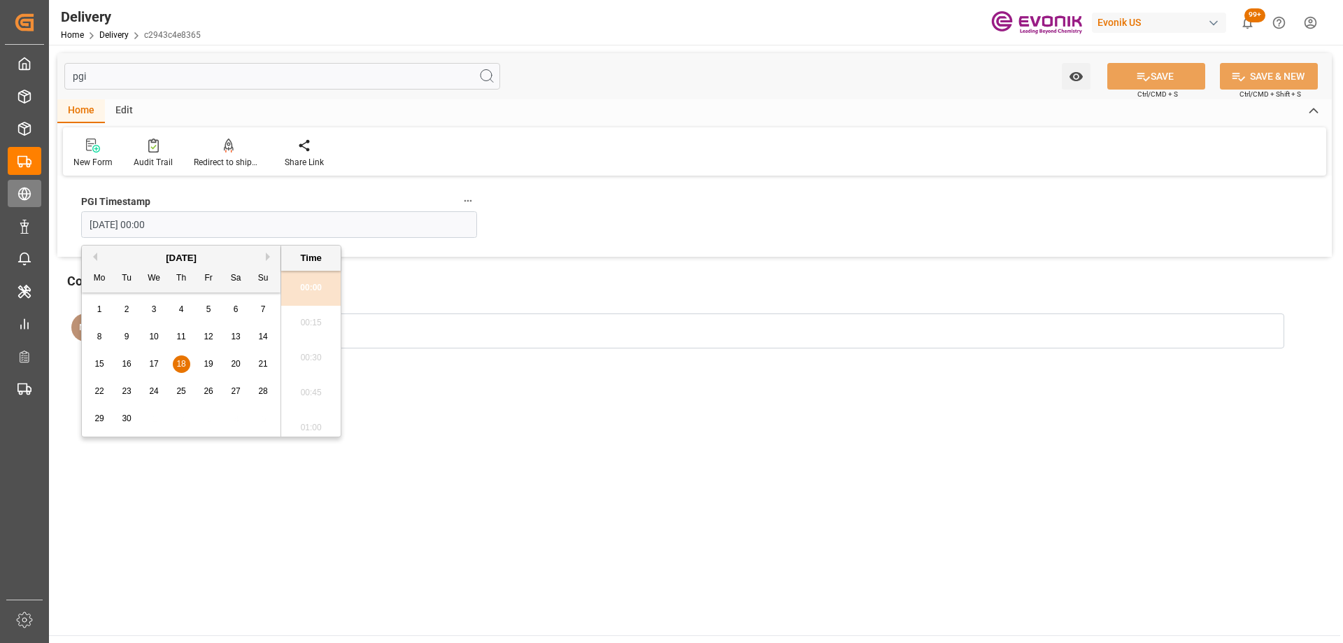
drag, startPoint x: 212, startPoint y: 225, endPoint x: 25, endPoint y: 199, distance: 188.6
click at [25, 199] on div "Created by potrace 1.15, written by [PERSON_NAME] [DATE]-[DATE] Created by potr…" at bounding box center [671, 321] width 1343 height 643
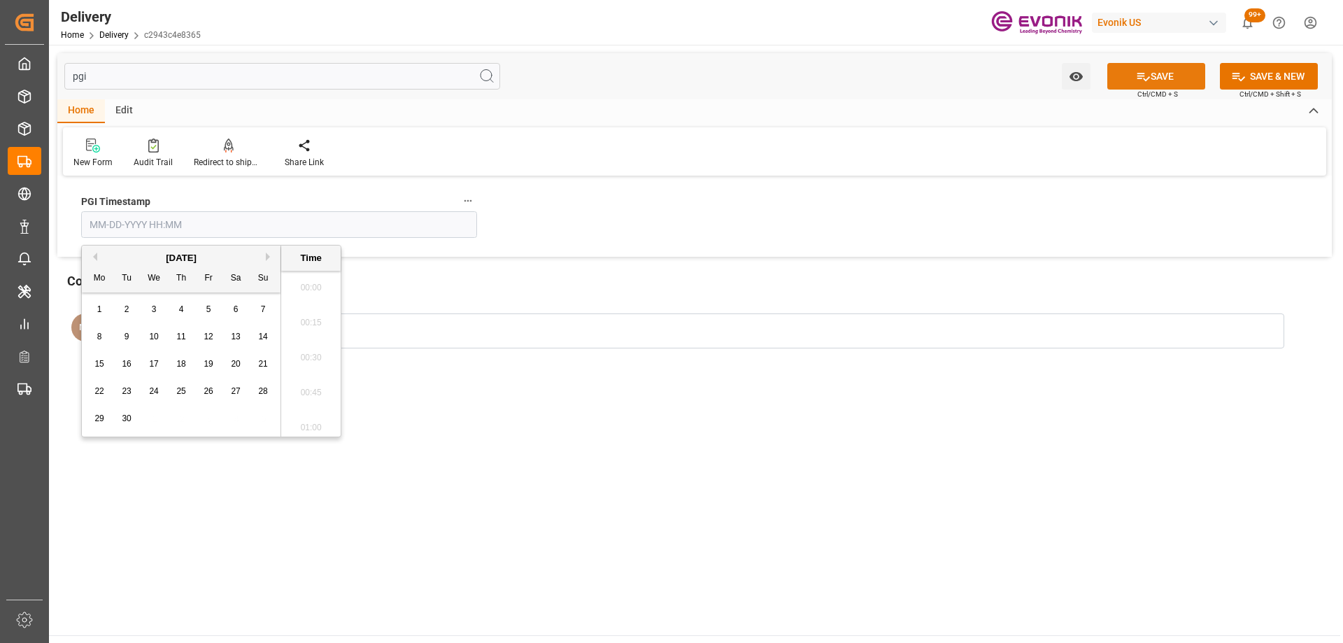
click at [1162, 74] on button "SAVE" at bounding box center [1156, 76] width 98 height 27
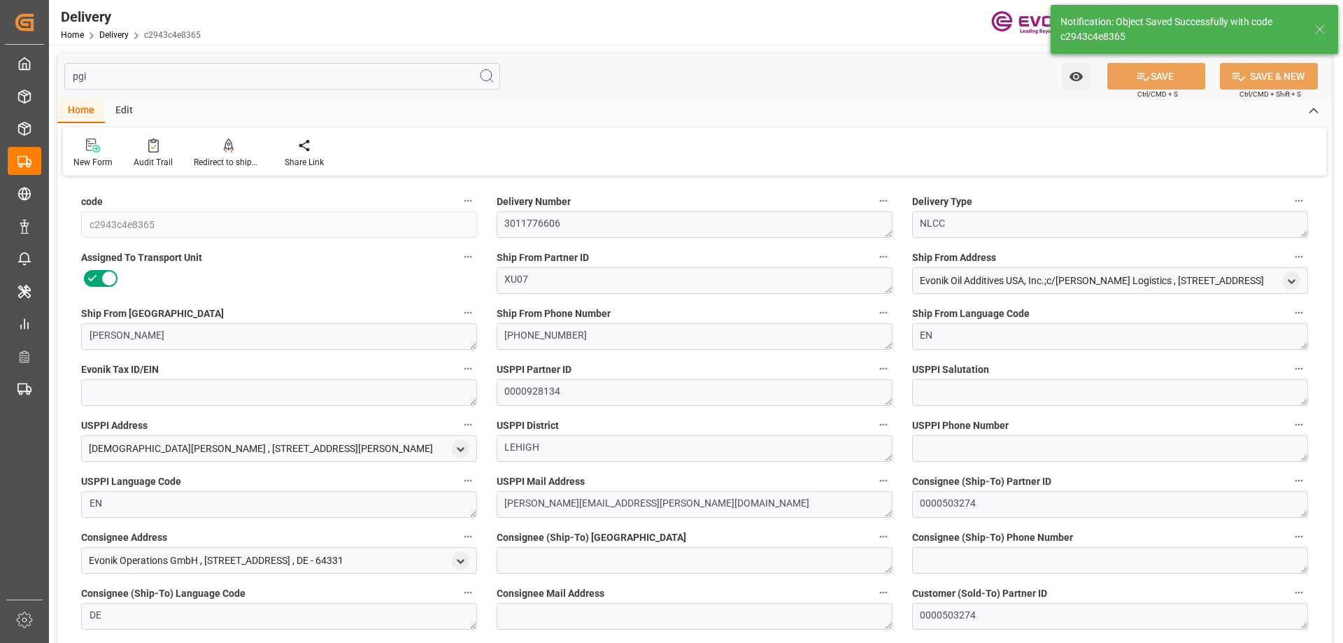
type input "USHOU"
type input "NLRTM"
type input "0"
type input "3.6581"
type input "453.6"
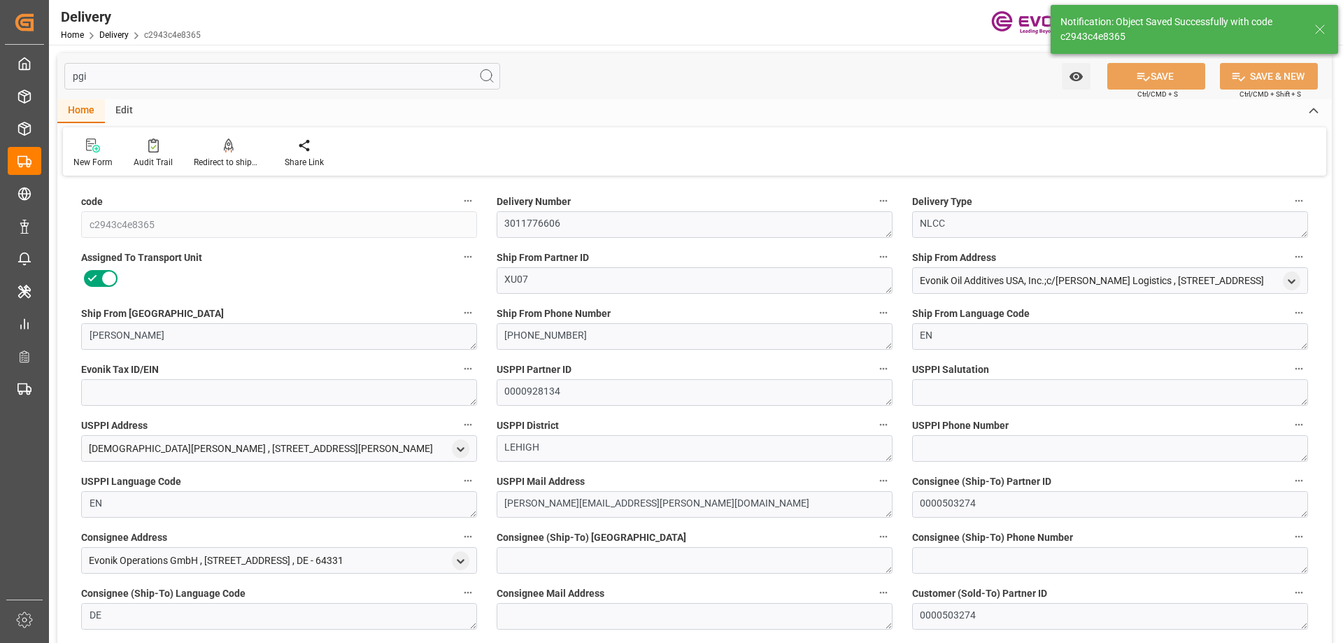
type input "20"
type input "3658.06"
type input "453.6"
type input "[DATE]"
type input "09-19-2025"
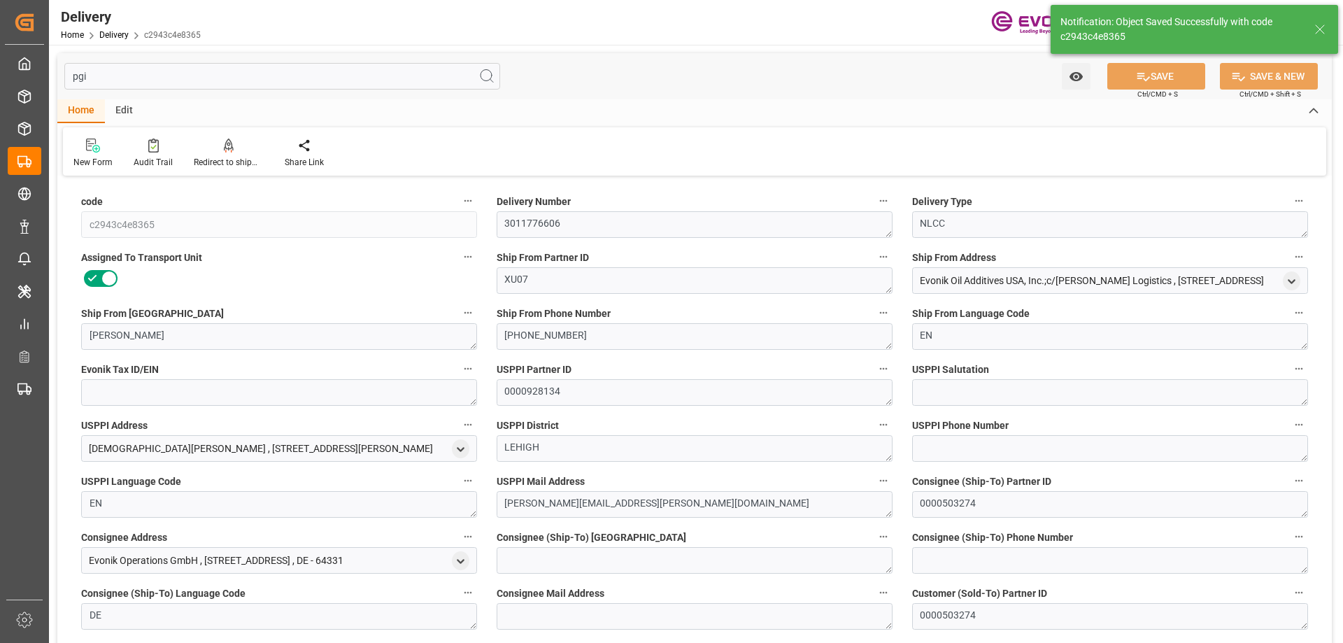
type input "08-27-2025"
type input "08-22-2025 16:52"
type input "[DATE] 17:24"
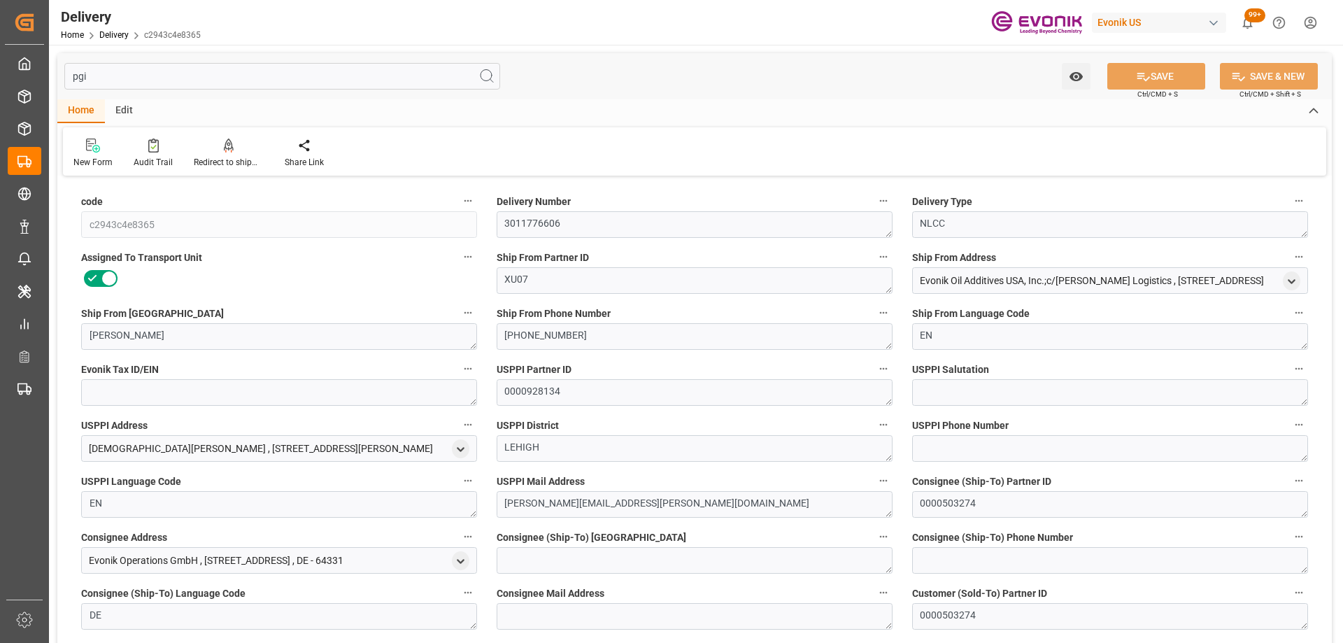
click at [224, 66] on input "pgi" at bounding box center [282, 76] width 436 height 27
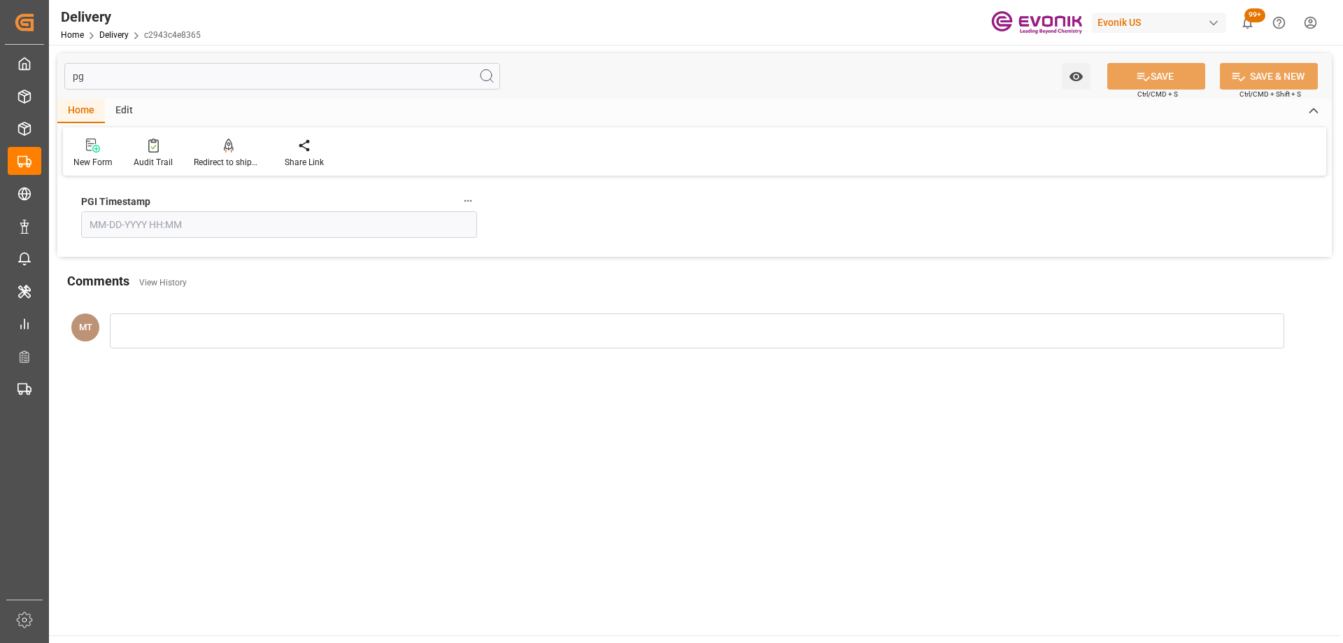
type input "pg"
click at [141, 223] on input "text" at bounding box center [279, 224] width 396 height 27
click at [124, 257] on div "October 2025" at bounding box center [181, 258] width 199 height 14
click at [92, 253] on button "Previous Month" at bounding box center [93, 256] width 8 height 8
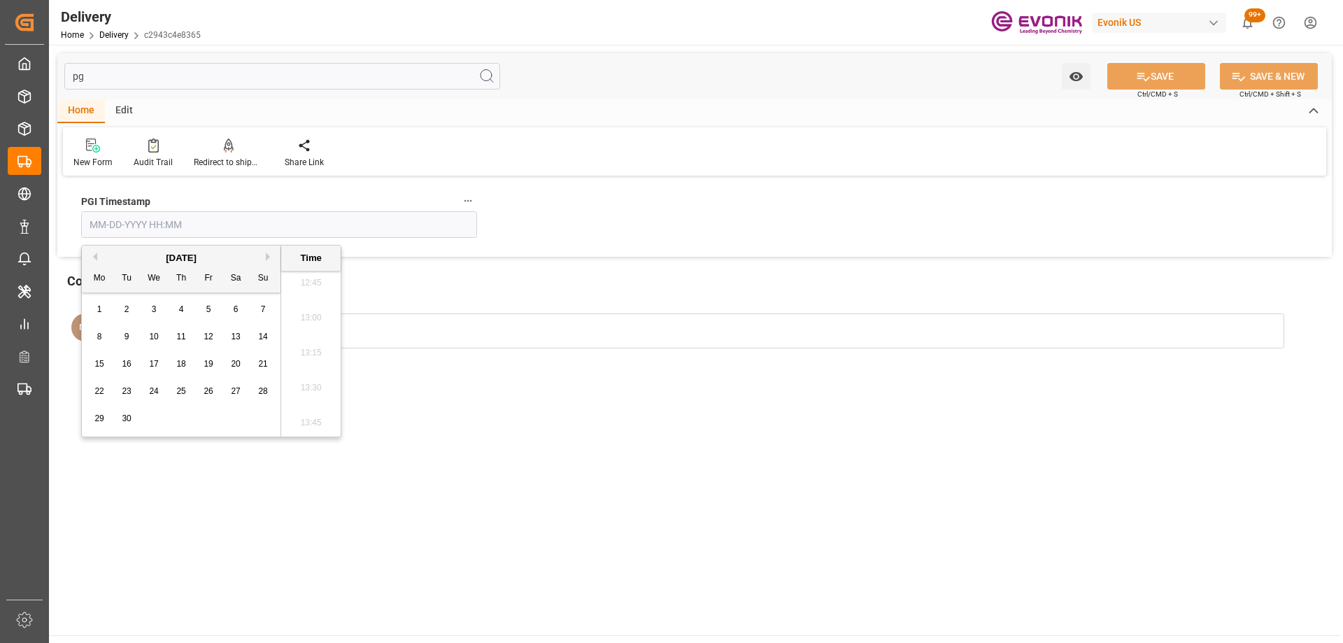
click at [183, 362] on span "18" at bounding box center [180, 364] width 9 height 10
type input "09-18-2025 00:00"
click at [585, 492] on main "pg Watch Option SAVE Ctrl/CMD + S SAVE & NEW Ctrl/CMD + Shift + S Home Edit New…" at bounding box center [694, 340] width 1291 height 590
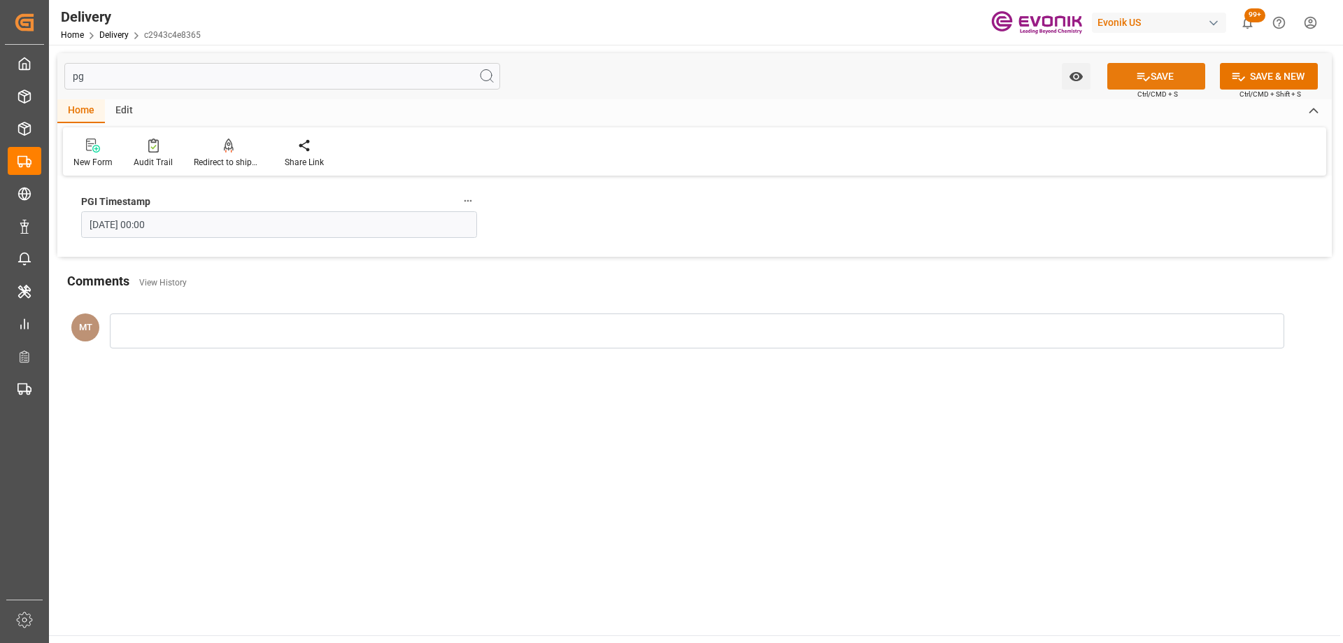
click at [1139, 77] on icon at bounding box center [1143, 76] width 15 height 15
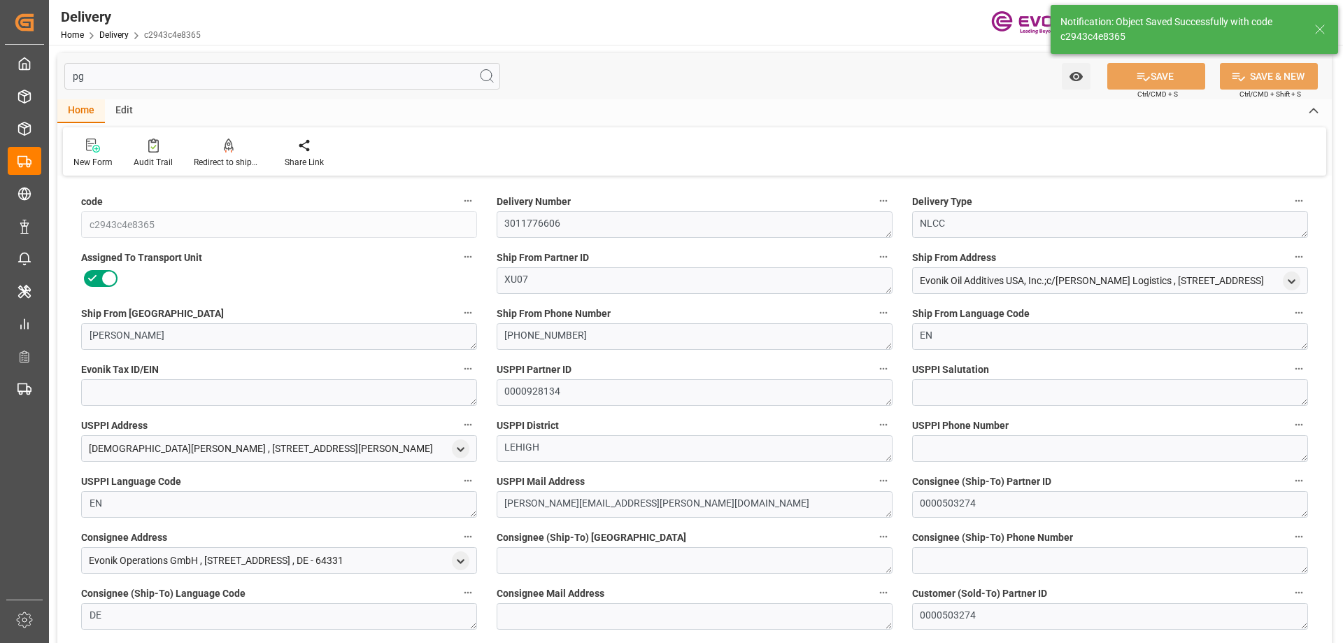
type input "USHOU"
type input "NLRTM"
type input "0"
type input "3.6581"
type input "453.6"
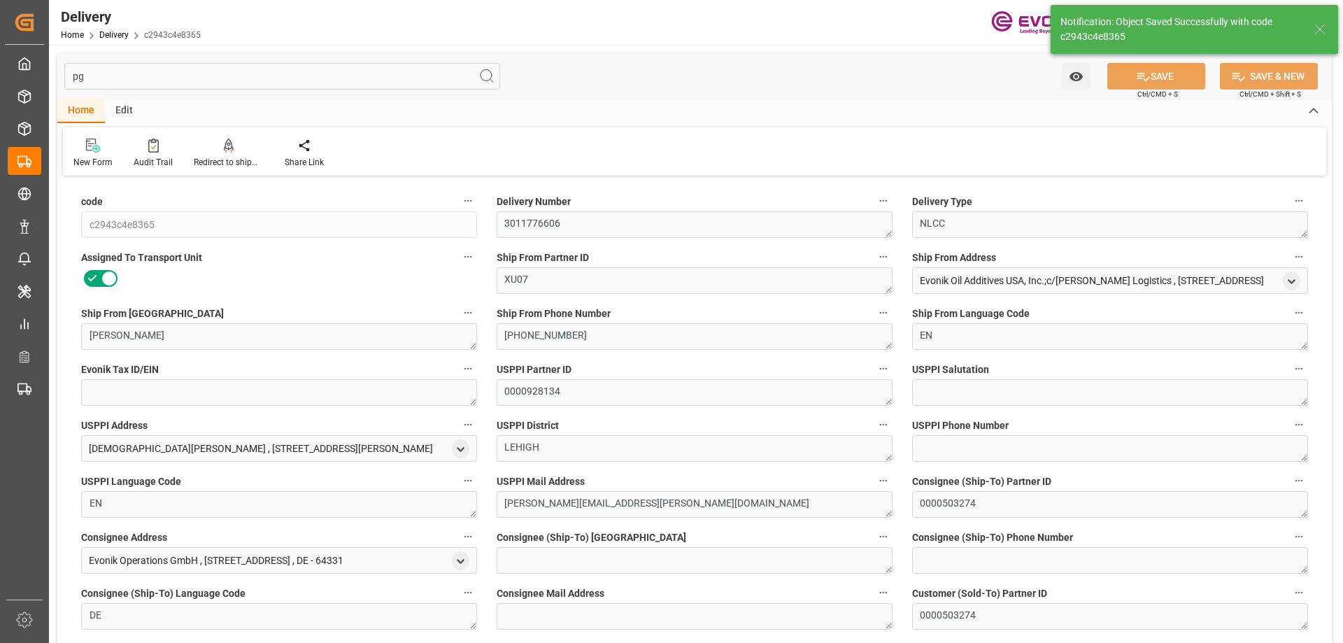
type input "20"
type input "3658.06"
type input "453.6"
type input "[DATE]"
type input "09-19-2025"
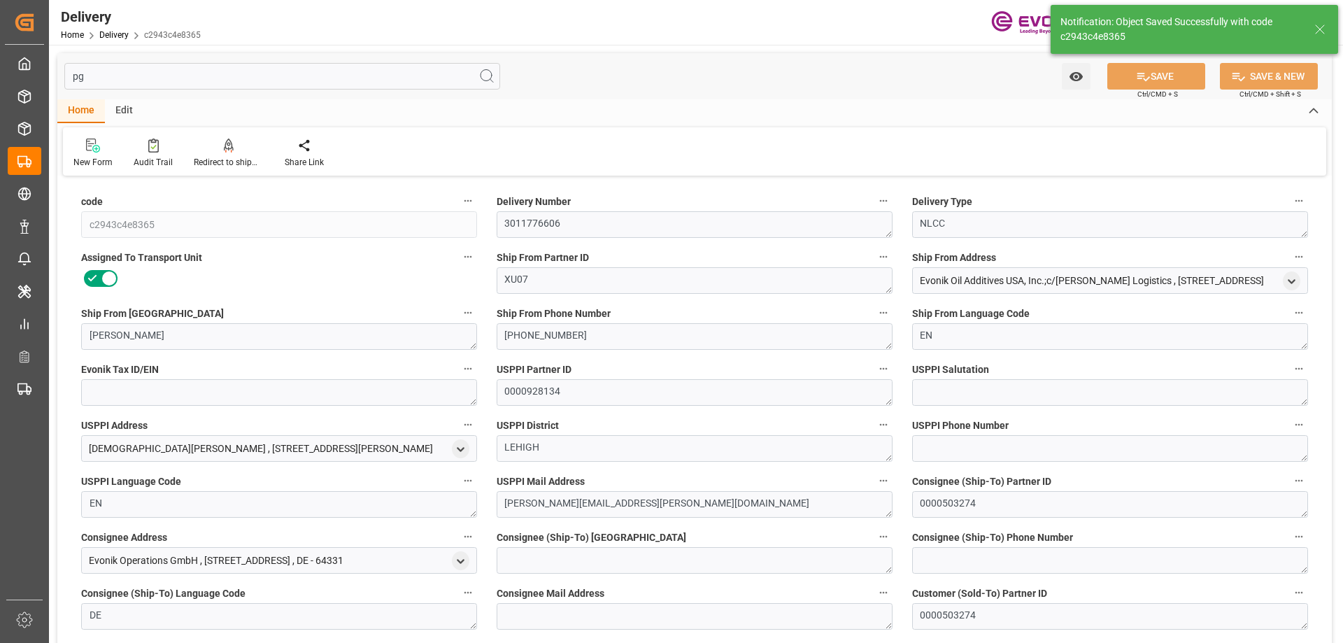
type input "08-27-2025"
type input "08-22-2025 16:52"
type input "[DATE] 17:24"
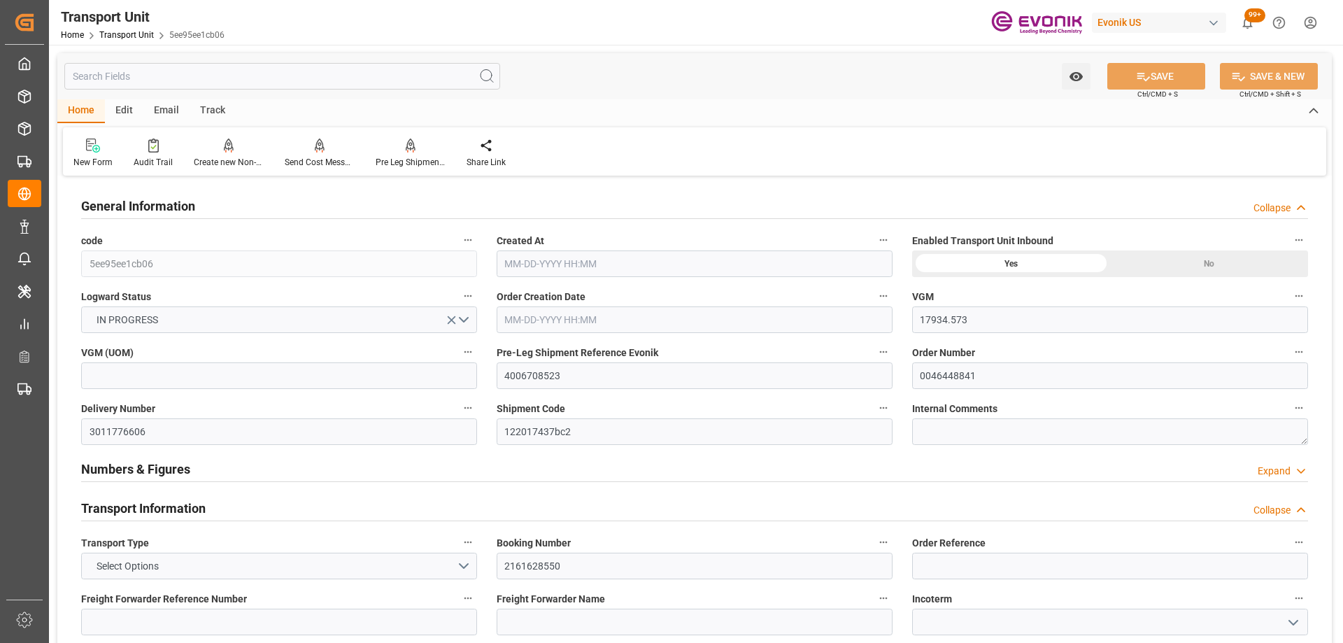
type input "17934.573"
type input "OOCL"
type input "Orient Overseas Container Line Ltd"
type input "USHOU"
type input "NLRTM"
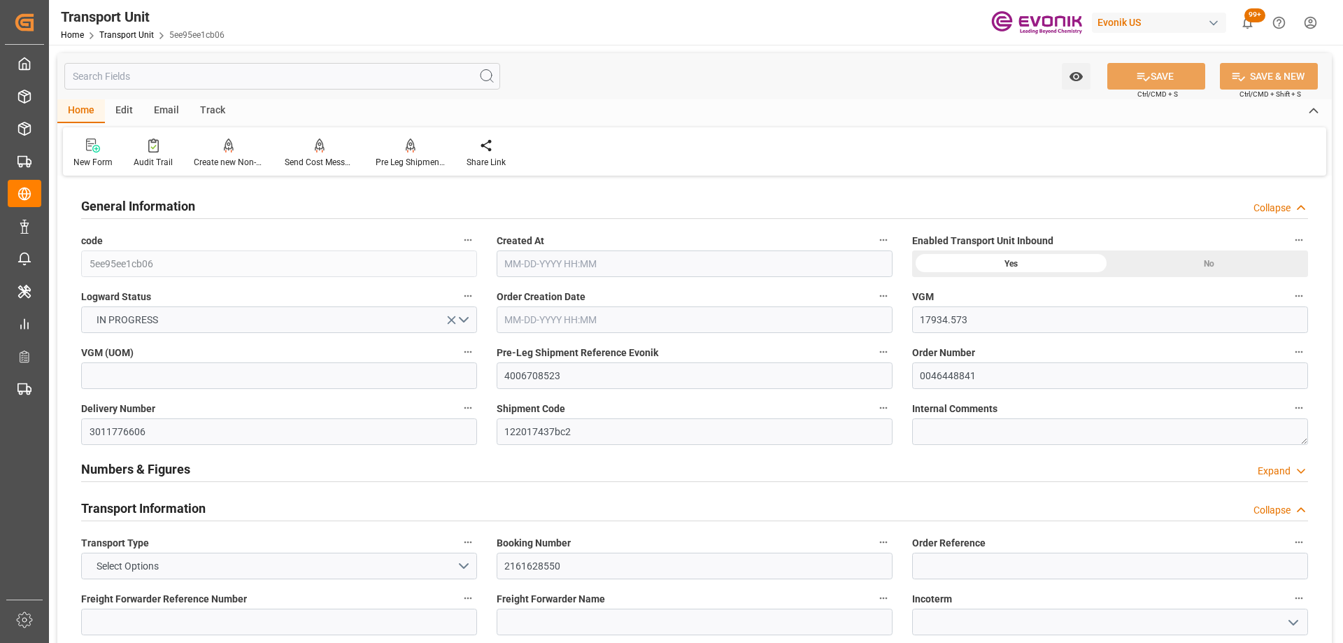
type input "9356696"
type input "USHOU"
type input "NLRTM"
type input "15733.6"
type input "[DATE] 12:12"
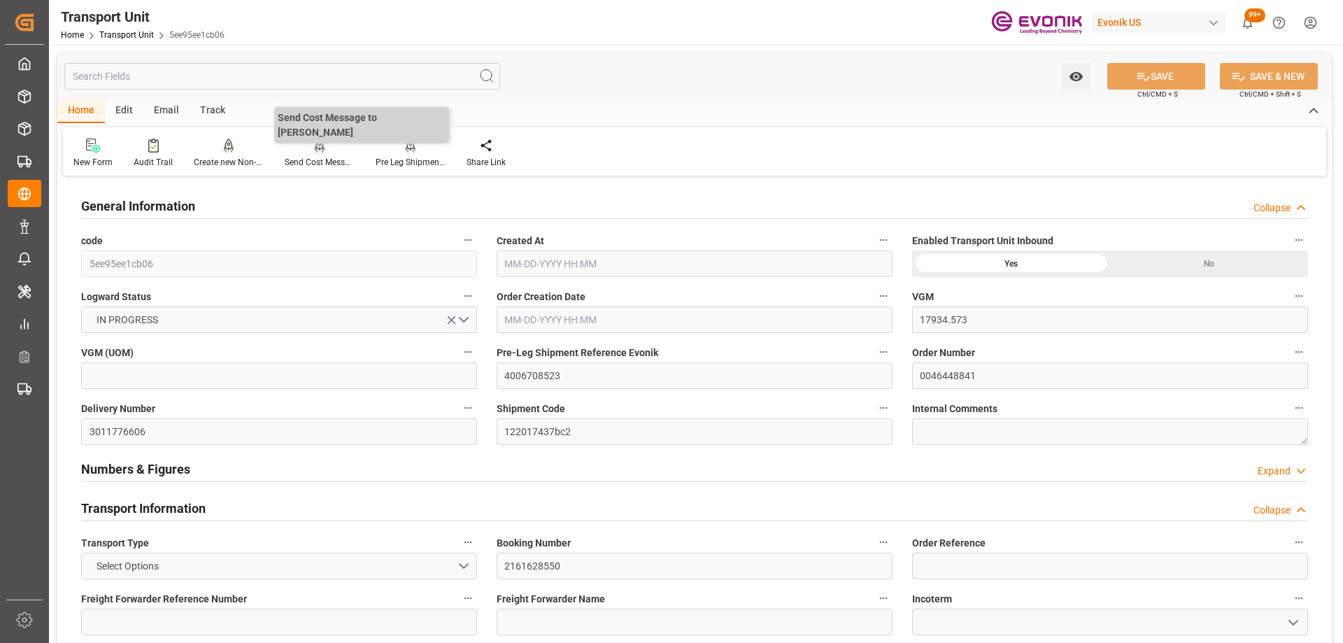
type input "[DATE]"
type input "[DATE] 12:37"
type input "[DATE] 00:00"
type input "[DATE] 07:59"
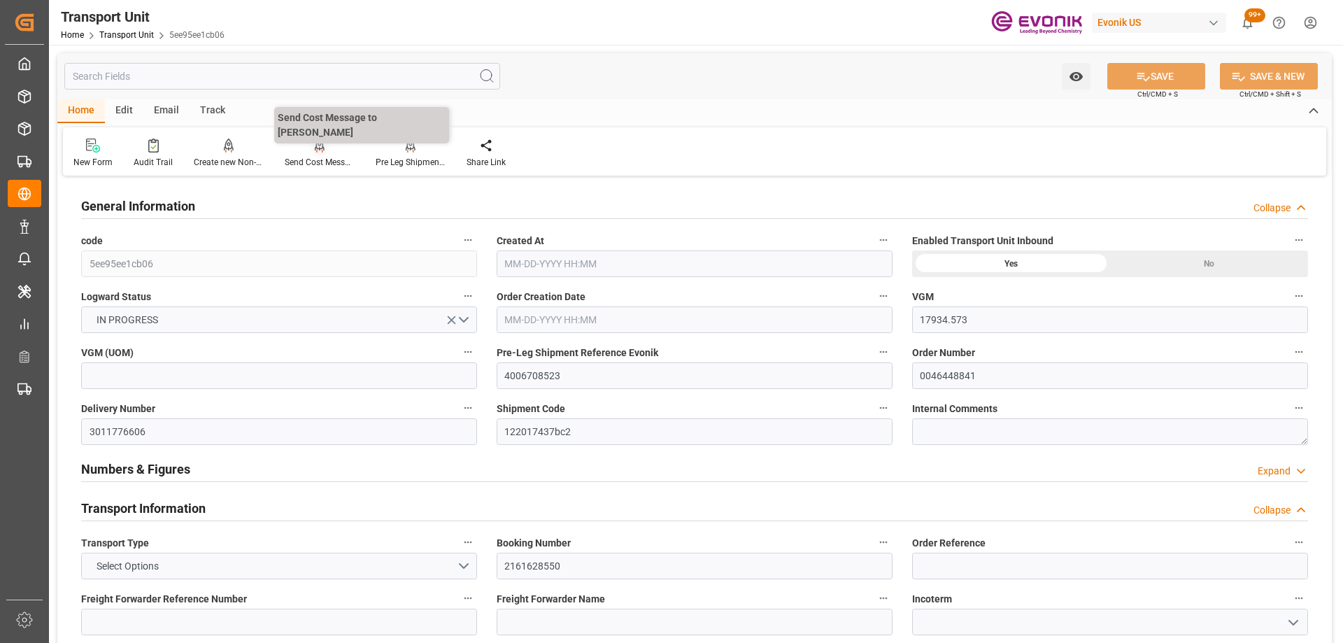
type input "[DATE] 00:00"
type input "[DATE] 15:25"
type input "[DATE] 16:00"
type input "[DATE]"
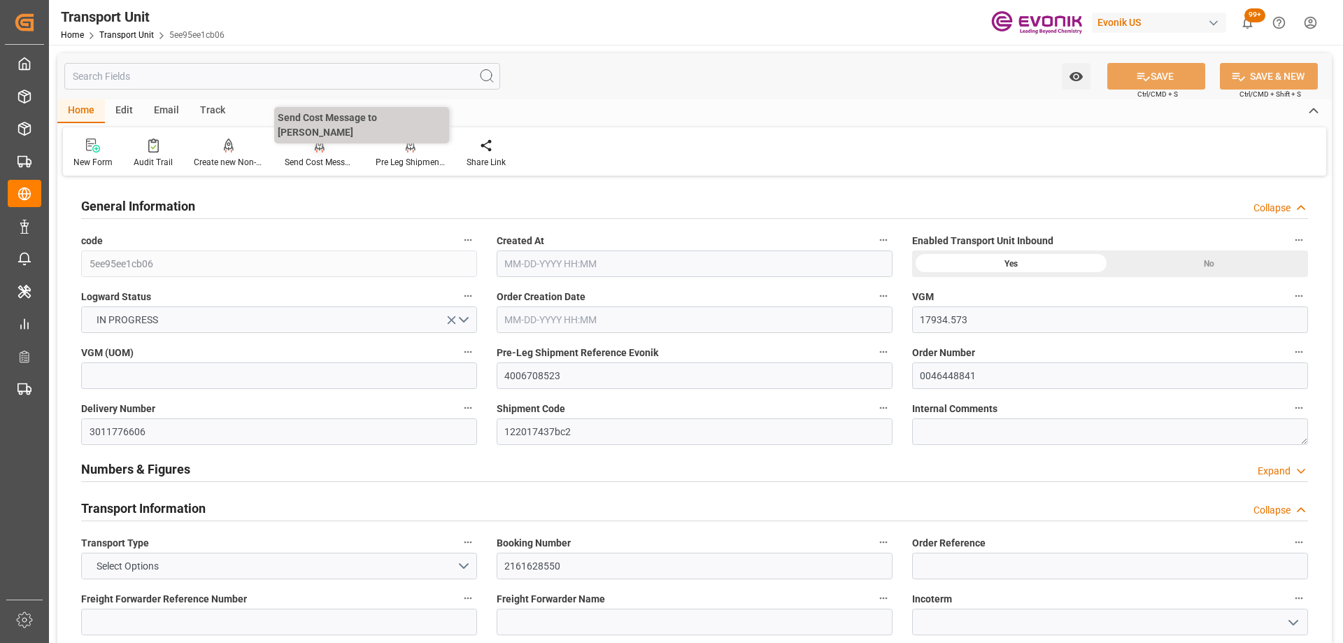
type input "[DATE] 16:40"
type input "[DATE] 01:00"
type input "[DATE] 04:00"
type input "[DATE] 03:22"
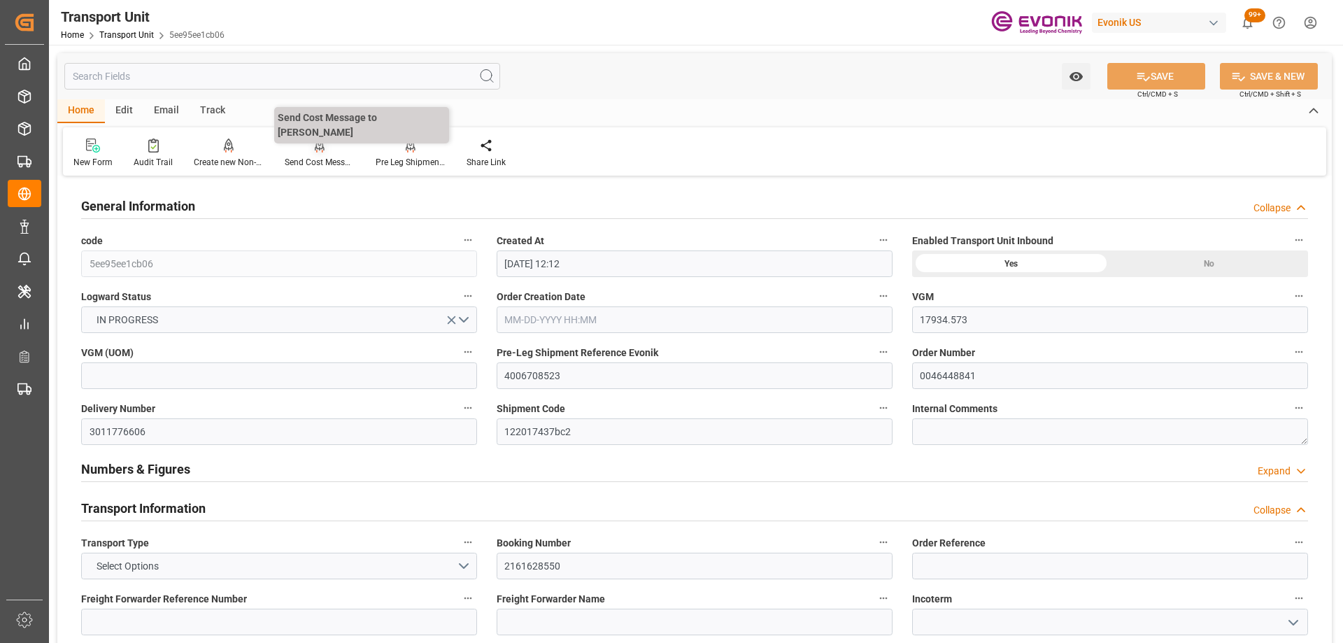
click at [315, 152] on icon at bounding box center [320, 145] width 10 height 14
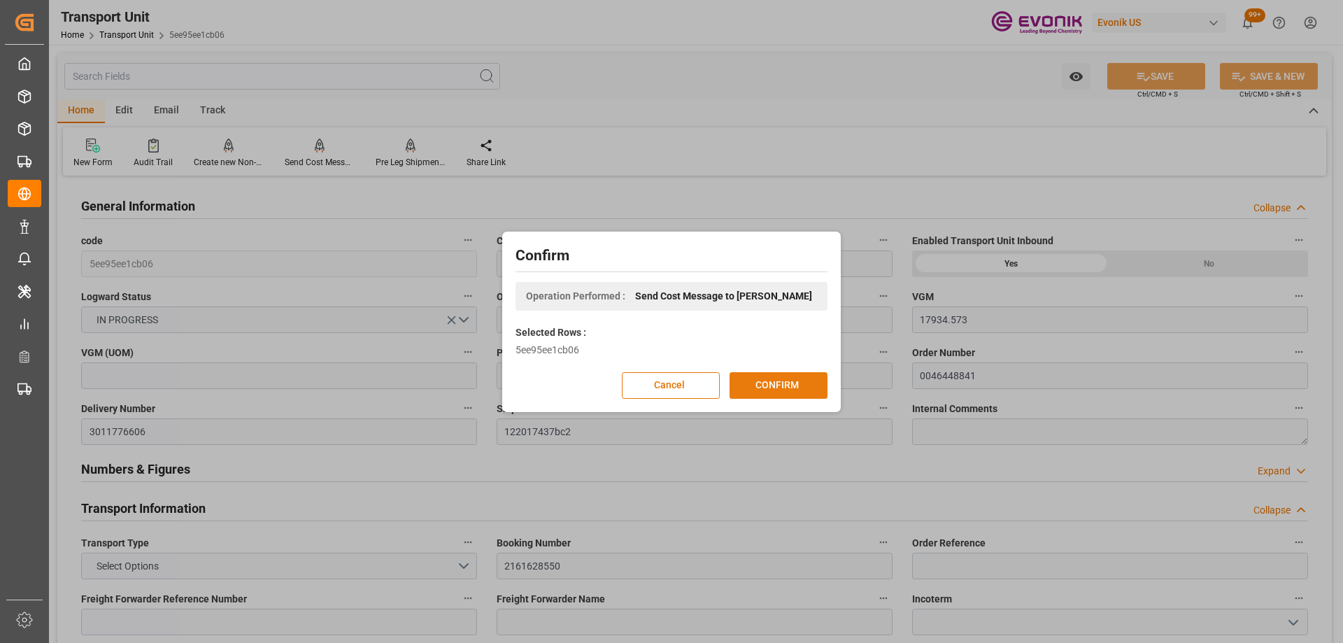
click at [750, 381] on button "CONFIRM" at bounding box center [778, 385] width 98 height 27
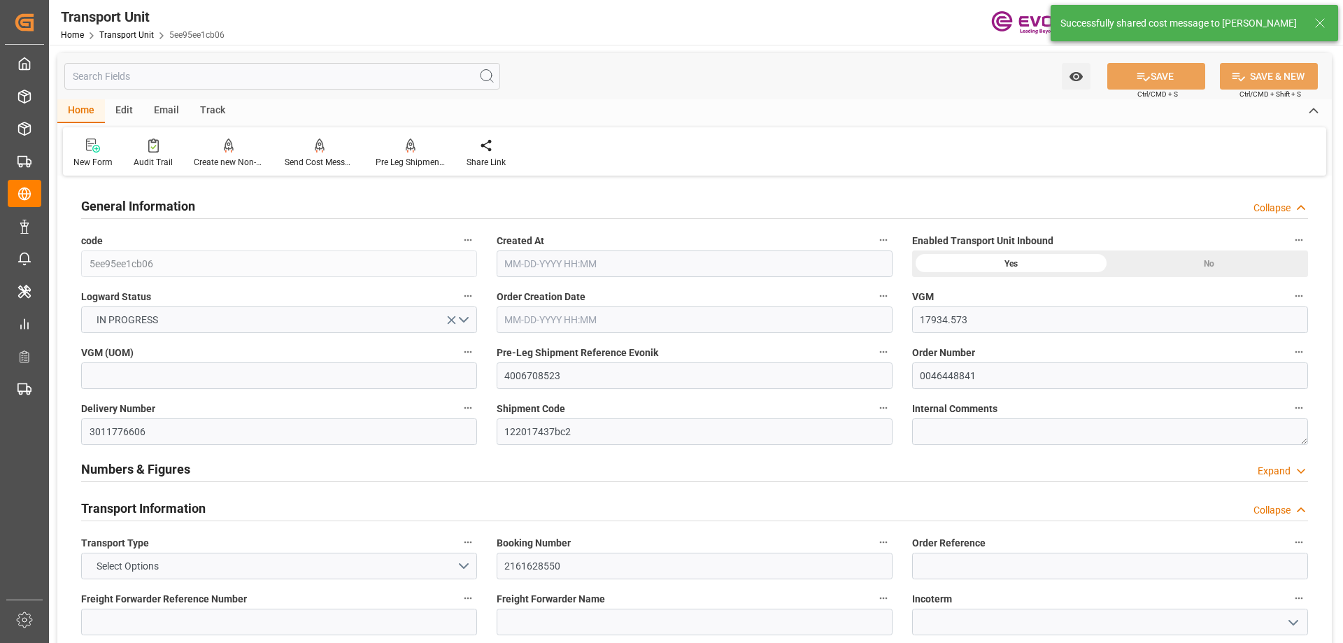
type input "17934.573"
type input "OOCL"
type input "Orient Overseas Container Line Ltd"
type input "USHOU"
type input "NLRTM"
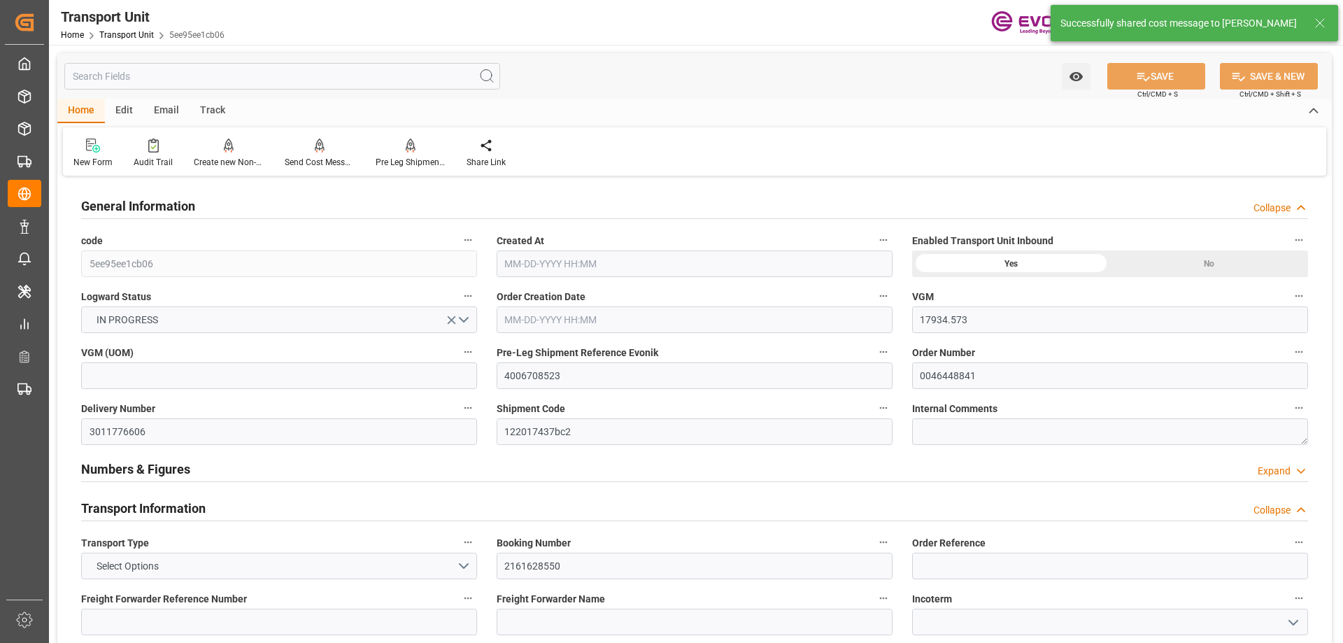
type input "9356696"
type input "USHOU"
type input "NLRTM"
type input "15733.6"
type input "[DATE] 12:12"
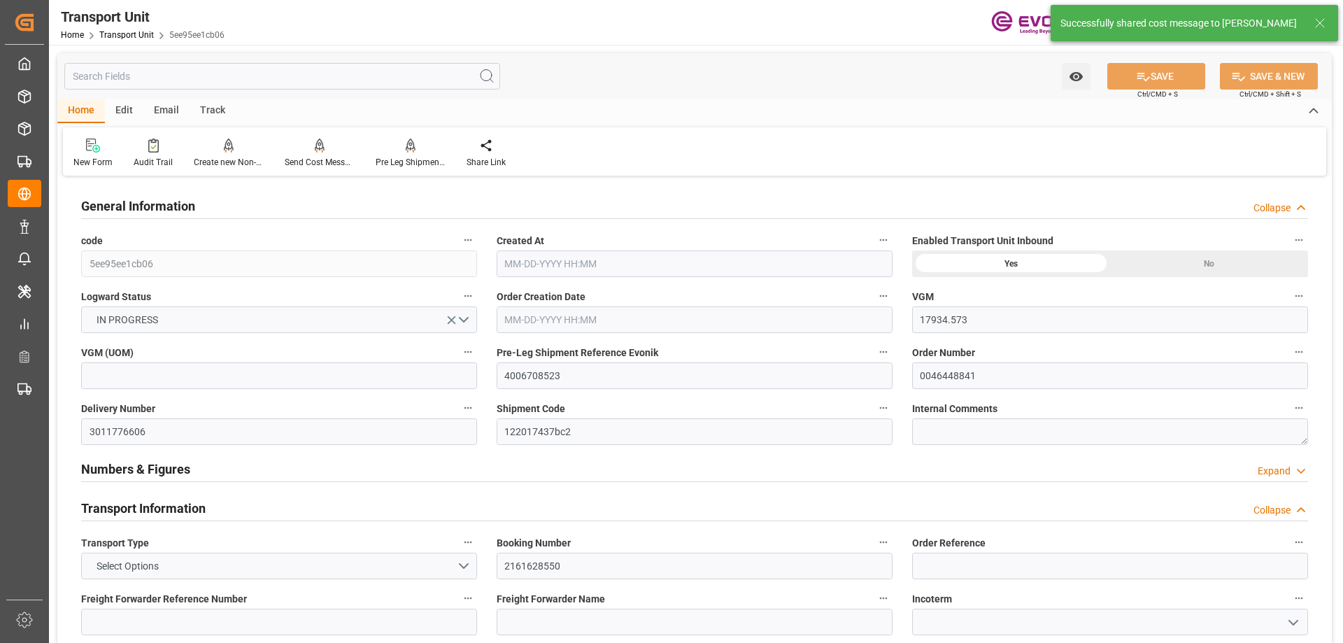
type input "[DATE]"
type input "[DATE] 12:37"
type input "[DATE] 00:00"
type input "[DATE] 07:59"
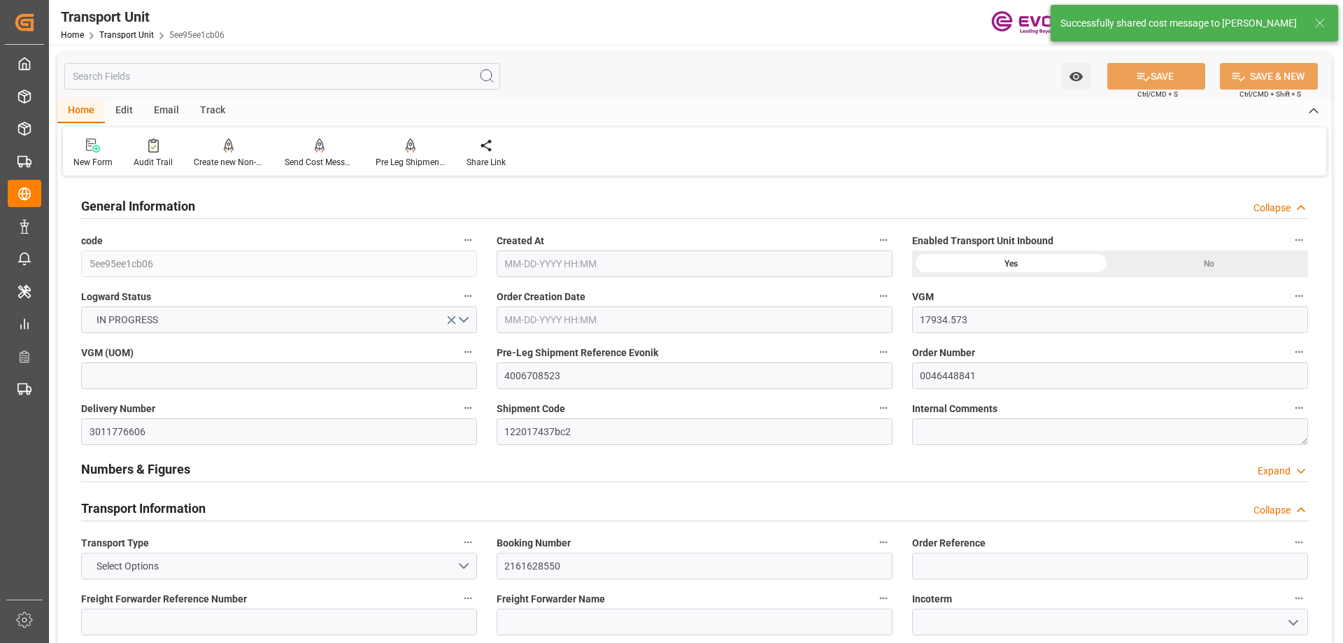
type input "[DATE] 00:00"
type input "[DATE] 15:25"
type input "[DATE] 16:00"
type input "[DATE]"
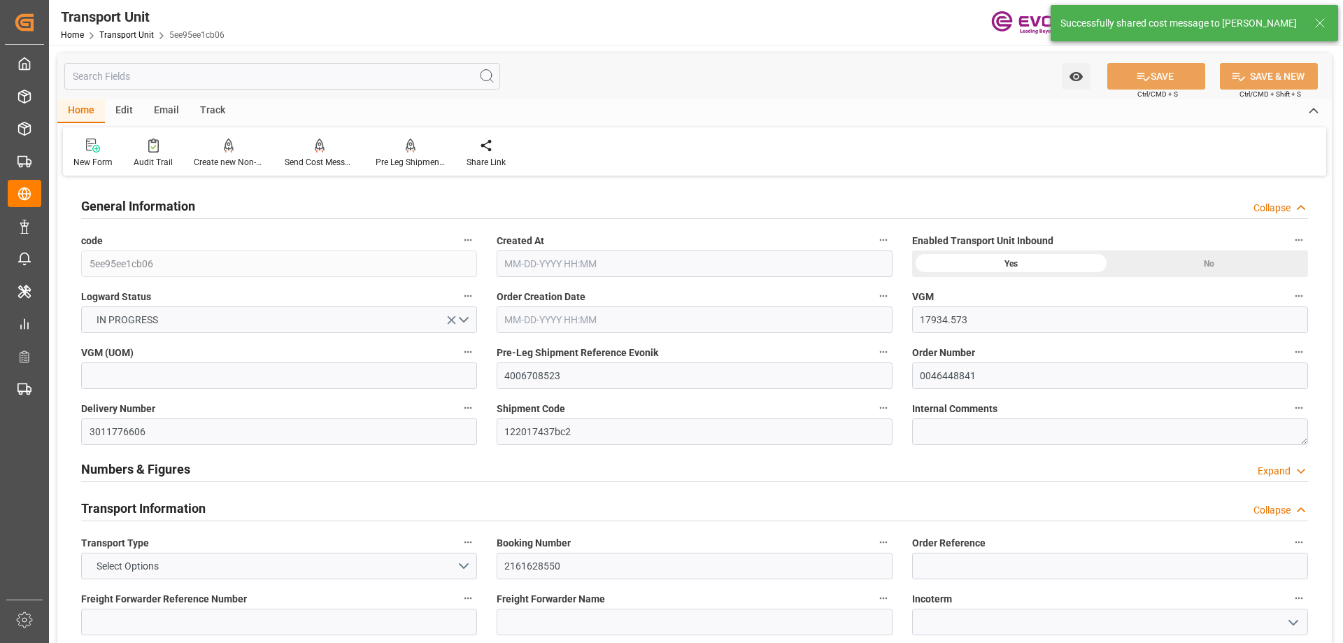
type input "[DATE] 16:40"
type input "[DATE] 01:00"
type input "[DATE] 04:00"
type input "[DATE] 03:22"
